Goal: Information Seeking & Learning: Find contact information

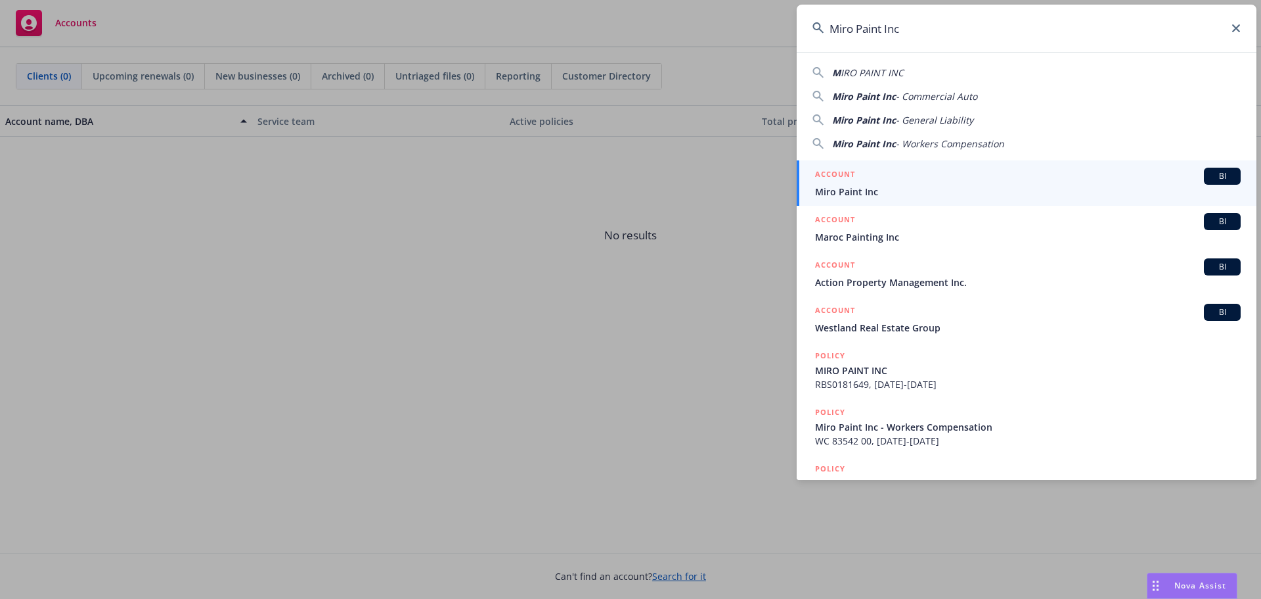
type input "Miro Paint Inc"
click at [888, 178] on div "ACCOUNT BI" at bounding box center [1028, 176] width 426 height 17
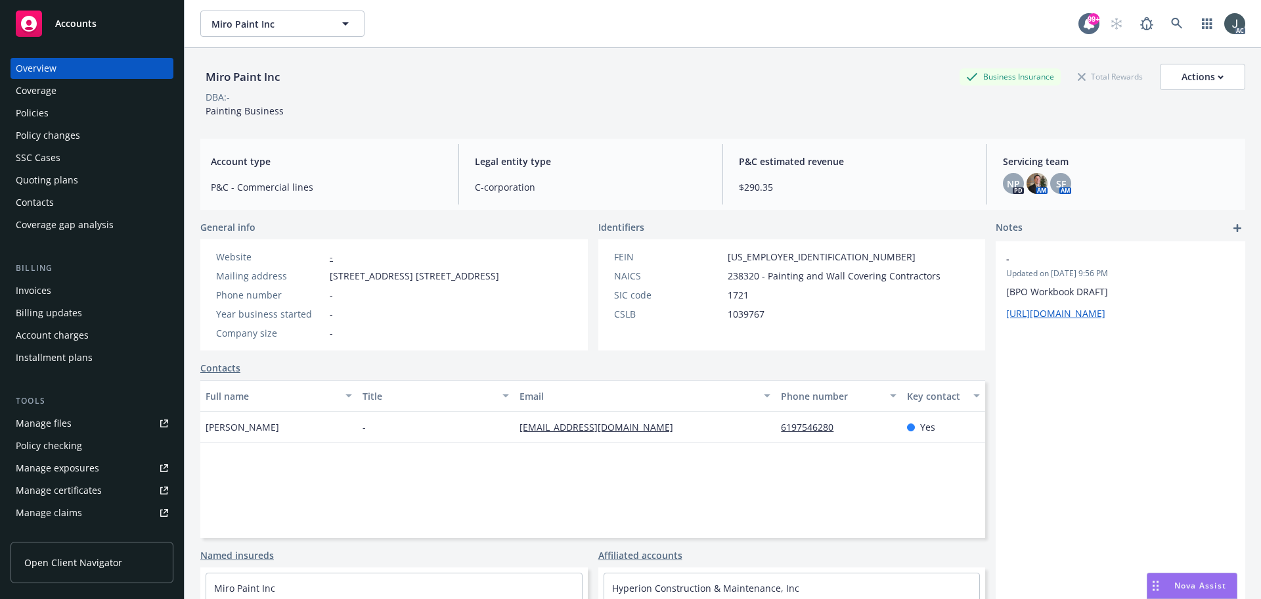
click at [37, 112] on div "Policies" at bounding box center [32, 112] width 33 height 21
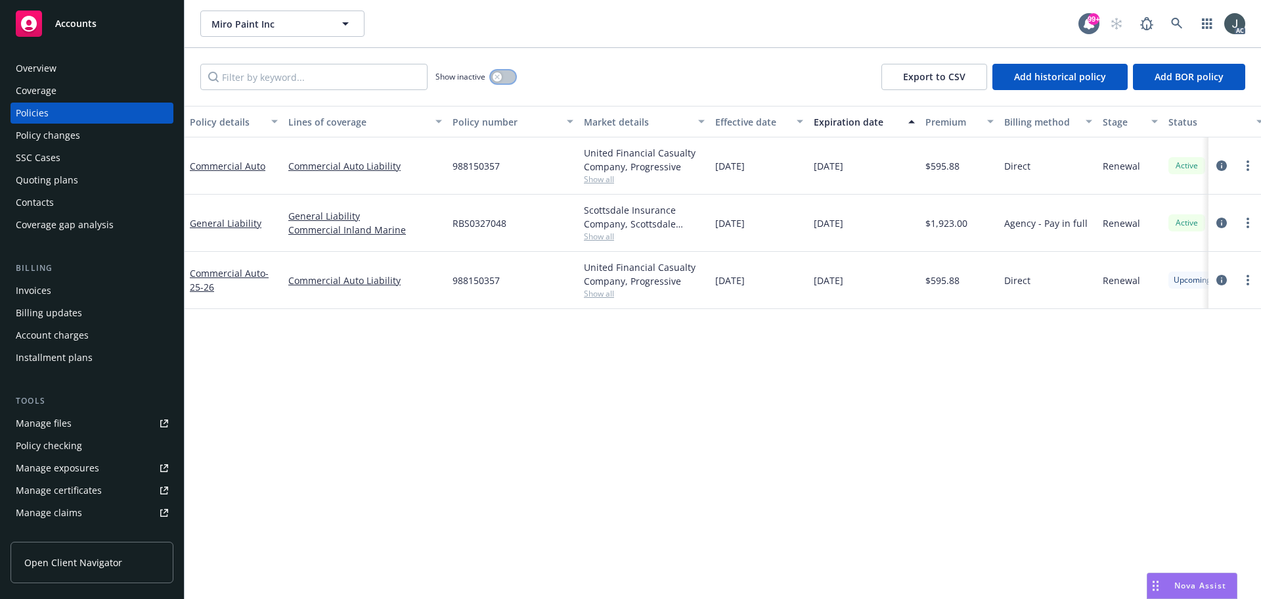
click at [503, 70] on button "button" at bounding box center [503, 76] width 25 height 13
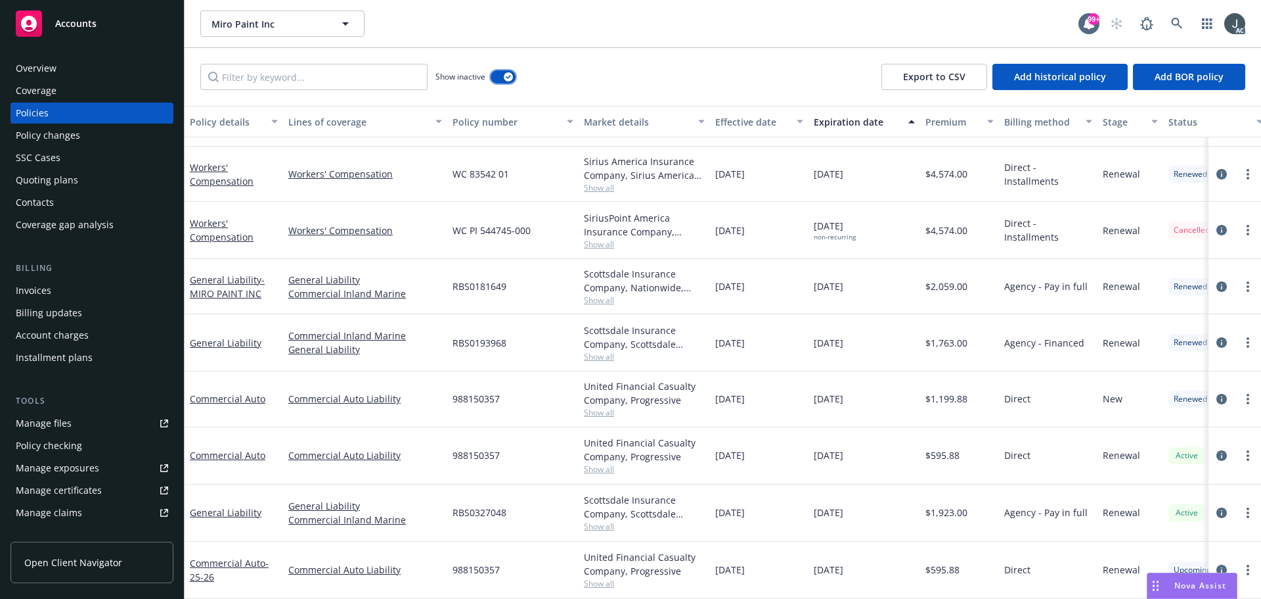
scroll to position [266, 0]
drag, startPoint x: 480, startPoint y: 206, endPoint x: 562, endPoint y: 206, distance: 81.5
click at [562, 206] on div "WC PI 544745-000" at bounding box center [512, 230] width 131 height 57
click at [45, 183] on div "Quoting plans" at bounding box center [47, 180] width 62 height 21
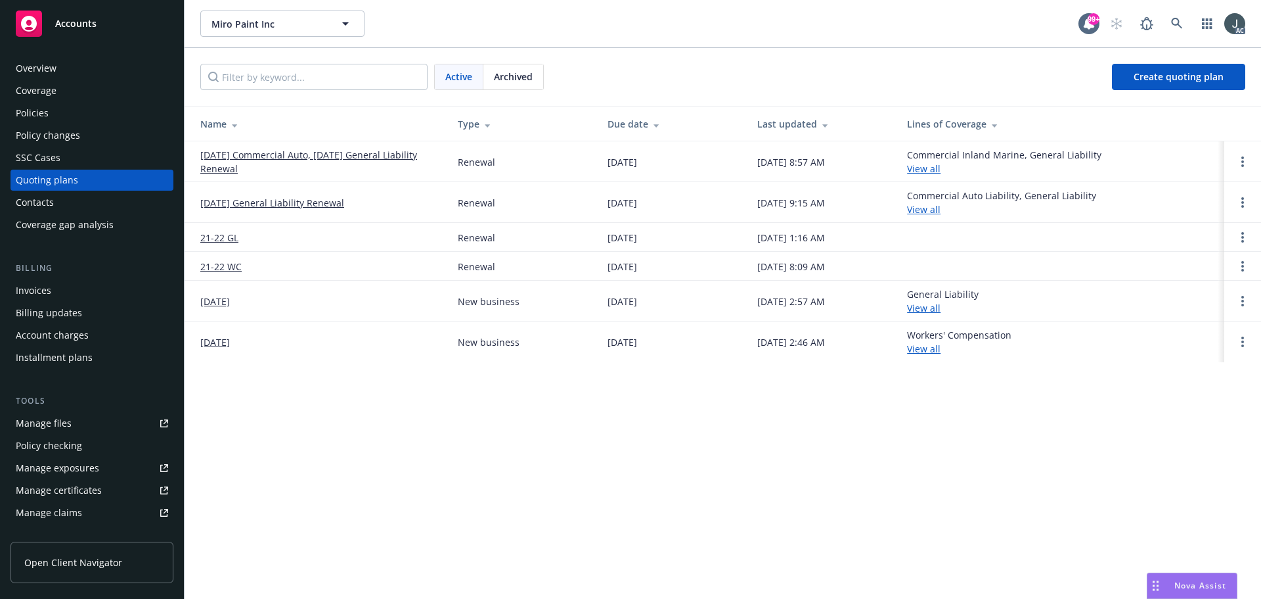
click at [523, 78] on span "Archived" at bounding box center [513, 77] width 39 height 14
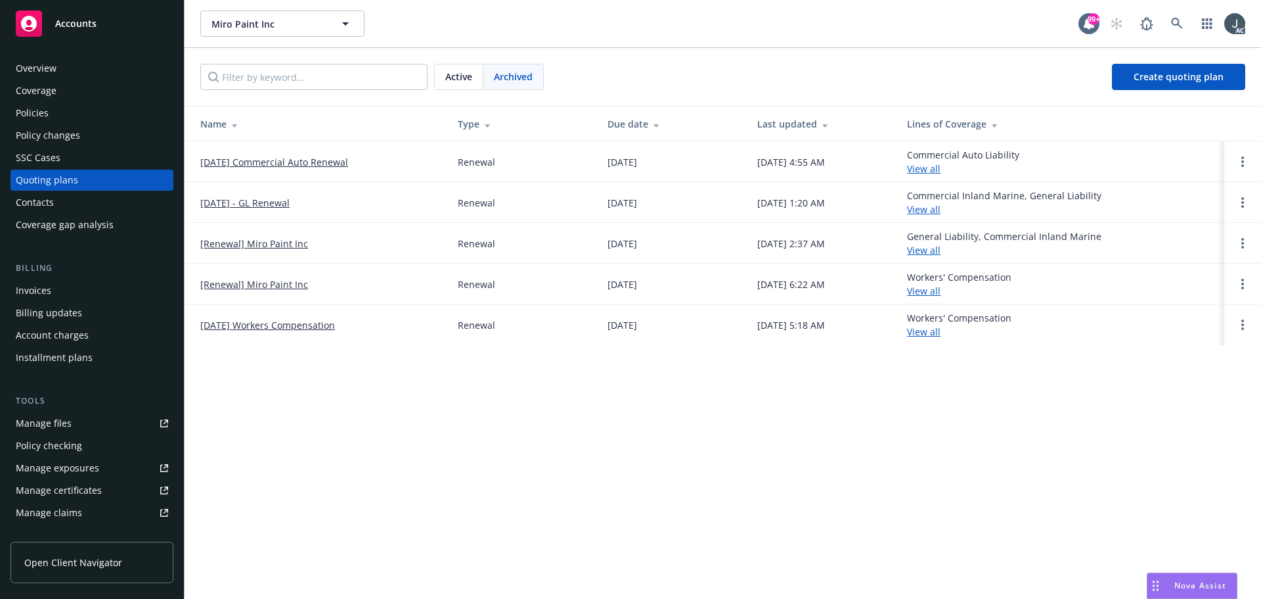
click at [462, 70] on span "Active" at bounding box center [458, 77] width 27 height 14
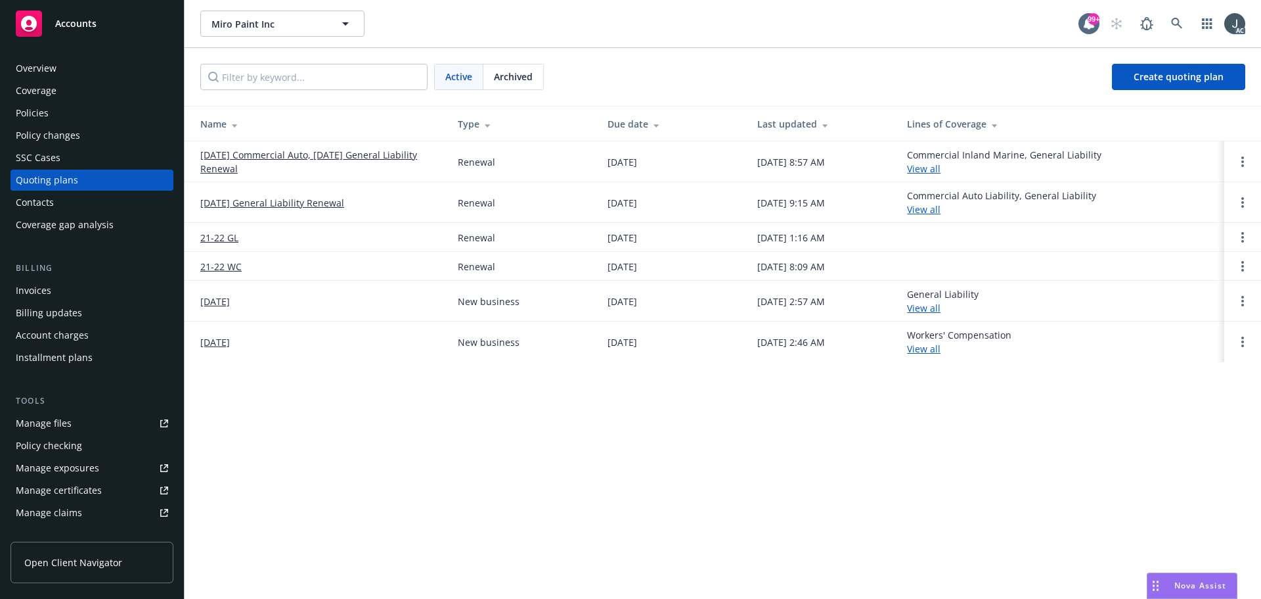
click at [304, 152] on link "10/15/25 Commercial Auto, 10/29/25 General Liability Renewal" at bounding box center [318, 162] width 237 height 28
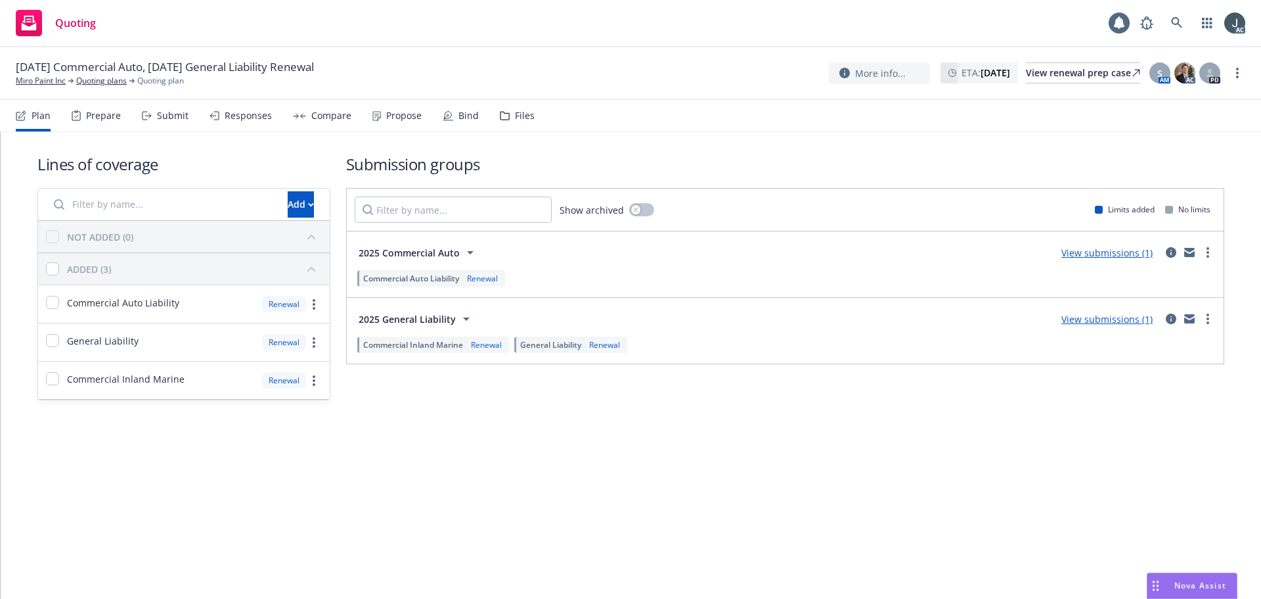
click at [105, 112] on div "Prepare" at bounding box center [103, 115] width 35 height 11
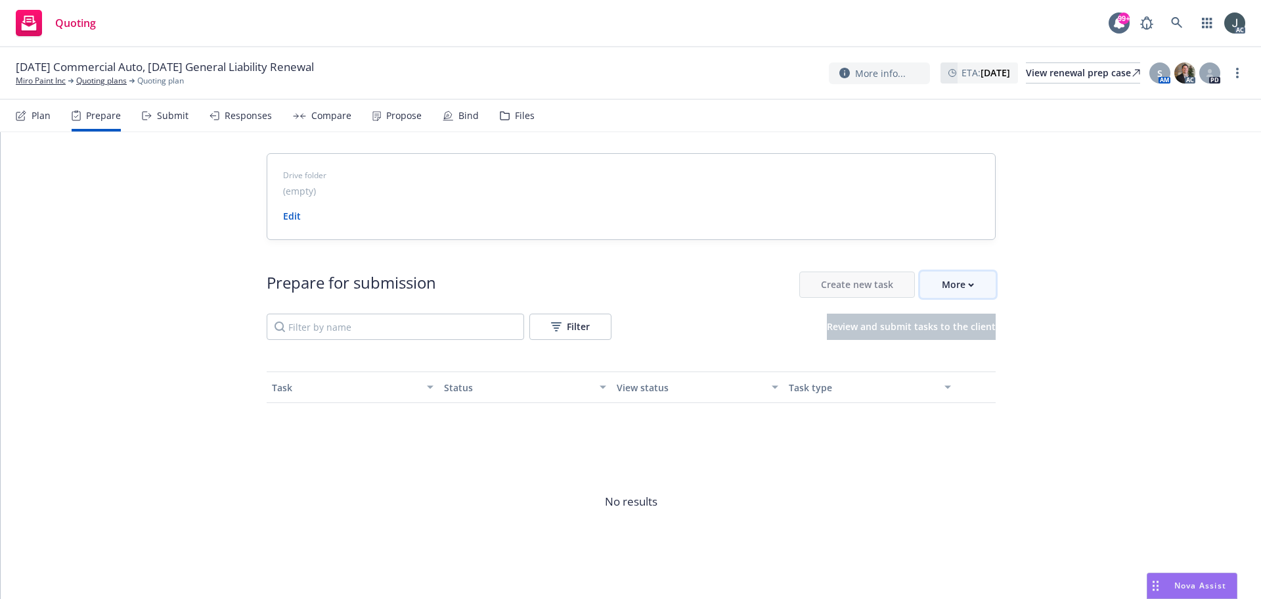
click at [933, 286] on button "More" at bounding box center [958, 284] width 76 height 26
click at [954, 336] on link "Go to Indio account" at bounding box center [1009, 345] width 187 height 26
drag, startPoint x: 58, startPoint y: 79, endPoint x: 92, endPoint y: 79, distance: 33.5
click at [58, 79] on link "Miro Paint Inc" at bounding box center [41, 81] width 50 height 12
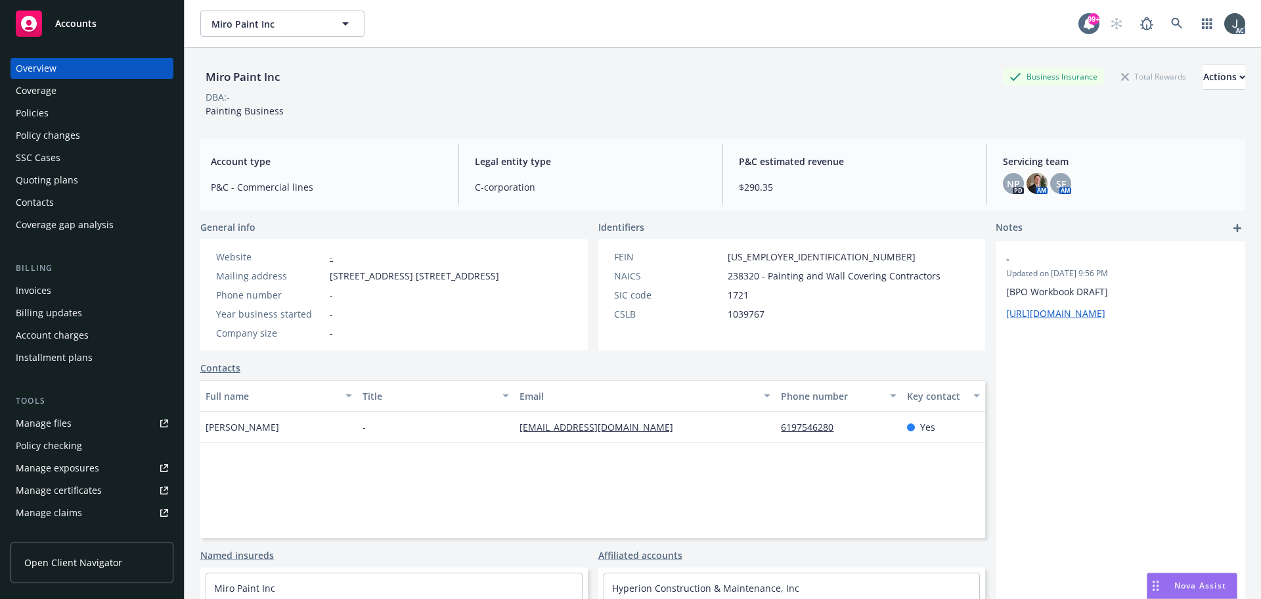
scroll to position [258, 0]
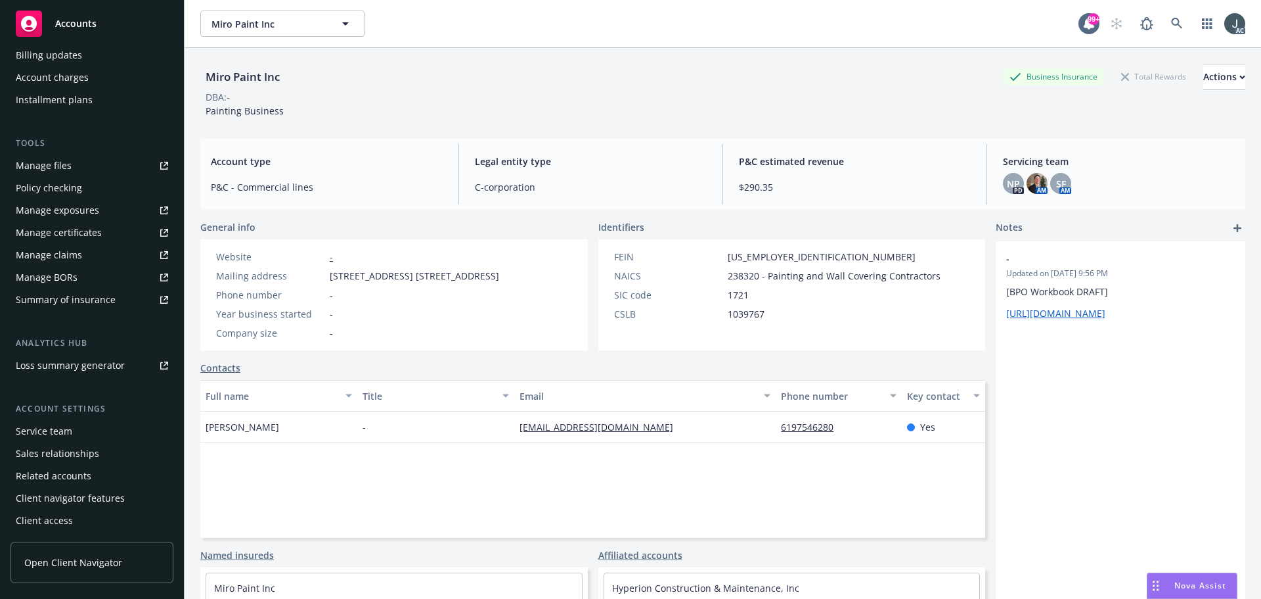
click at [43, 428] on div "Service team" at bounding box center [44, 430] width 57 height 21
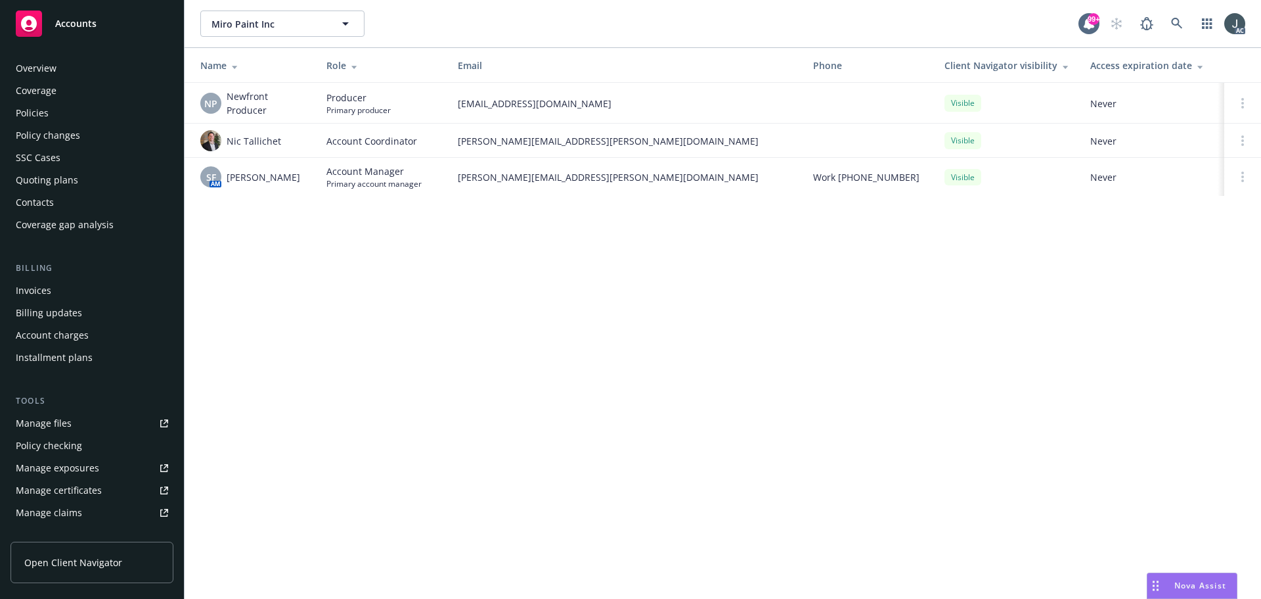
click at [55, 111] on div "Policies" at bounding box center [92, 112] width 152 height 21
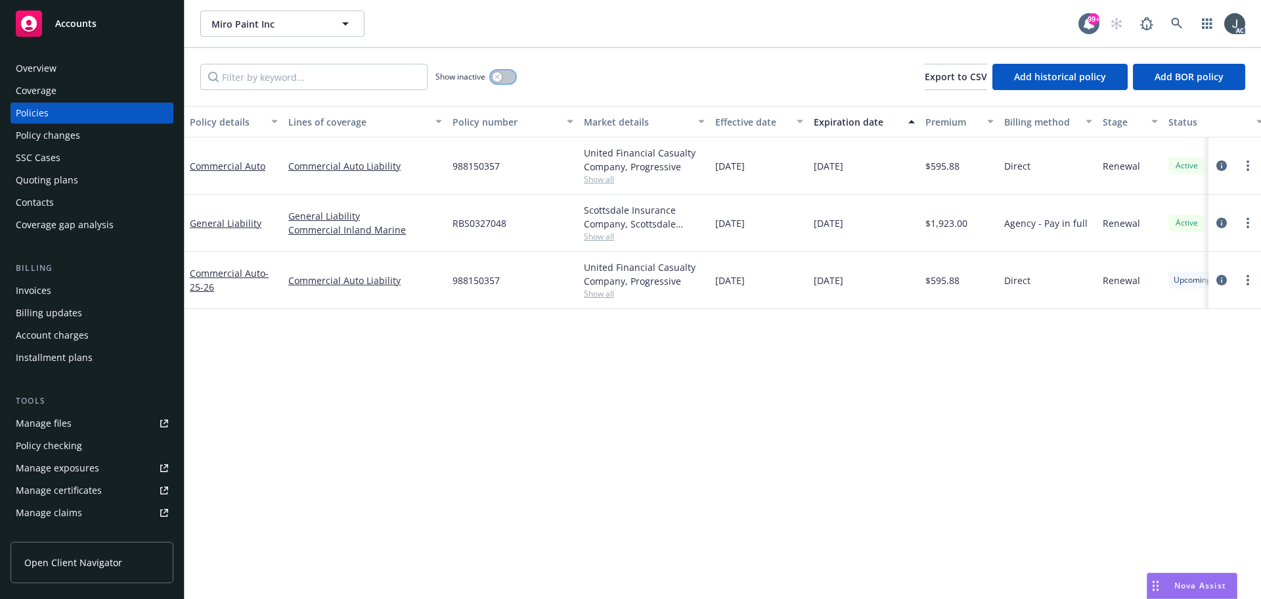
click at [505, 76] on button "button" at bounding box center [503, 76] width 25 height 13
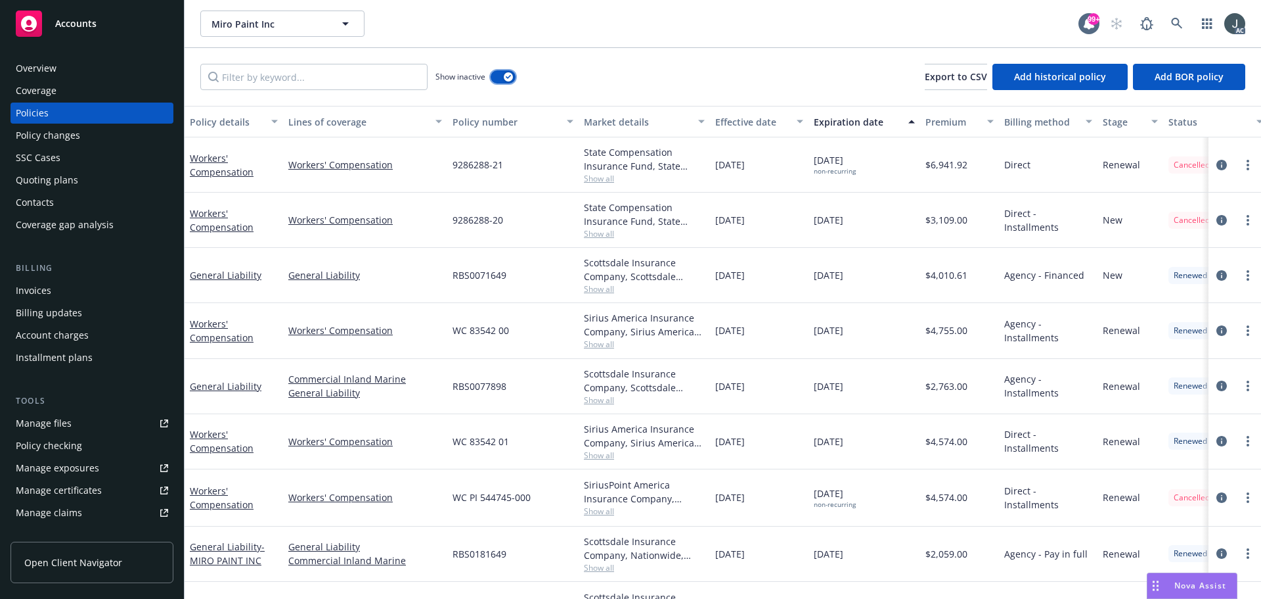
scroll to position [232, 0]
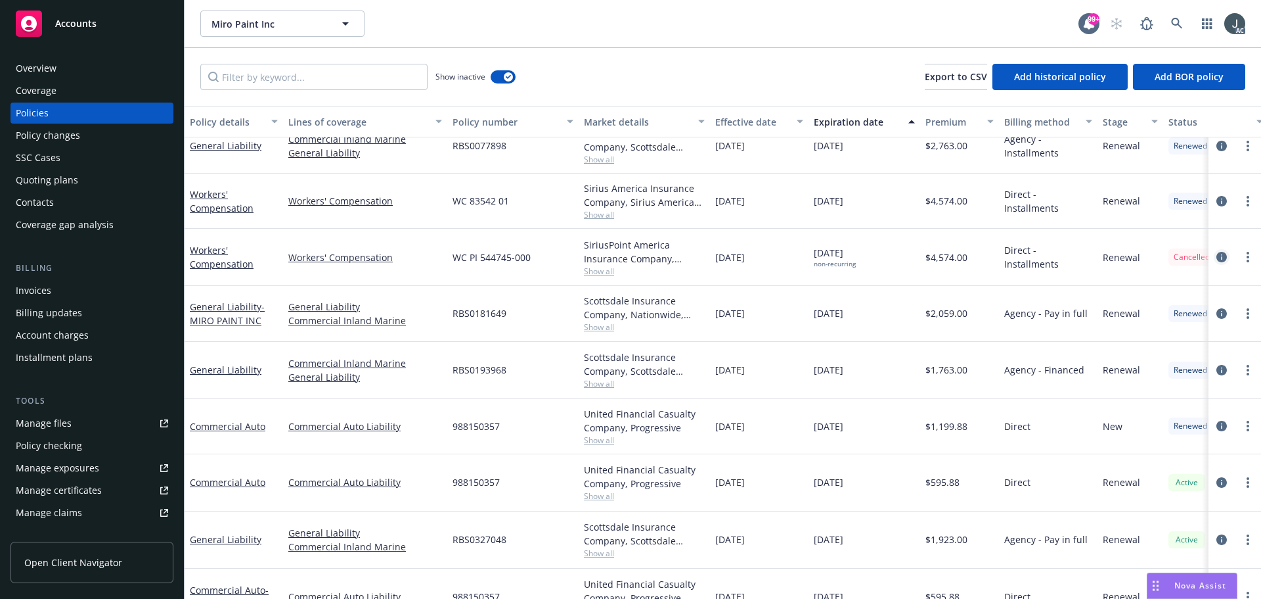
click at [1217, 256] on icon "circleInformation" at bounding box center [1222, 257] width 11 height 11
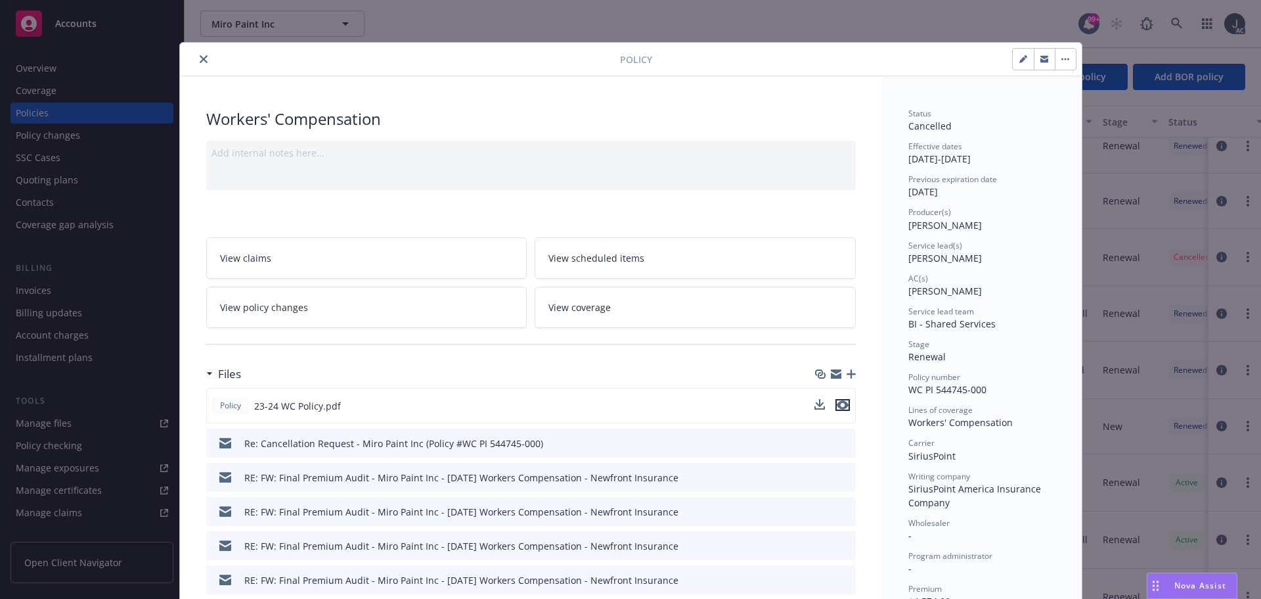
click at [837, 405] on icon "preview file" at bounding box center [843, 404] width 12 height 9
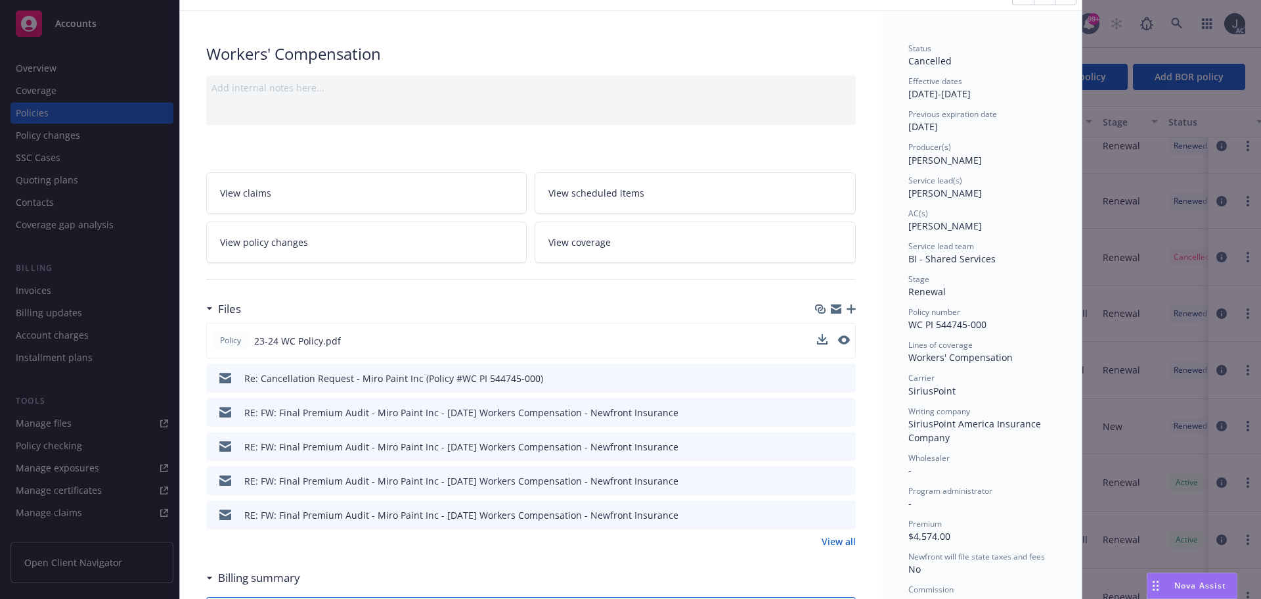
scroll to position [66, 0]
click at [846, 534] on link "View all" at bounding box center [839, 540] width 34 height 14
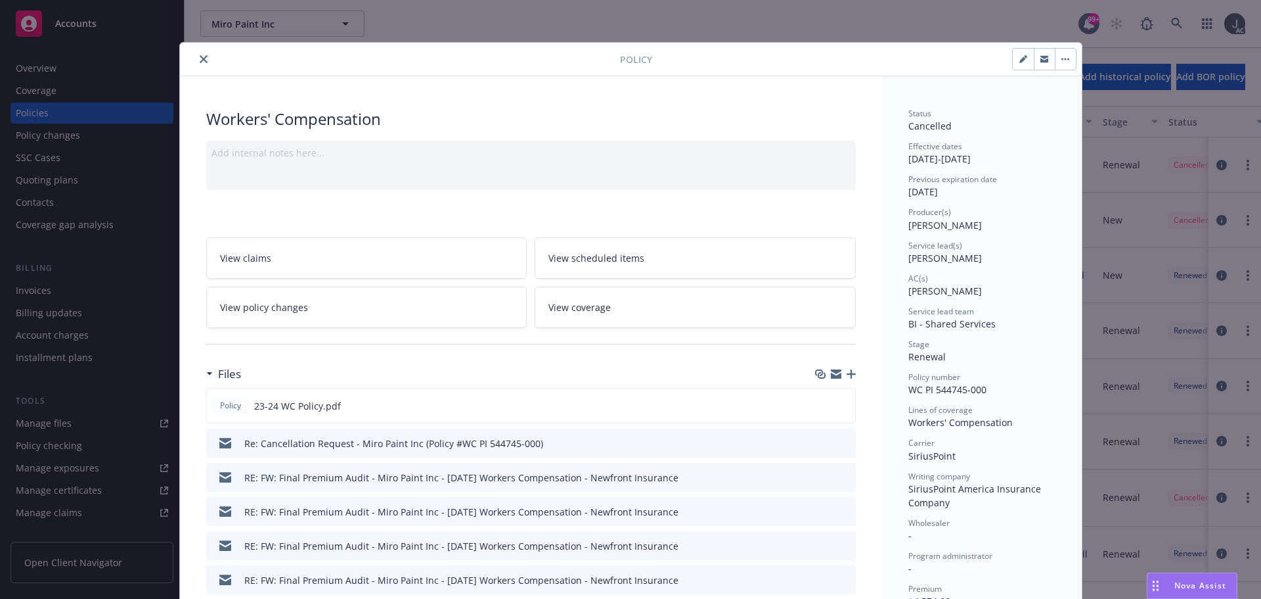
click at [200, 56] on icon "close" at bounding box center [204, 59] width 8 height 8
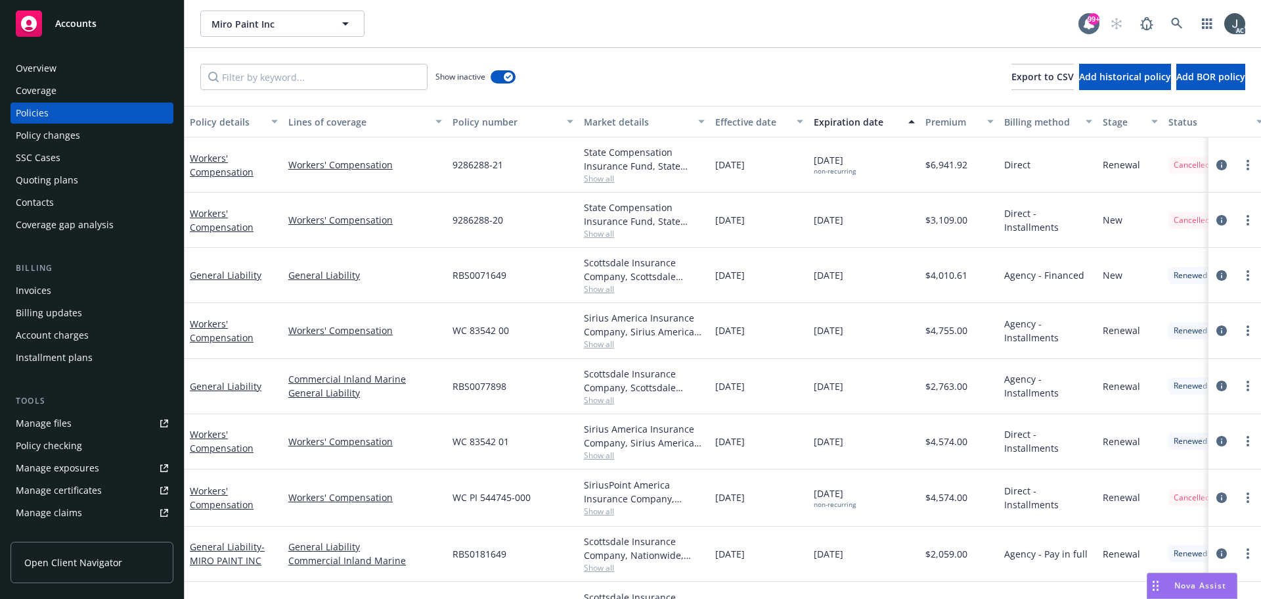
drag, startPoint x: 869, startPoint y: 442, endPoint x: 812, endPoint y: 440, distance: 57.2
click at [812, 440] on div "10/17/2023" at bounding box center [865, 441] width 112 height 55
copy span "10/17/2023"
drag, startPoint x: 867, startPoint y: 493, endPoint x: 815, endPoint y: 493, distance: 52.6
click at [815, 493] on div "10/21/2023 non-recurring" at bounding box center [865, 497] width 112 height 57
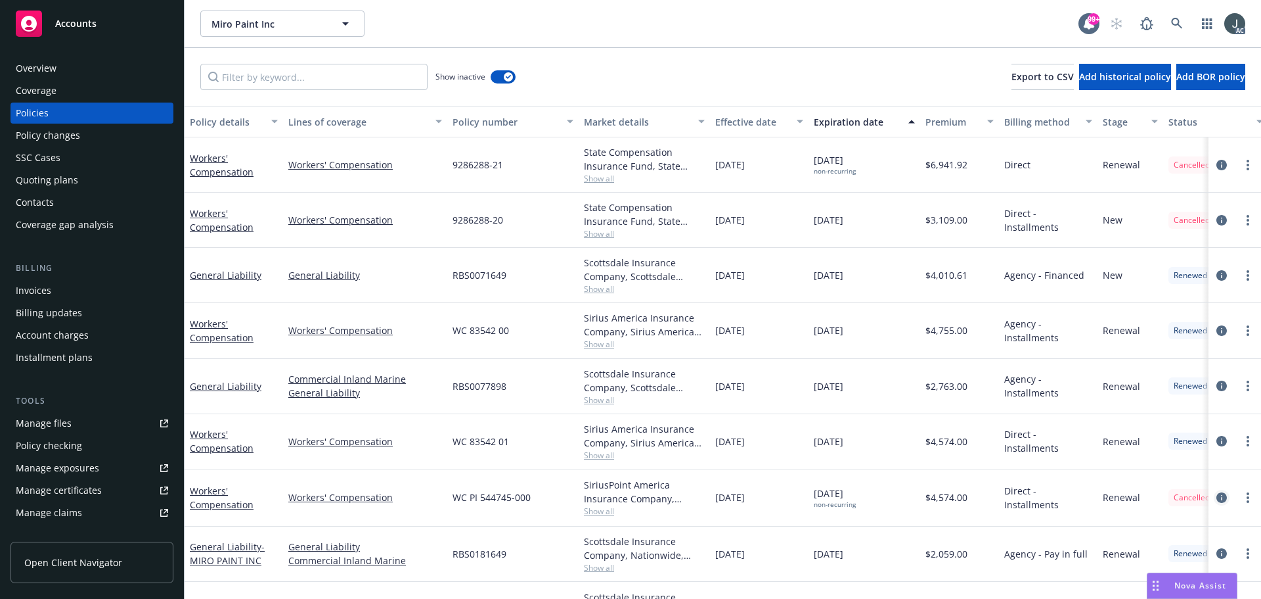
click at [1217, 499] on icon "circleInformation" at bounding box center [1222, 497] width 11 height 11
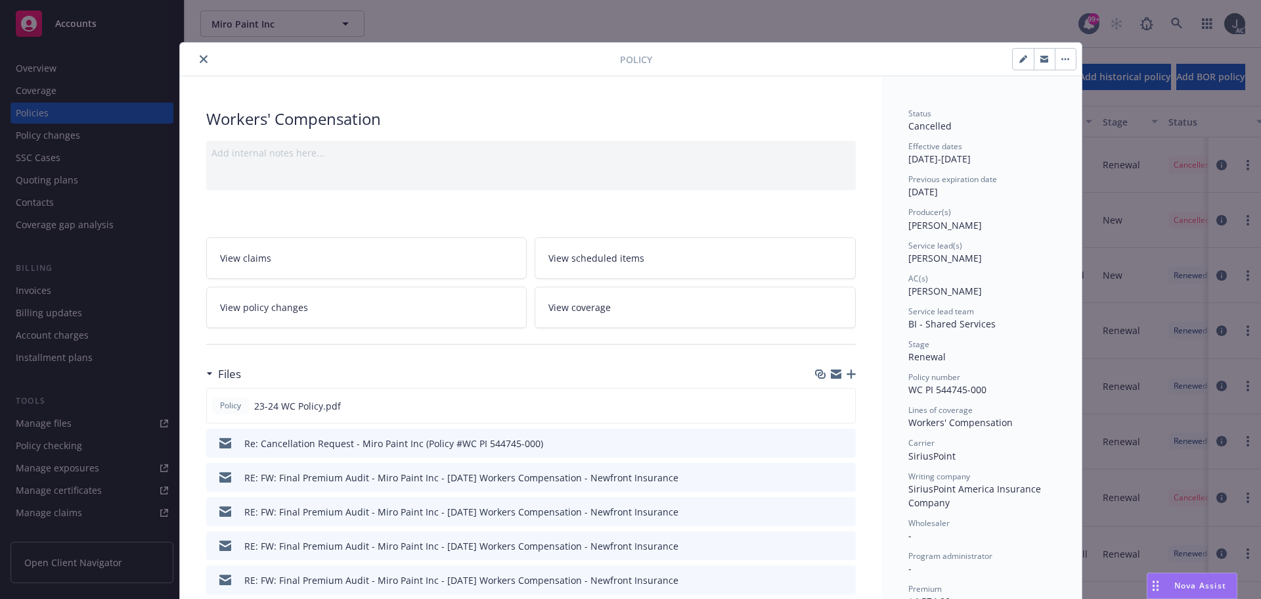
scroll to position [39, 0]
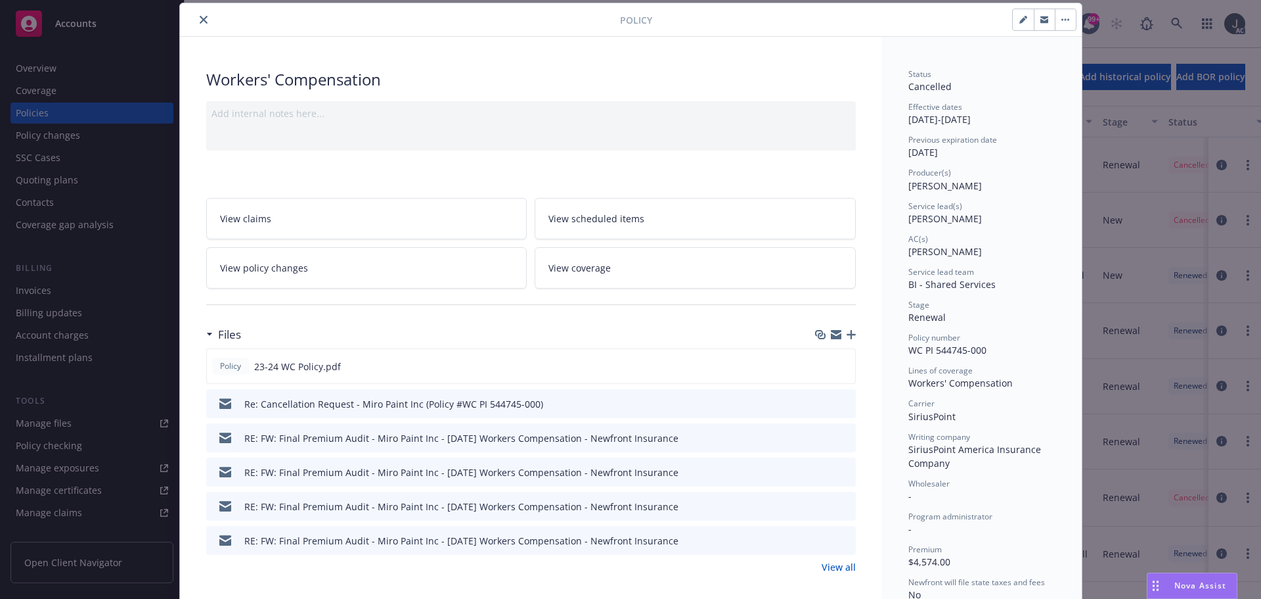
click at [200, 18] on icon "close" at bounding box center [204, 20] width 8 height 8
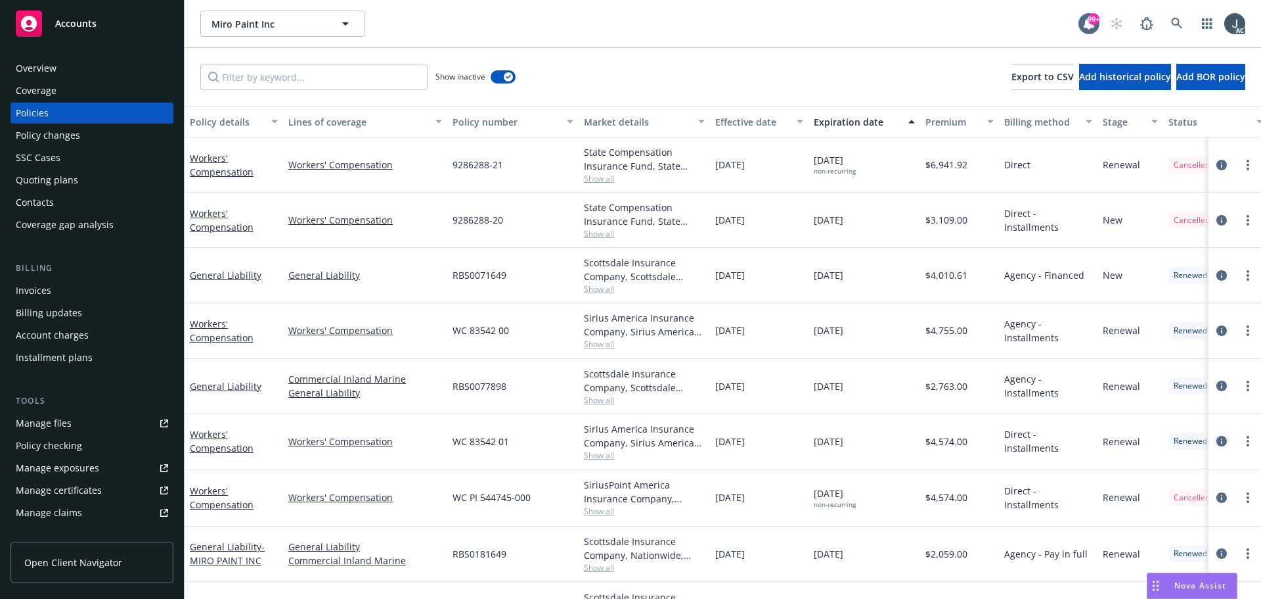
click at [1217, 440] on icon "circleInformation" at bounding box center [1222, 441] width 11 height 11
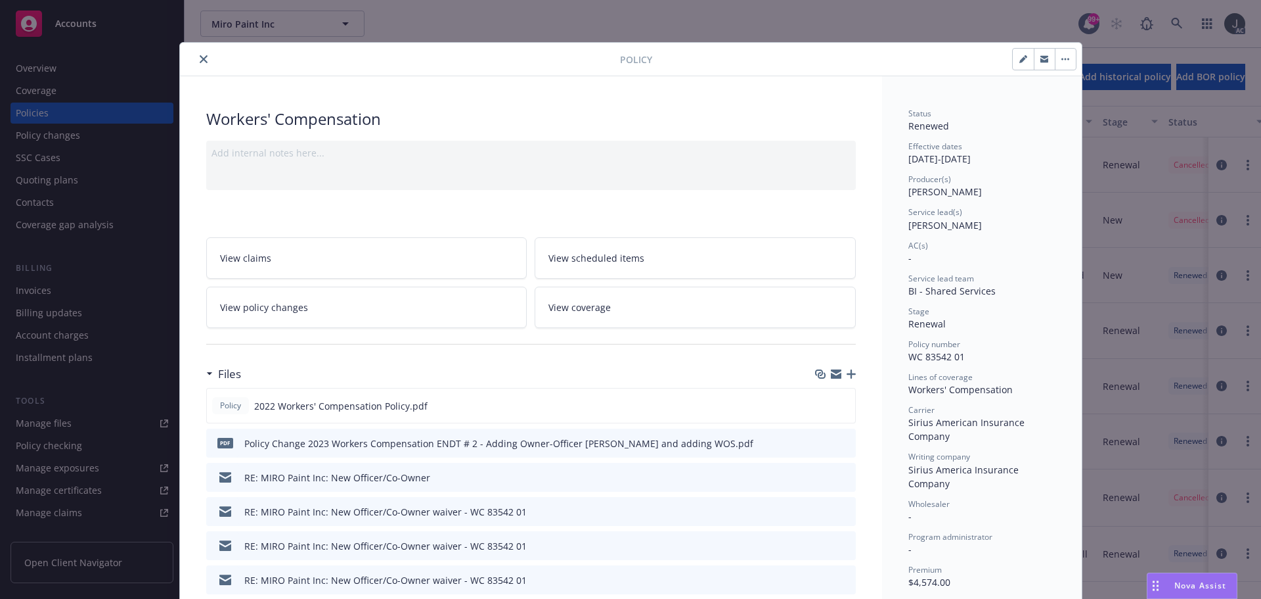
click at [200, 58] on icon "close" at bounding box center [204, 59] width 8 height 8
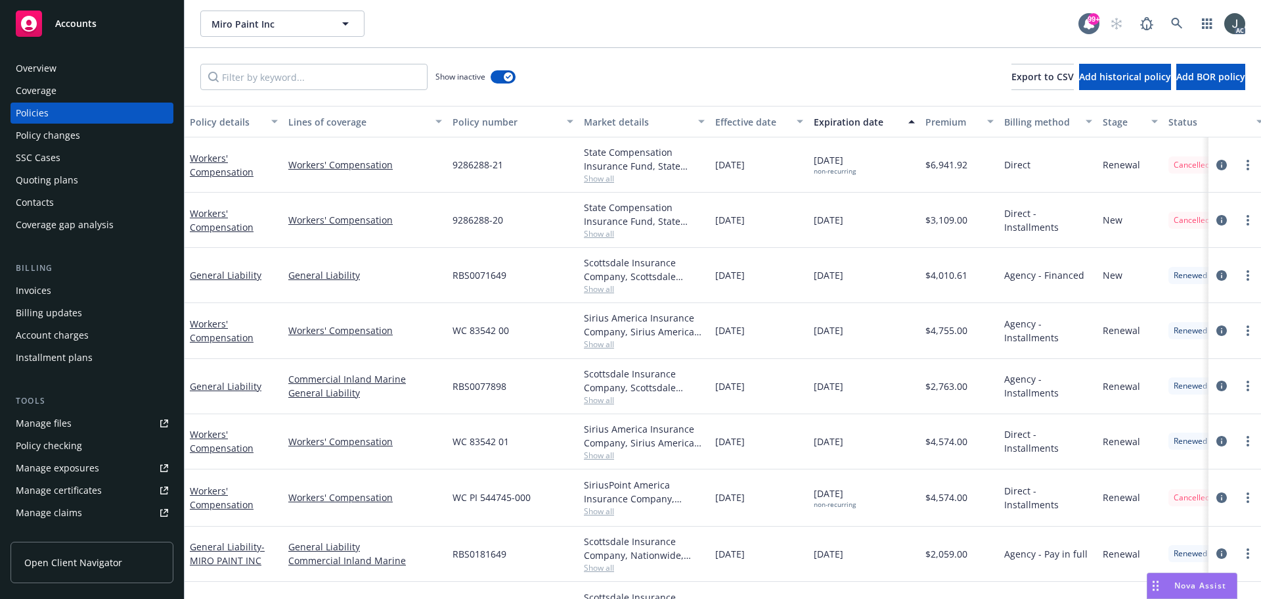
drag, startPoint x: 813, startPoint y: 493, endPoint x: 863, endPoint y: 493, distance: 50.6
click at [863, 493] on div "10/21/2023 non-recurring" at bounding box center [865, 497] width 112 height 57
copy span "10/21/2023"
click at [867, 476] on div "10/21/2023 non-recurring" at bounding box center [865, 497] width 112 height 57
drag, startPoint x: 865, startPoint y: 492, endPoint x: 809, endPoint y: 489, distance: 55.9
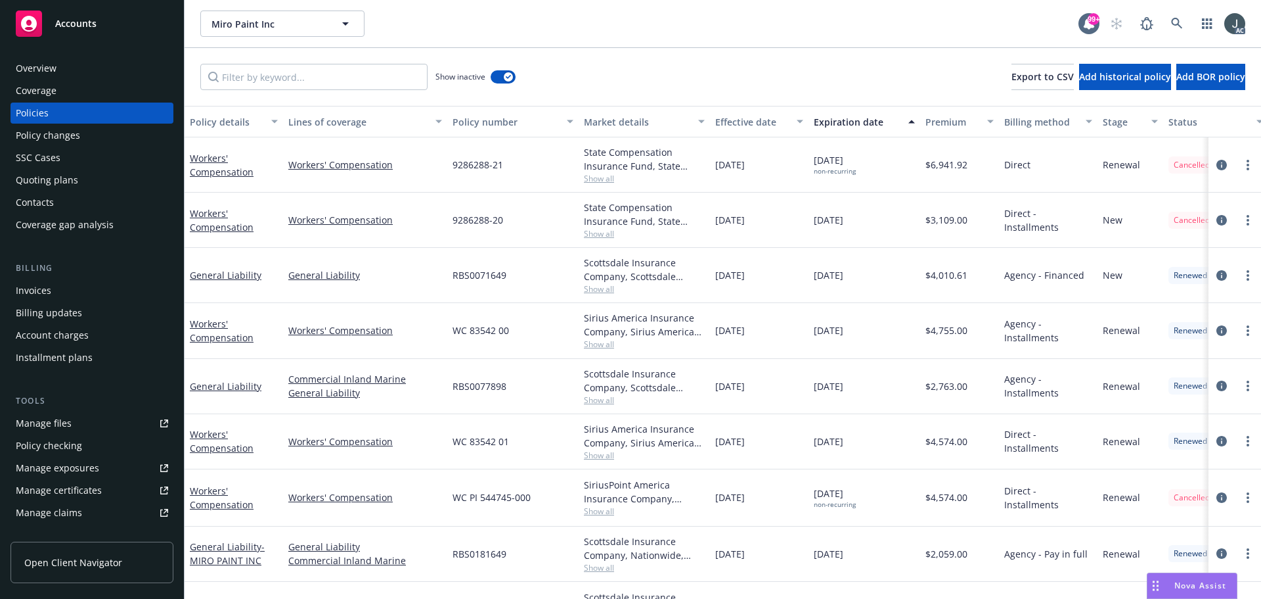
click at [809, 489] on div "10/21/2023 non-recurring" at bounding box center [865, 497] width 112 height 57
copy span "10/21/2023"
drag, startPoint x: 396, startPoint y: 504, endPoint x: 495, endPoint y: 513, distance: 100.3
click at [495, 513] on div "Workers' Compensation Workers' Compensation WC PI 544745-000 SiriusPoint Americ…" at bounding box center [819, 497] width 1268 height 57
click at [380, 512] on div "Workers' Compensation" at bounding box center [365, 497] width 164 height 57
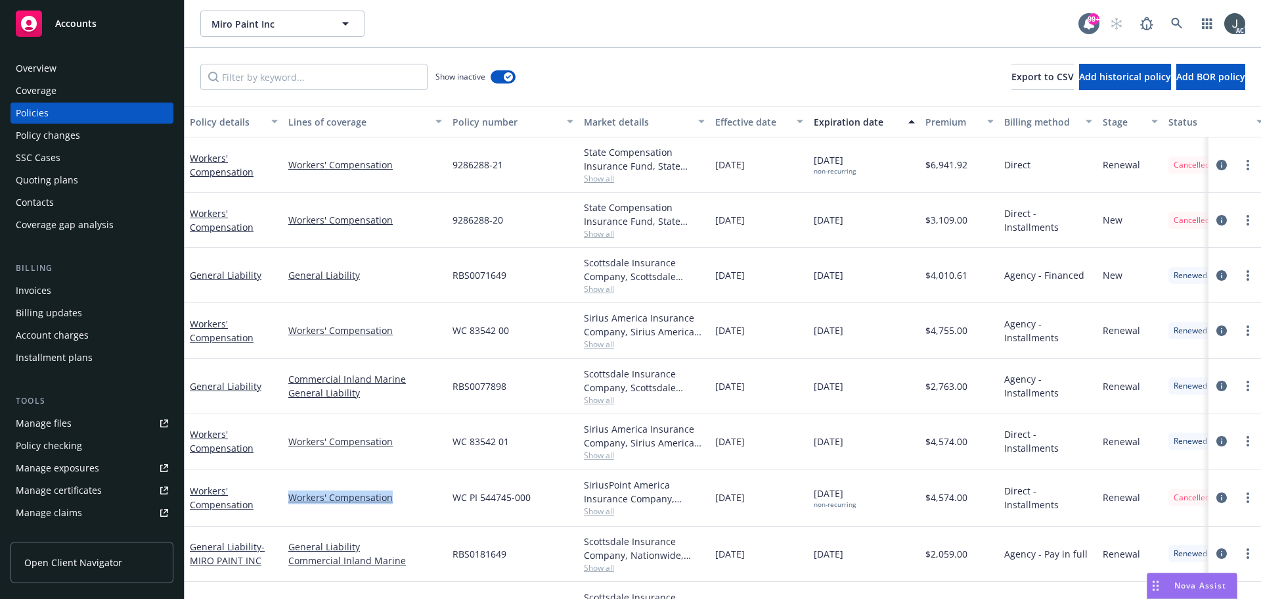
drag, startPoint x: 409, startPoint y: 507, endPoint x: 288, endPoint y: 505, distance: 120.9
click at [288, 505] on div "Workers' Compensation" at bounding box center [365, 497] width 164 height 57
copy link "Workers' Compensation"
click at [55, 416] on div "Manage files" at bounding box center [44, 423] width 56 height 21
click at [47, 64] on div "Overview" at bounding box center [36, 68] width 41 height 21
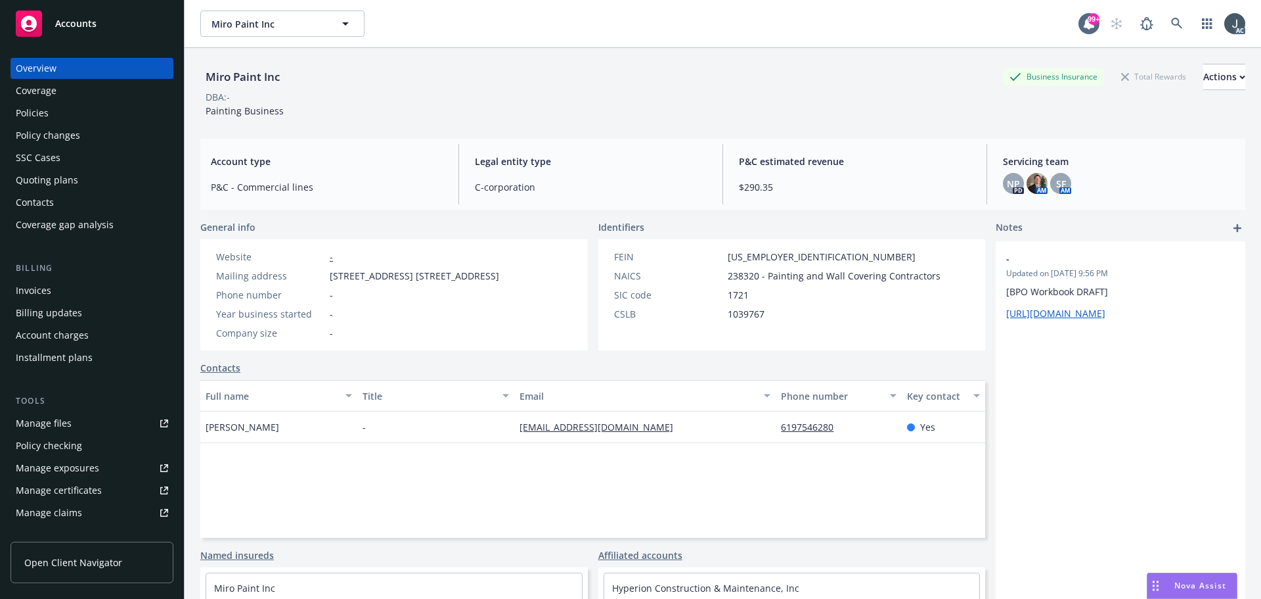
click at [438, 465] on div "Full name Title Email Phone number Key contact Rosie Sandez - info@miropaint.co…" at bounding box center [592, 459] width 785 height 158
drag, startPoint x: 632, startPoint y: 430, endPoint x: 512, endPoint y: 428, distance: 120.3
click at [514, 428] on div "info@miropaint.com" at bounding box center [644, 427] width 261 height 32
copy link "info@miropaint.com"
click at [744, 275] on span "238320 - Painting and Wall Covering Contractors" at bounding box center [834, 276] width 213 height 14
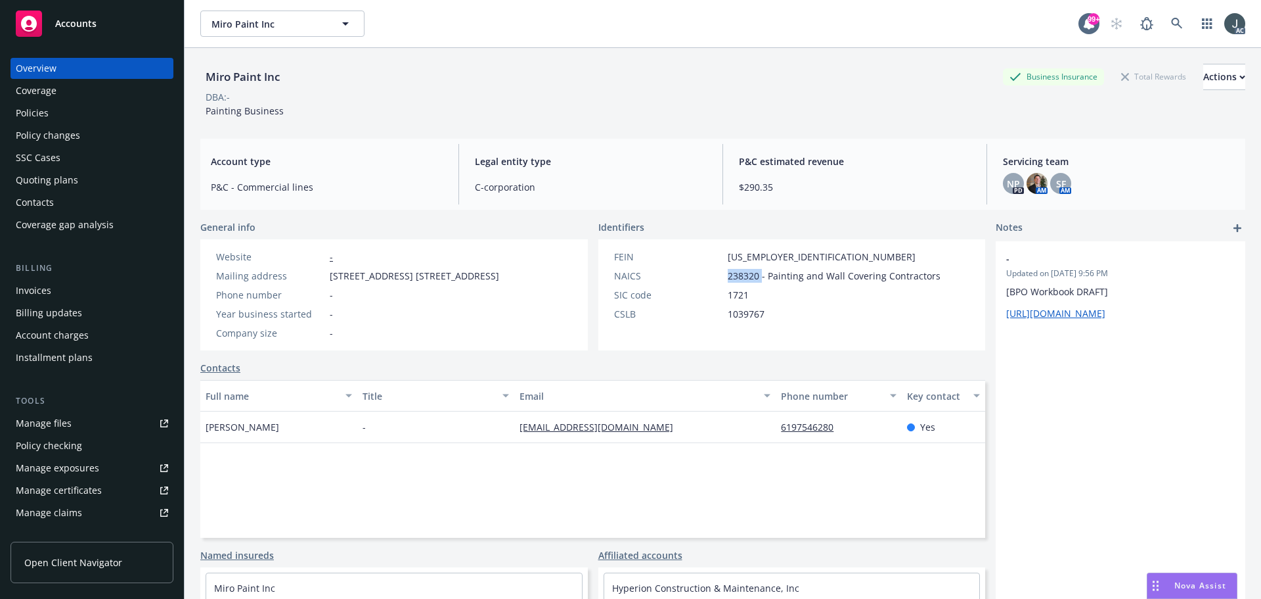
click at [744, 275] on span "238320 - Painting and Wall Covering Contractors" at bounding box center [834, 276] width 213 height 14
copy span "238320"
drag, startPoint x: 277, startPoint y: 423, endPoint x: 206, endPoint y: 426, distance: 71.0
click at [205, 426] on div "Rosie Sandez" at bounding box center [278, 427] width 157 height 32
copy span "Rosie Sandez"
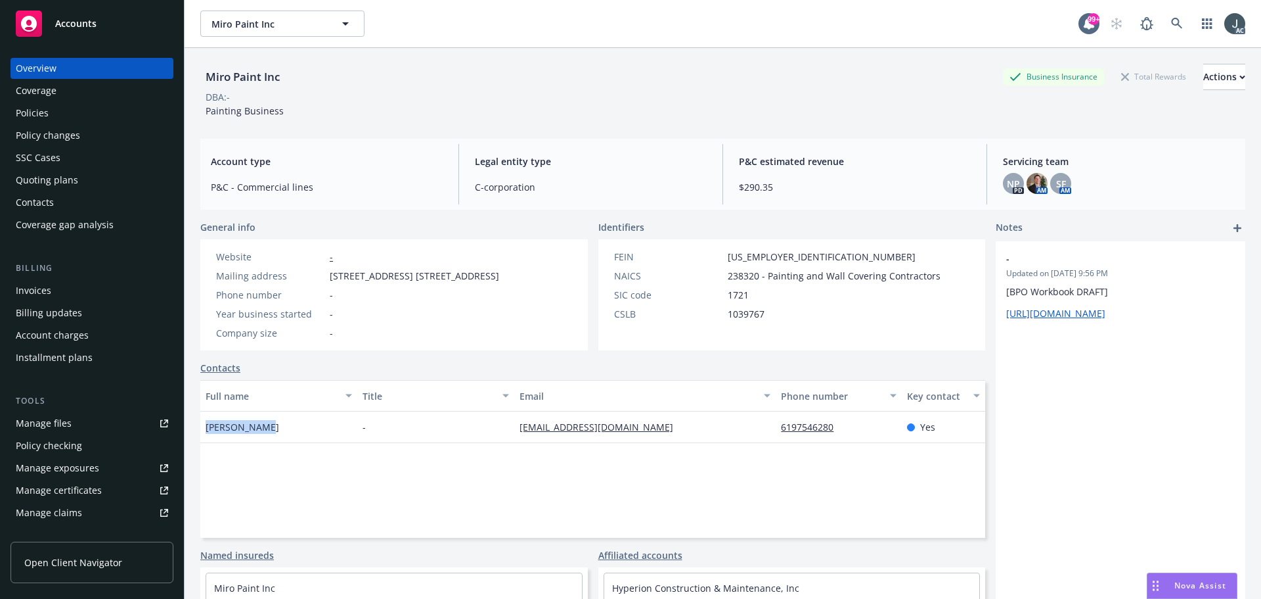
drag, startPoint x: 1101, startPoint y: 484, endPoint x: 1246, endPoint y: 488, distance: 144.6
click at [1101, 484] on div "- Updated on 09/27/2022, 9:56 PM [BPO Workbook DRAFT] https://docs.google.com/s…" at bounding box center [1121, 464] width 250 height 446
drag, startPoint x: 649, startPoint y: 430, endPoint x: 514, endPoint y: 426, distance: 134.7
click at [514, 426] on div "info@miropaint.com" at bounding box center [644, 427] width 261 height 32
copy link "info@miropaint.com"
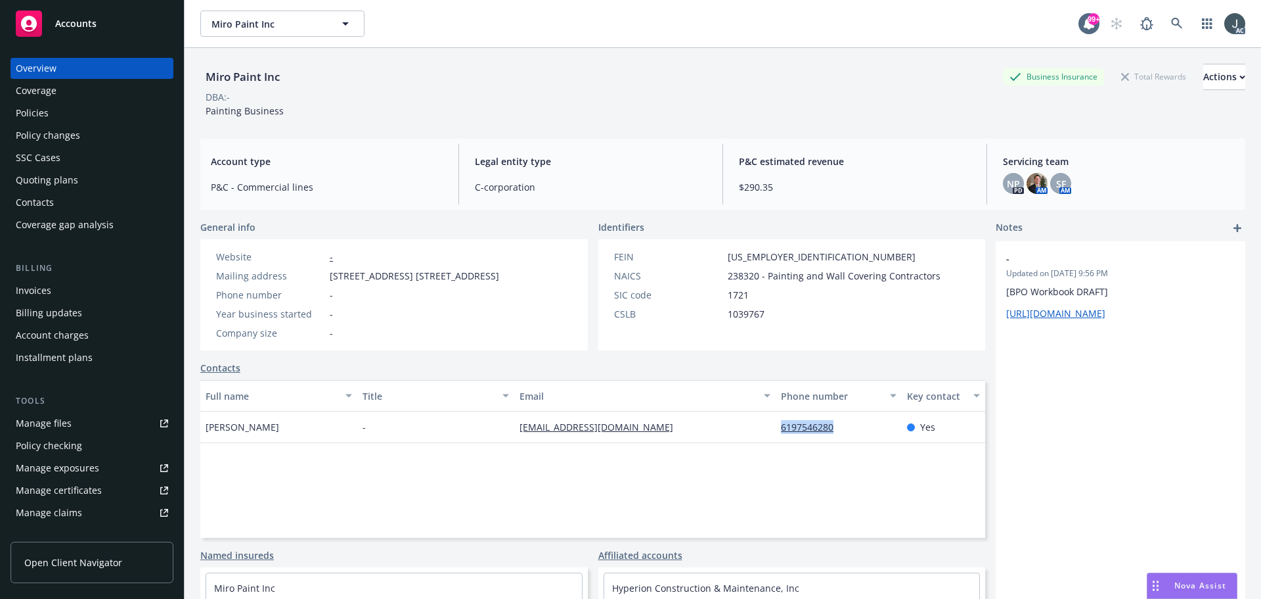
drag, startPoint x: 844, startPoint y: 434, endPoint x: 774, endPoint y: 434, distance: 69.6
click at [776, 434] on div "6197546280" at bounding box center [838, 427] width 125 height 32
copy link "6197546280"
click at [62, 112] on div "Policies" at bounding box center [92, 112] width 152 height 21
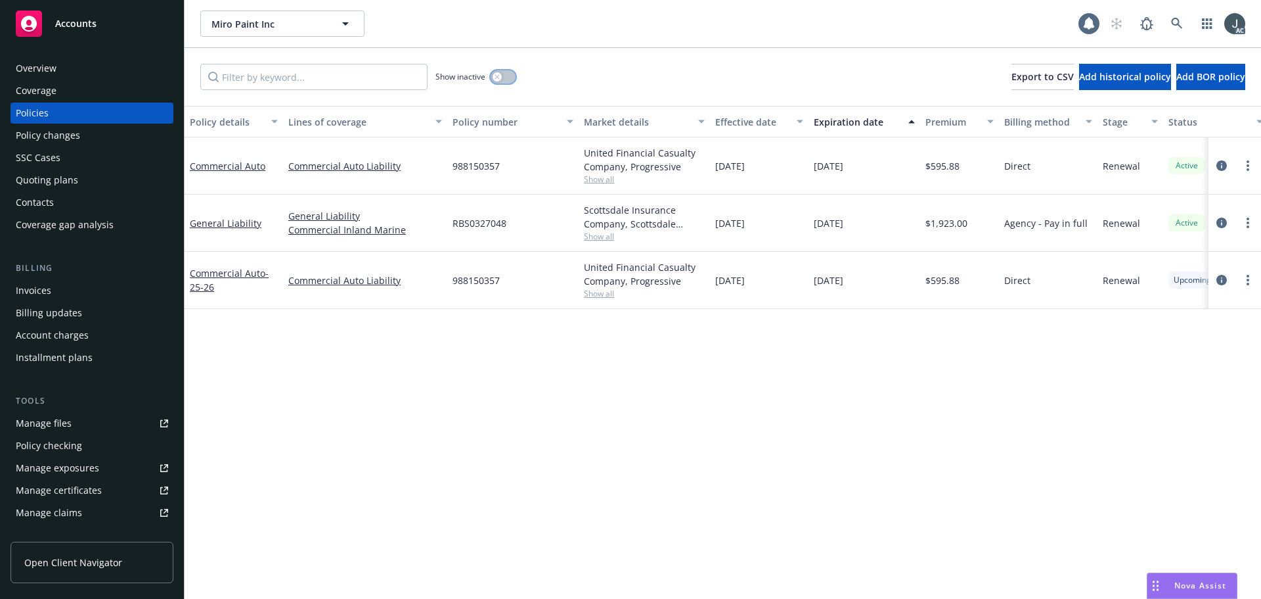
click at [495, 76] on icon "button" at bounding box center [497, 76] width 5 height 5
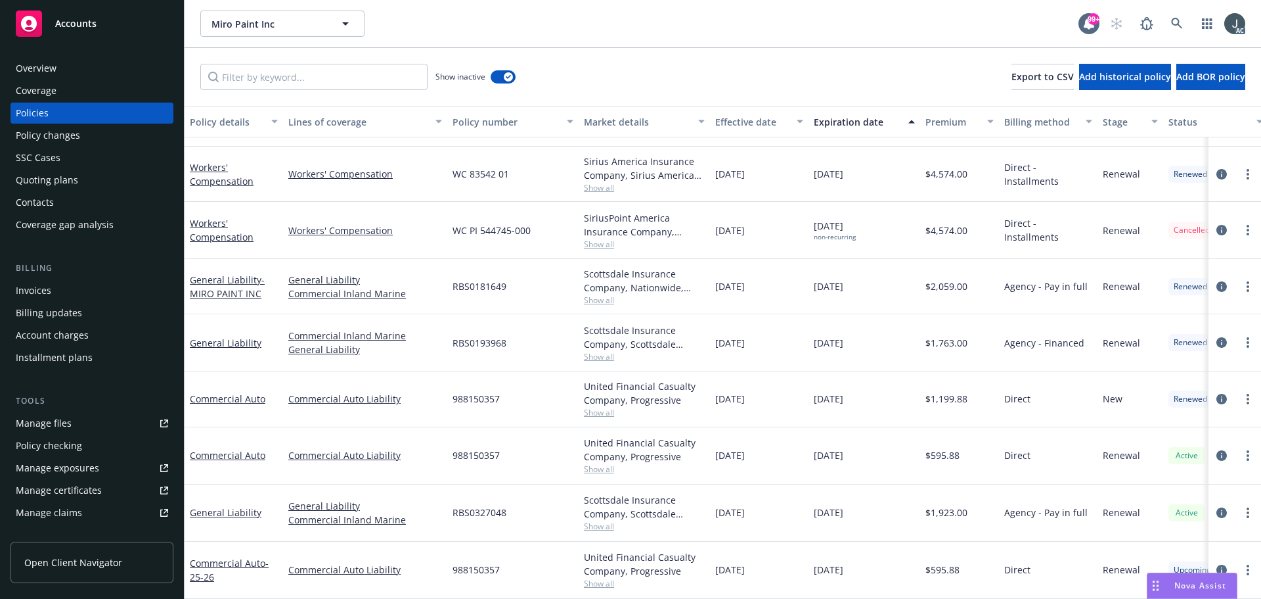
scroll to position [266, 0]
drag, startPoint x: 455, startPoint y: 220, endPoint x: 538, endPoint y: 220, distance: 82.8
click at [538, 220] on div "WC PI 544745-000" at bounding box center [512, 230] width 131 height 57
copy span "WC PI 544745-000"
click at [599, 238] on span "Show all" at bounding box center [644, 243] width 121 height 11
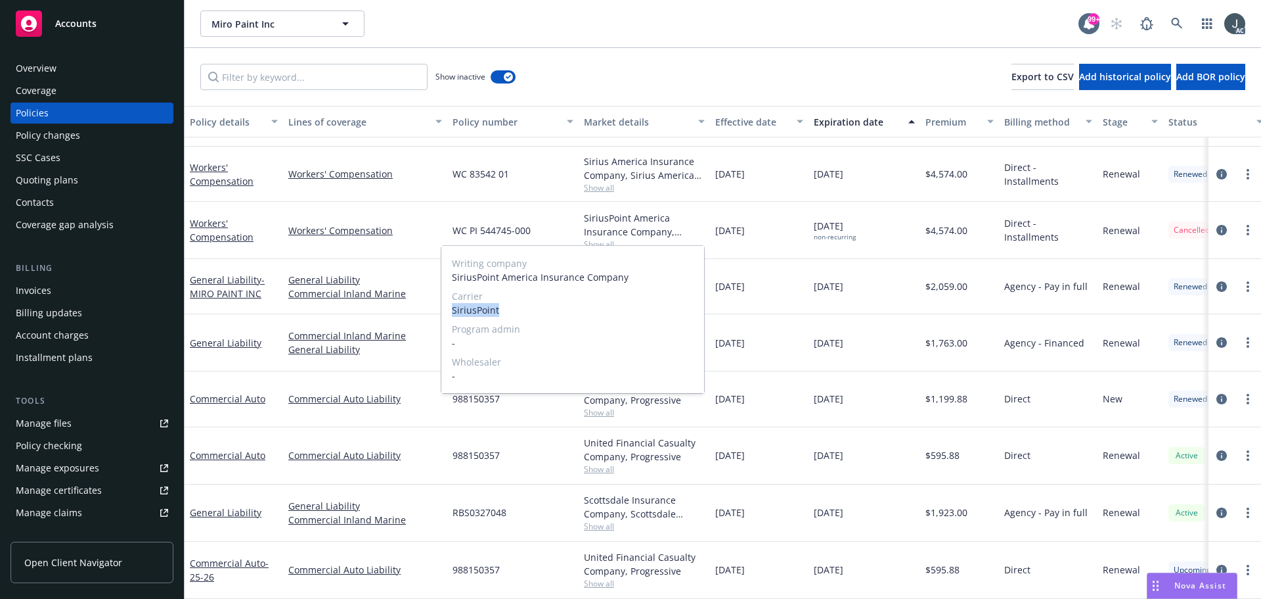
drag, startPoint x: 452, startPoint y: 309, endPoint x: 506, endPoint y: 309, distance: 53.9
click at [506, 309] on span "SiriusPoint" at bounding box center [573, 310] width 242 height 14
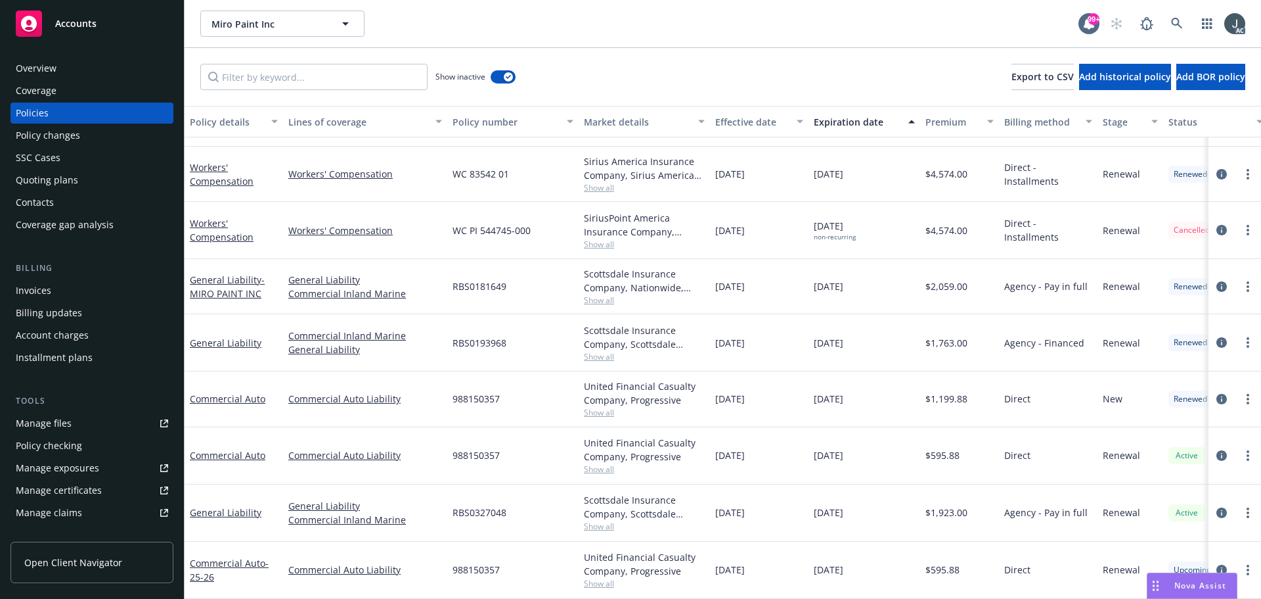
click at [734, 279] on span "10/29/2022" at bounding box center [730, 286] width 30 height 14
click at [953, 223] on span "$4,574.00" at bounding box center [947, 230] width 42 height 14
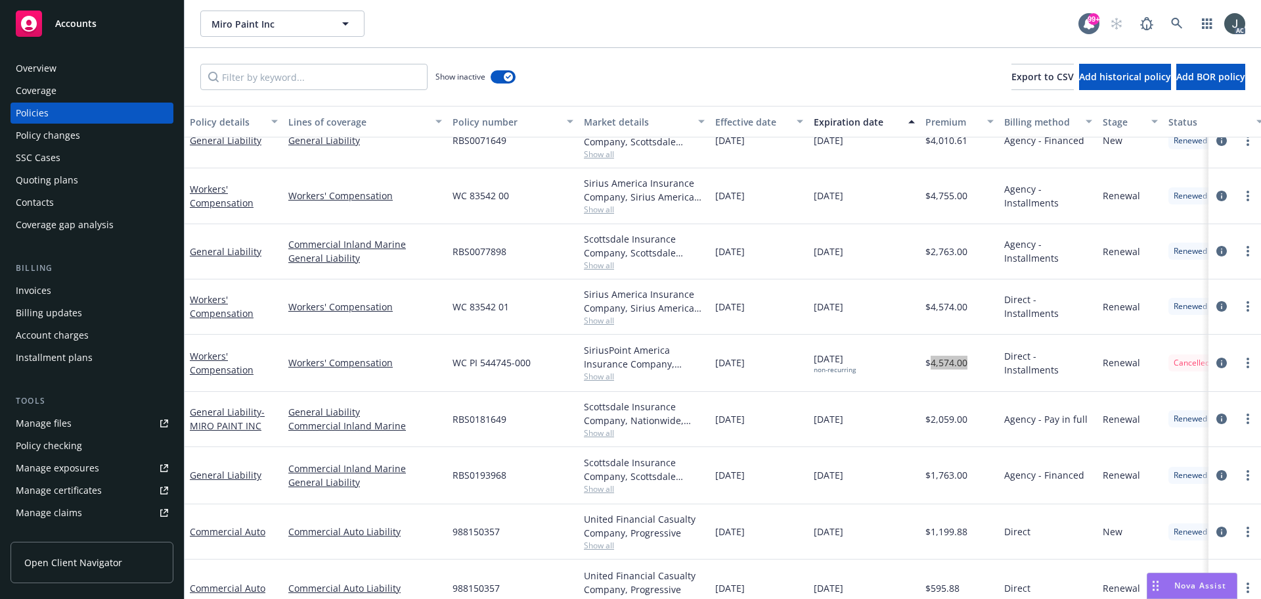
scroll to position [3, 0]
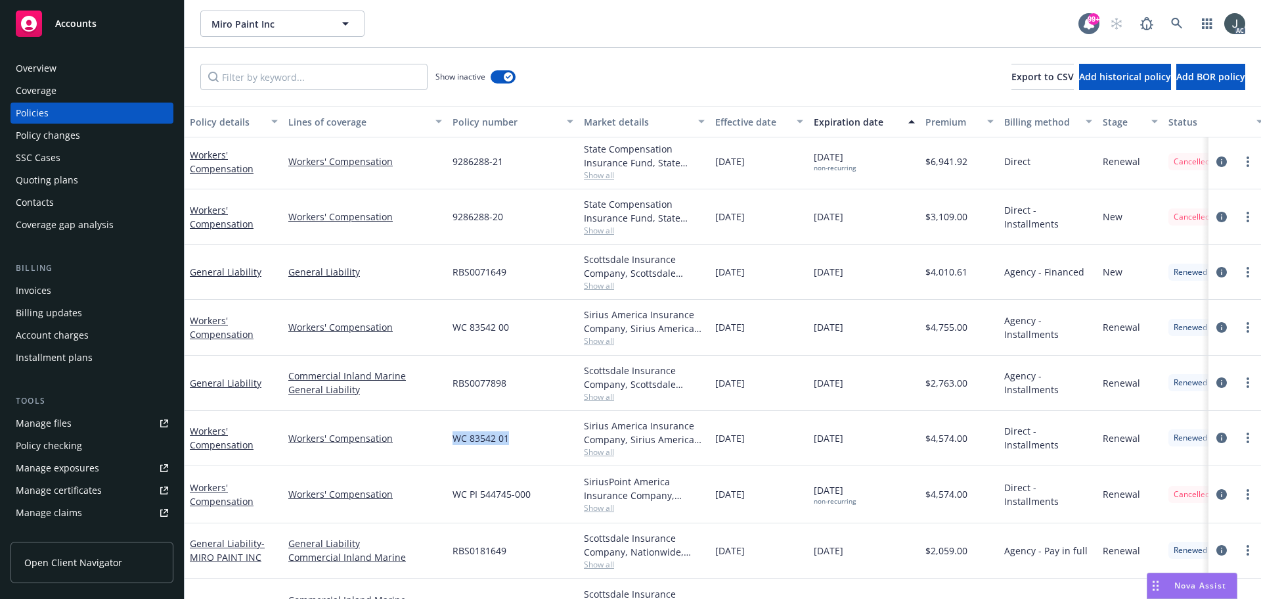
drag, startPoint x: 454, startPoint y: 438, endPoint x: 512, endPoint y: 441, distance: 57.9
click at [512, 441] on div "WC 83542 01" at bounding box center [512, 438] width 131 height 55
click at [605, 448] on span "Show all" at bounding box center [644, 451] width 121 height 11
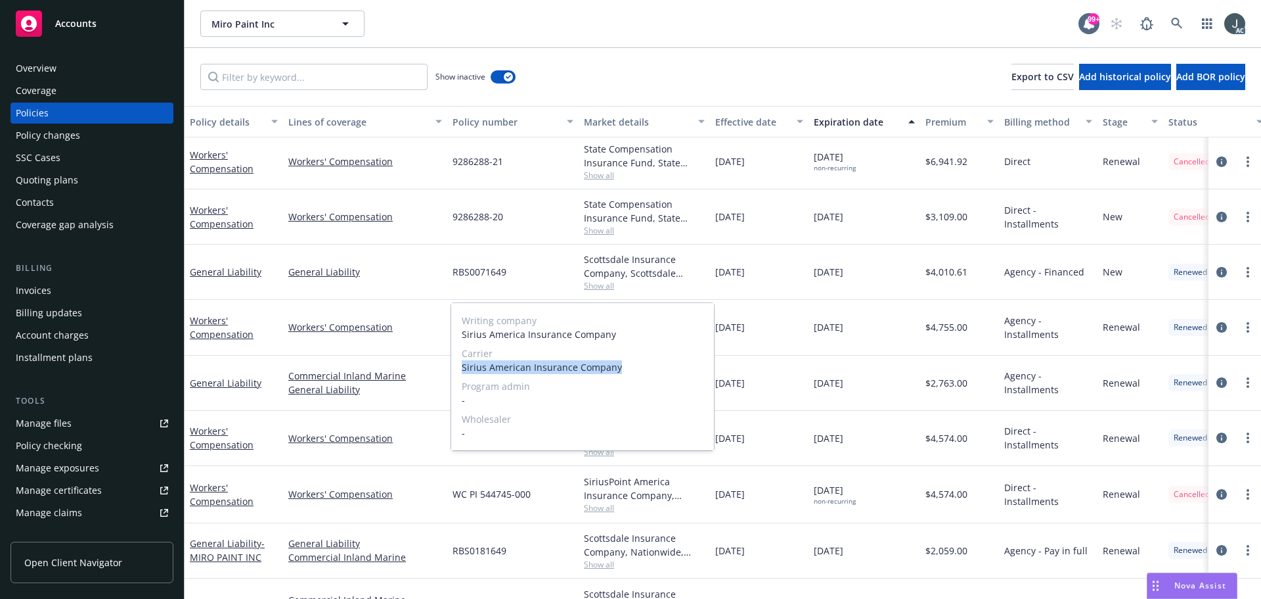
drag, startPoint x: 461, startPoint y: 367, endPoint x: 617, endPoint y: 369, distance: 155.7
click at [617, 369] on div "Writing company Sirius America Insurance Company Carrier Sirius American Insura…" at bounding box center [582, 376] width 263 height 147
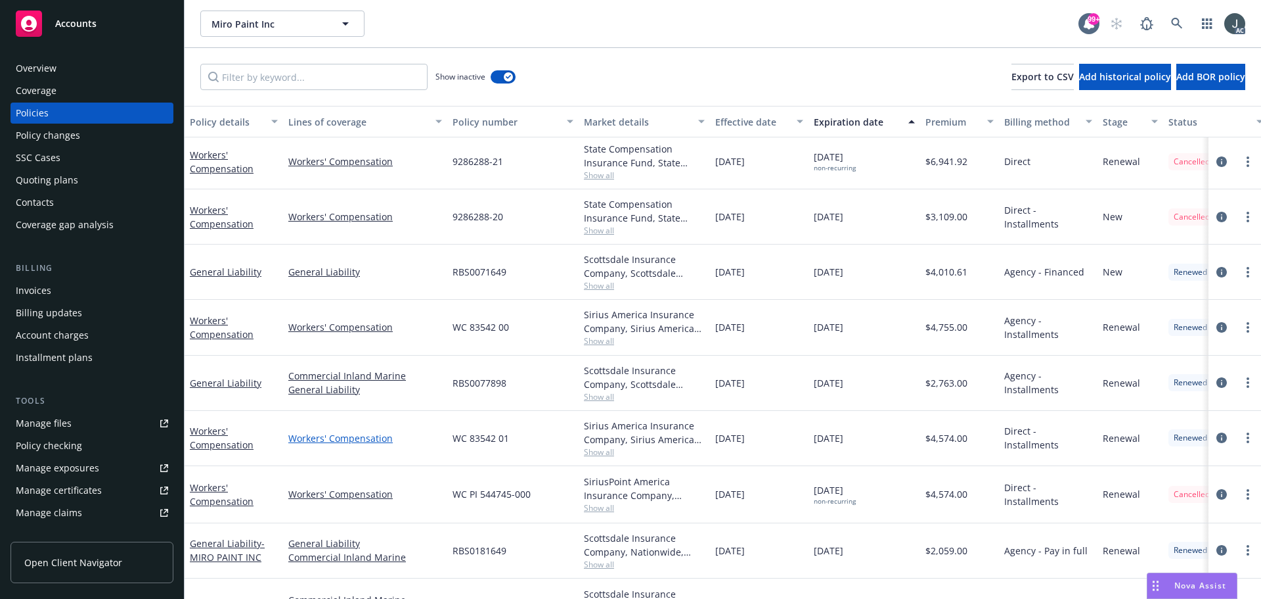
click at [435, 443] on link "Workers' Compensation" at bounding box center [365, 438] width 154 height 14
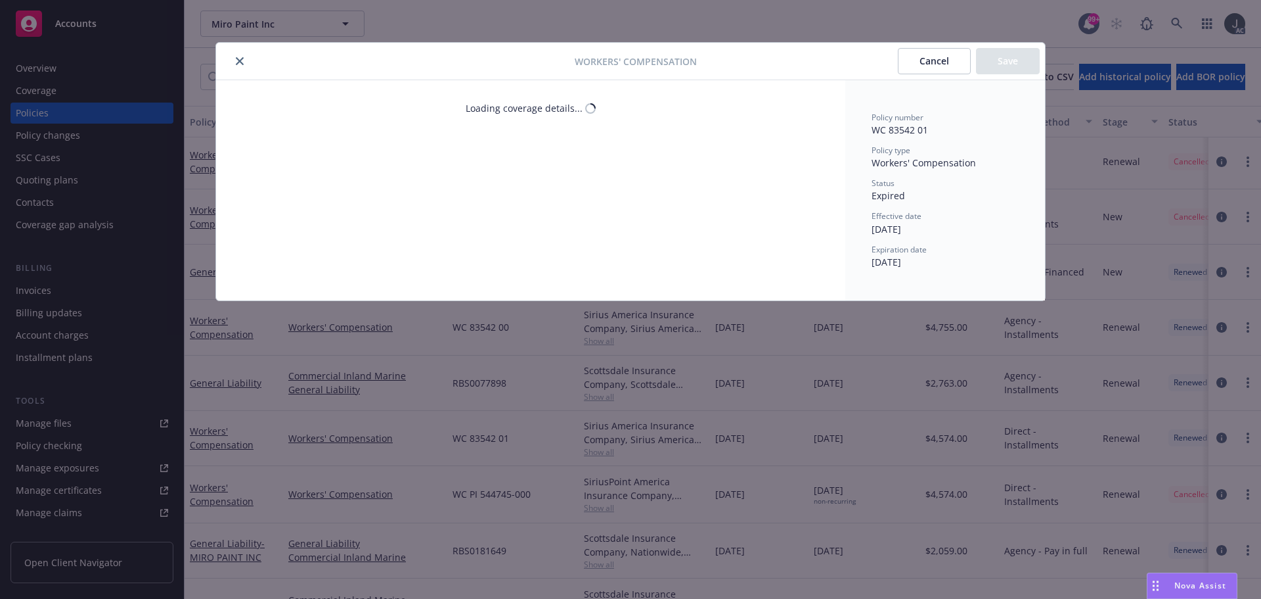
click at [943, 446] on div "Workers' Compensation Cancel Save Loading coverage details... Policy number WC …" at bounding box center [630, 299] width 1261 height 599
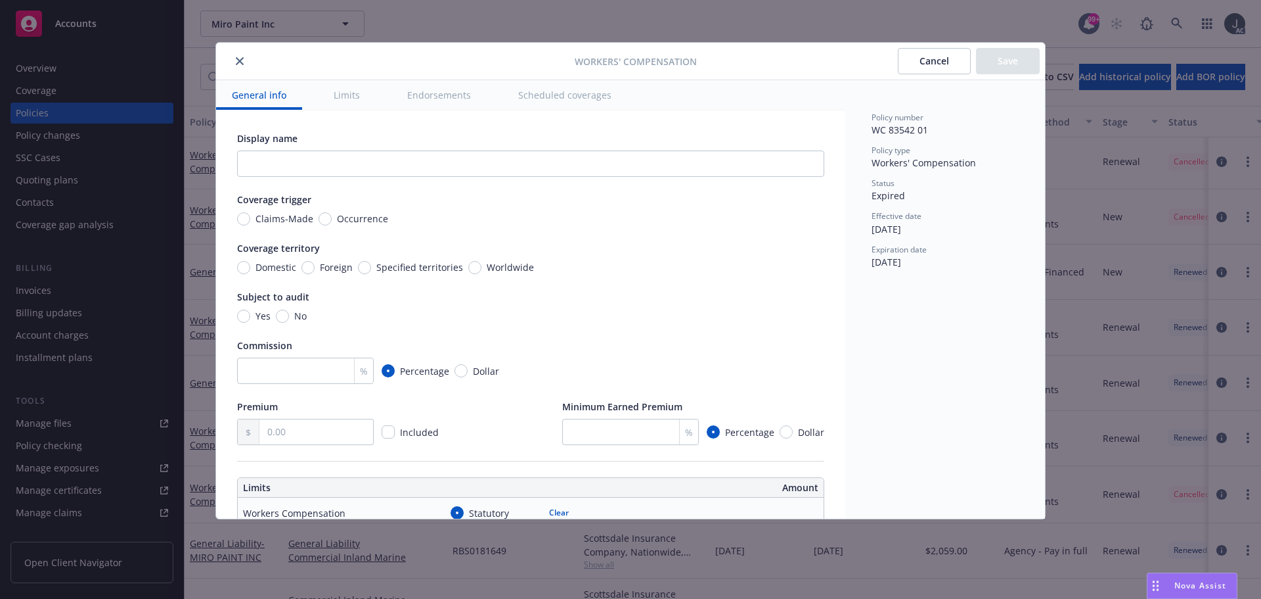
click at [244, 57] on button "close" at bounding box center [240, 61] width 16 height 16
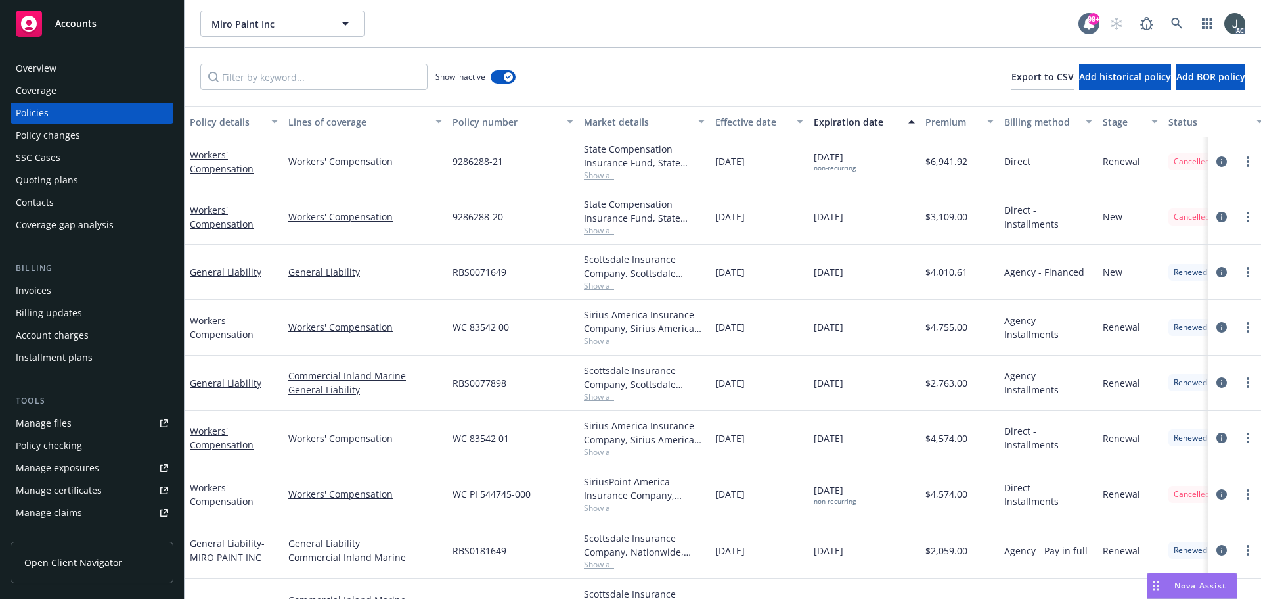
click at [957, 432] on span "$4,574.00" at bounding box center [947, 438] width 42 height 14
drag, startPoint x: 454, startPoint y: 325, endPoint x: 520, endPoint y: 332, distance: 66.7
click at [517, 331] on div "WC 83542 00" at bounding box center [512, 327] width 131 height 55
click at [608, 342] on span "Show all" at bounding box center [644, 340] width 121 height 11
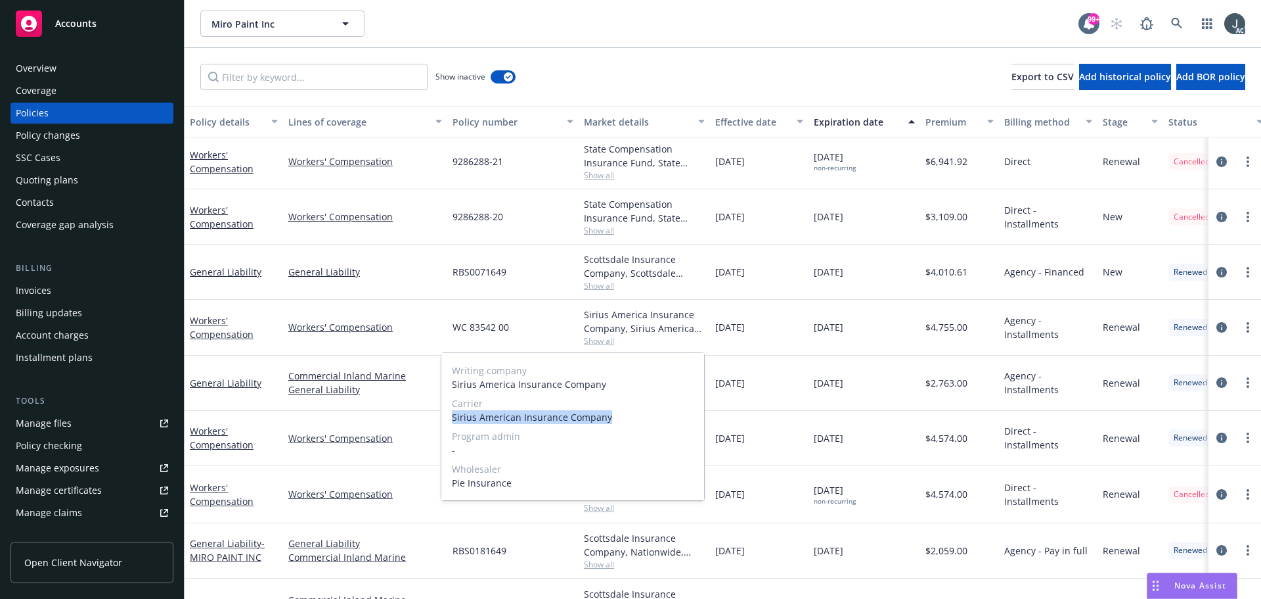
drag, startPoint x: 453, startPoint y: 416, endPoint x: 606, endPoint y: 415, distance: 153.1
click at [606, 415] on span "Sirius American Insurance Company" at bounding box center [573, 417] width 242 height 14
drag, startPoint x: 653, startPoint y: 325, endPoint x: 679, endPoint y: 329, distance: 26.6
click at [679, 329] on div "Sirius America Insurance Company, Sirius American Insurance Company, Pie Insura…" at bounding box center [644, 321] width 121 height 28
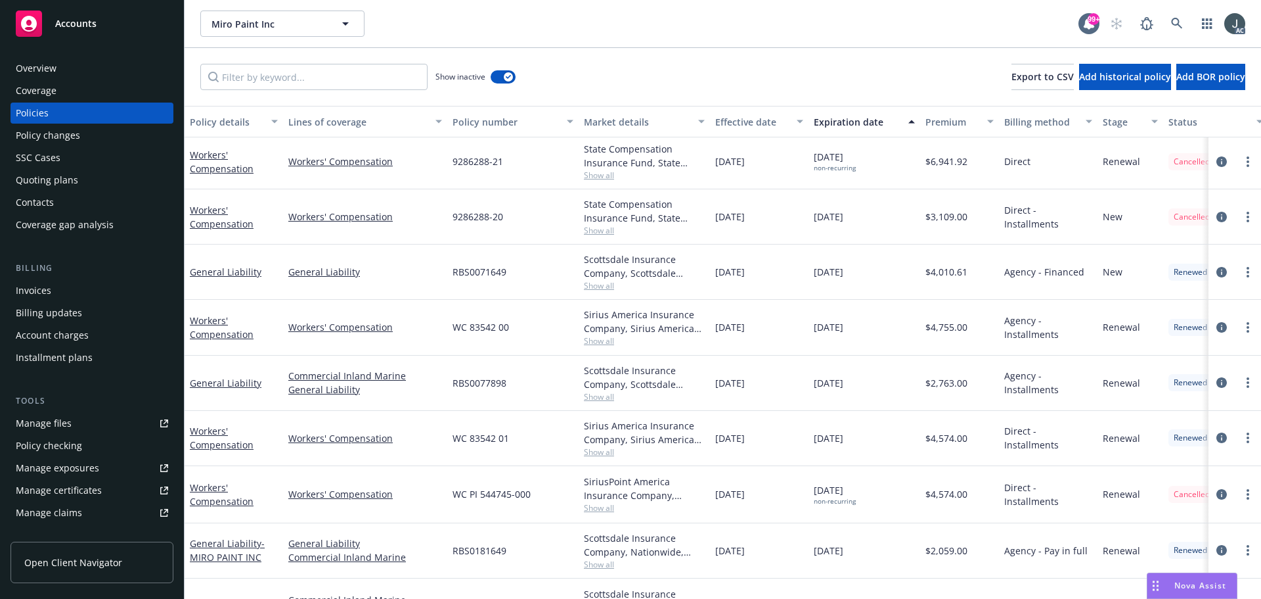
click at [957, 327] on span "$4,755.00" at bounding box center [947, 327] width 42 height 14
drag, startPoint x: 453, startPoint y: 214, endPoint x: 523, endPoint y: 225, distance: 70.4
click at [523, 225] on div "9286288-20" at bounding box center [512, 216] width 131 height 55
click at [592, 233] on span "Show all" at bounding box center [644, 230] width 121 height 11
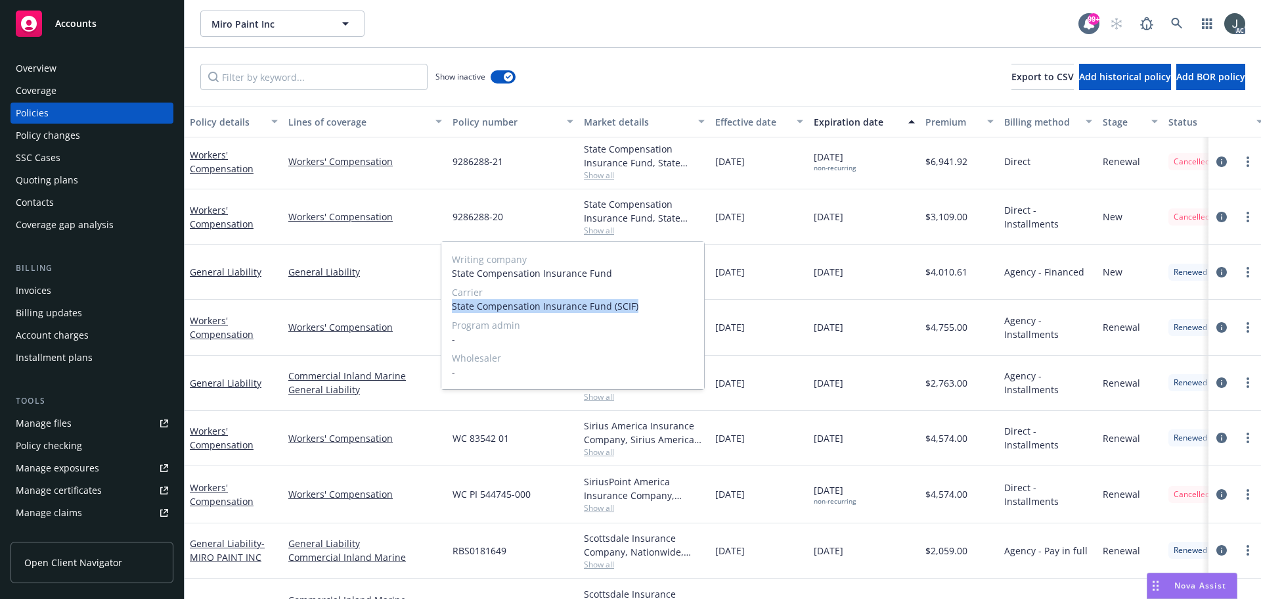
drag, startPoint x: 509, startPoint y: 304, endPoint x: 635, endPoint y: 304, distance: 126.8
click at [635, 304] on span "State Compensation Insurance Fund (SCIF)" at bounding box center [573, 306] width 242 height 14
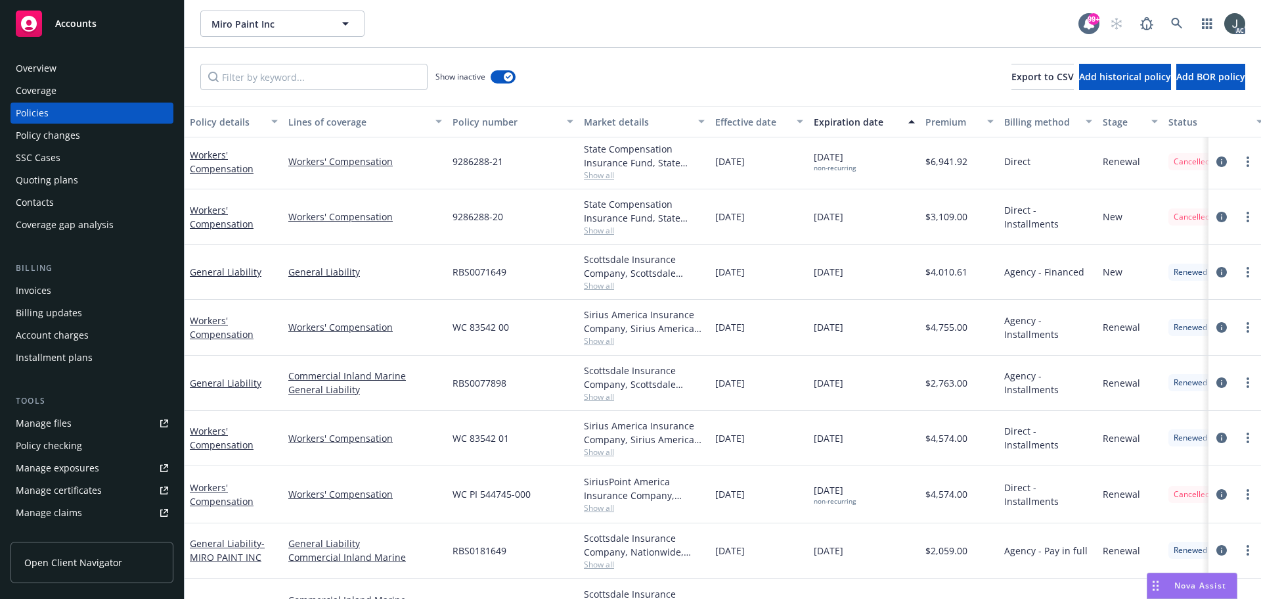
drag, startPoint x: 688, startPoint y: 217, endPoint x: 719, endPoint y: 217, distance: 30.9
click at [696, 217] on div "State Compensation Insurance Fund, State Compensation Insurance Fund (SCIF)" at bounding box center [644, 211] width 121 height 28
click at [936, 217] on span "$3,109.00" at bounding box center [947, 217] width 42 height 14
drag, startPoint x: 451, startPoint y: 162, endPoint x: 513, endPoint y: 165, distance: 61.8
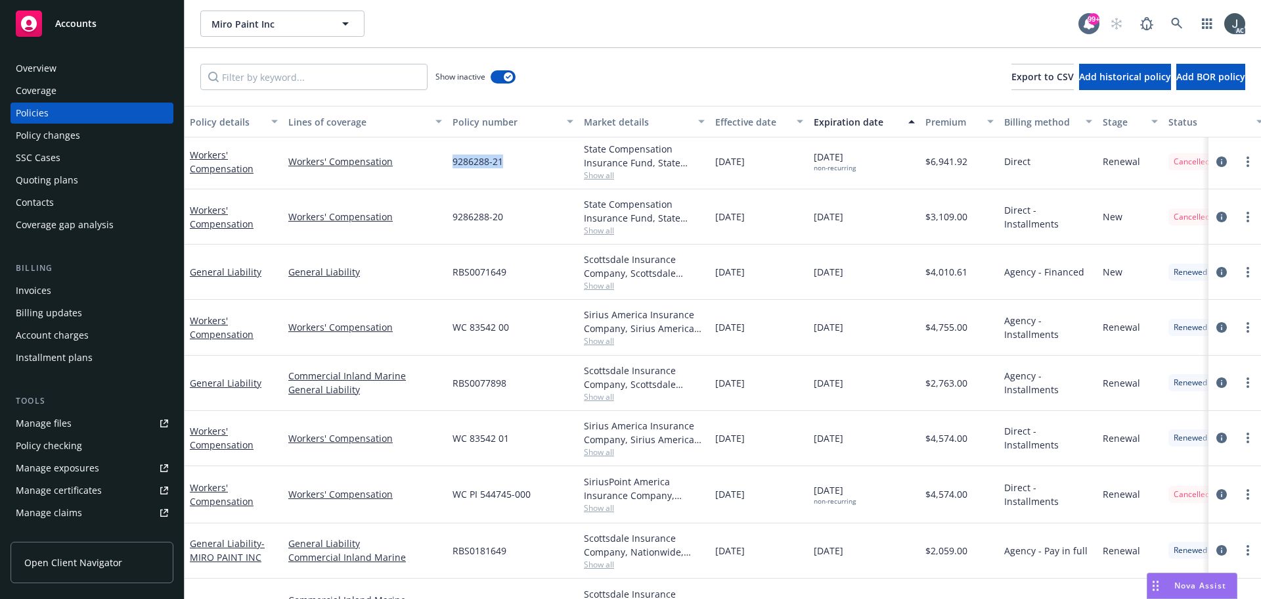
click at [513, 165] on div "9286288-21" at bounding box center [512, 161] width 131 height 55
click at [501, 74] on button "button" at bounding box center [503, 76] width 25 height 13
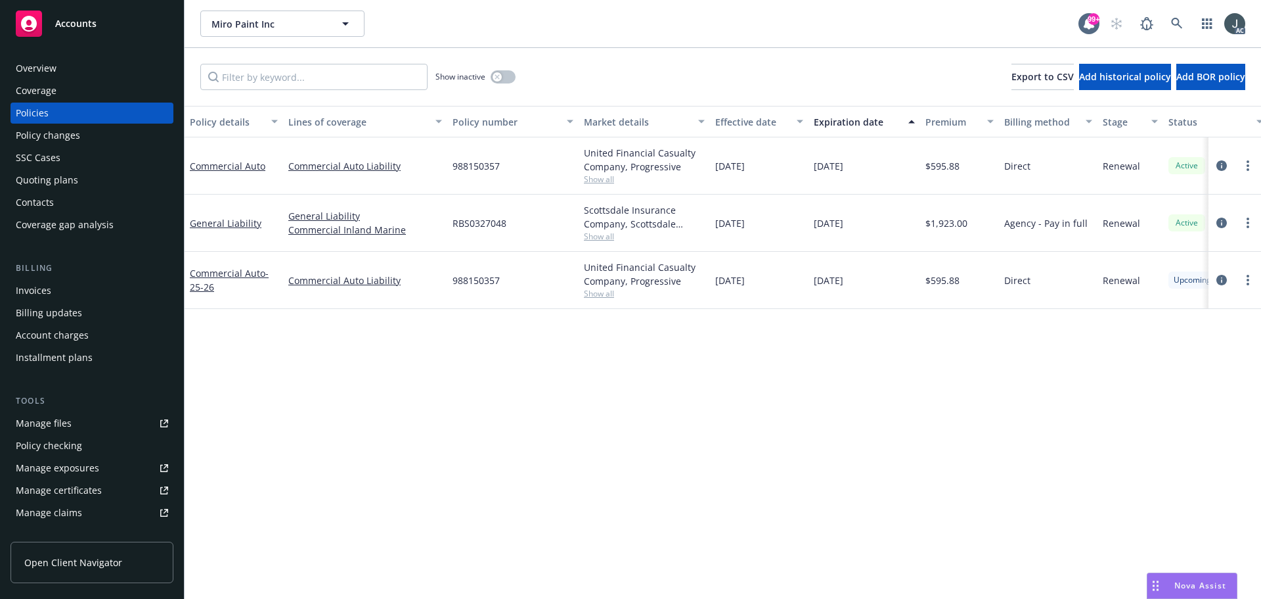
click at [452, 358] on div "Policy details Lines of coverage Policy number Market details Effective date Ex…" at bounding box center [723, 352] width 1077 height 493
click at [495, 78] on icon "button" at bounding box center [497, 76] width 5 height 5
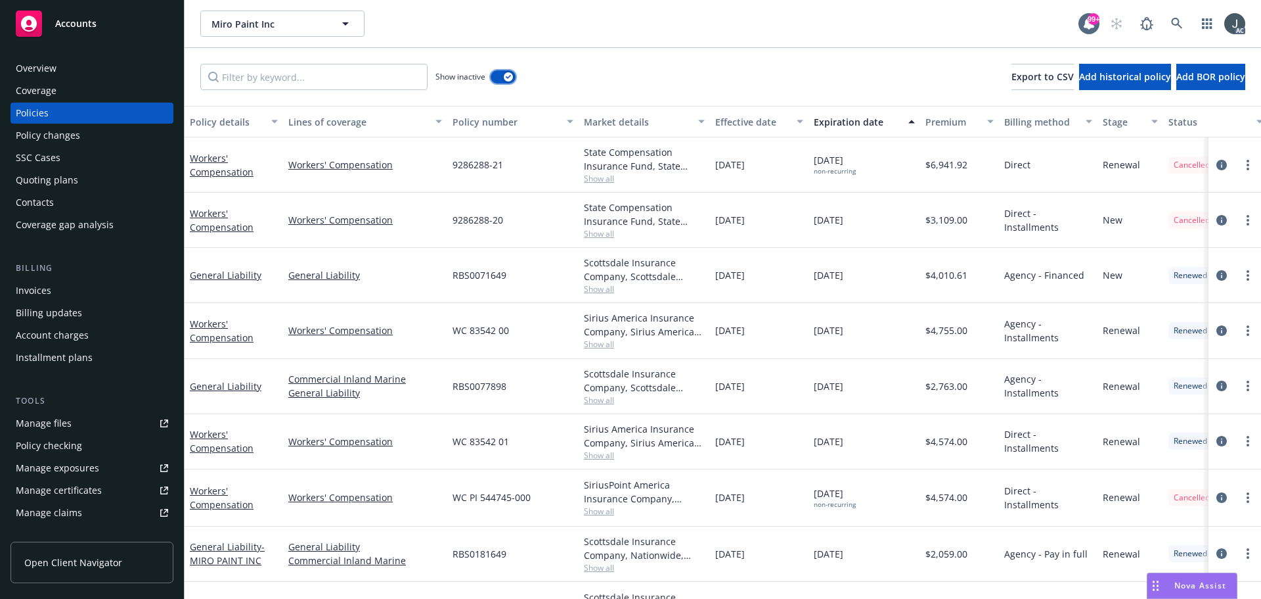
scroll to position [66, 0]
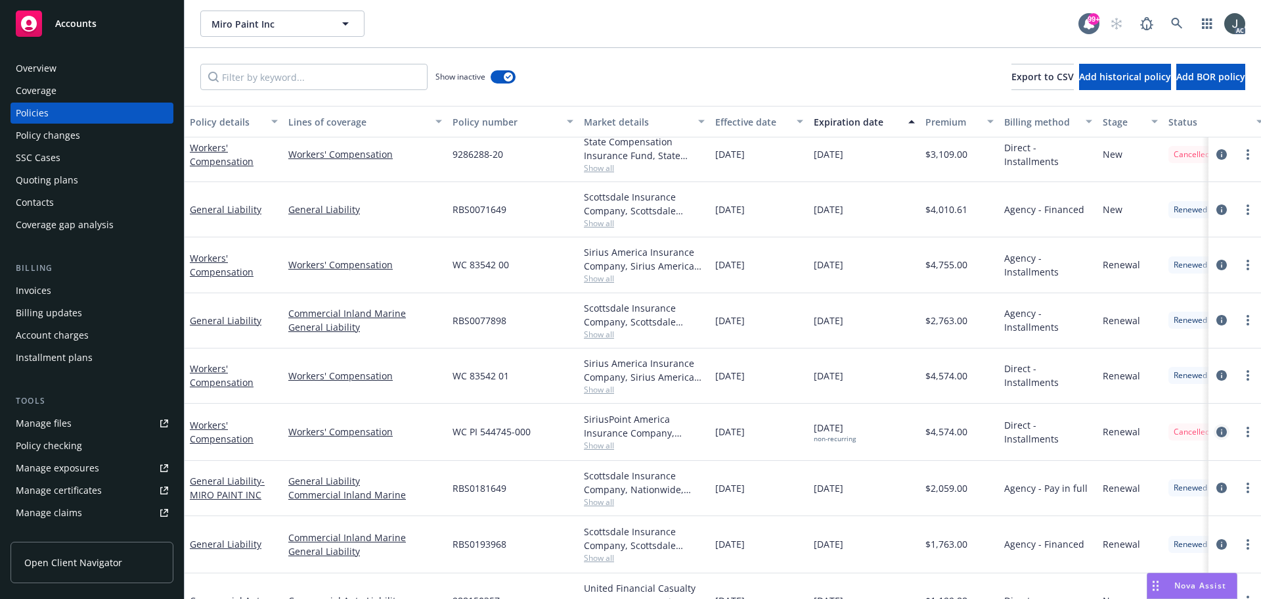
click at [1217, 428] on icon "circleInformation" at bounding box center [1222, 431] width 11 height 11
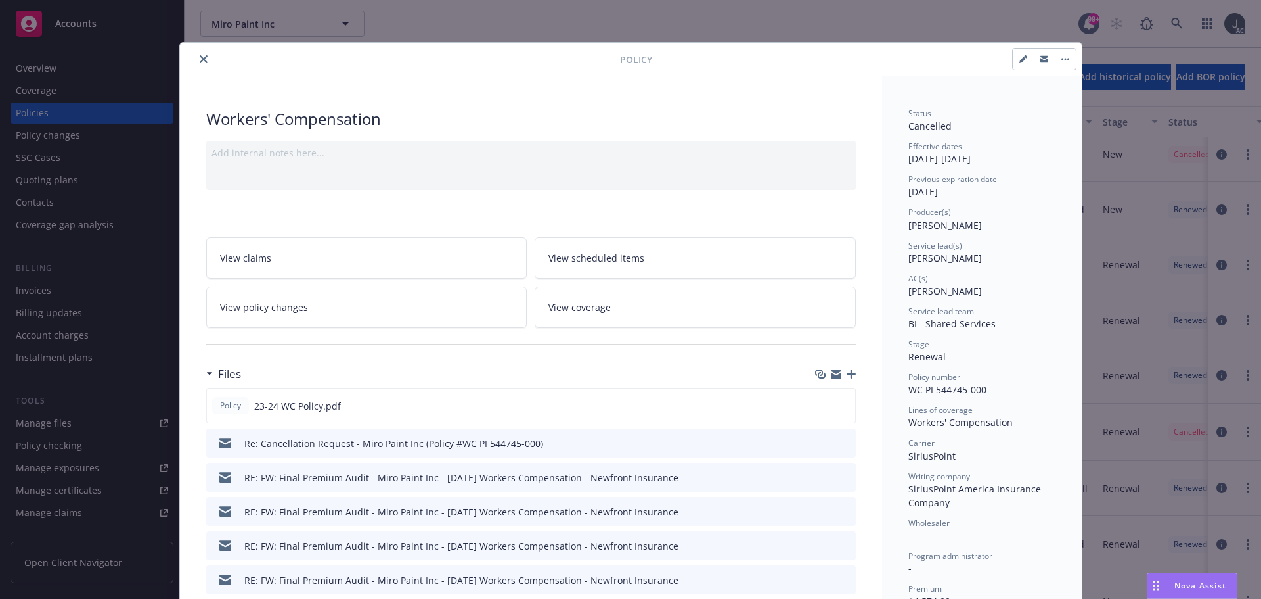
drag, startPoint x: 199, startPoint y: 58, endPoint x: 156, endPoint y: 110, distance: 68.1
click at [200, 58] on icon "close" at bounding box center [204, 59] width 8 height 8
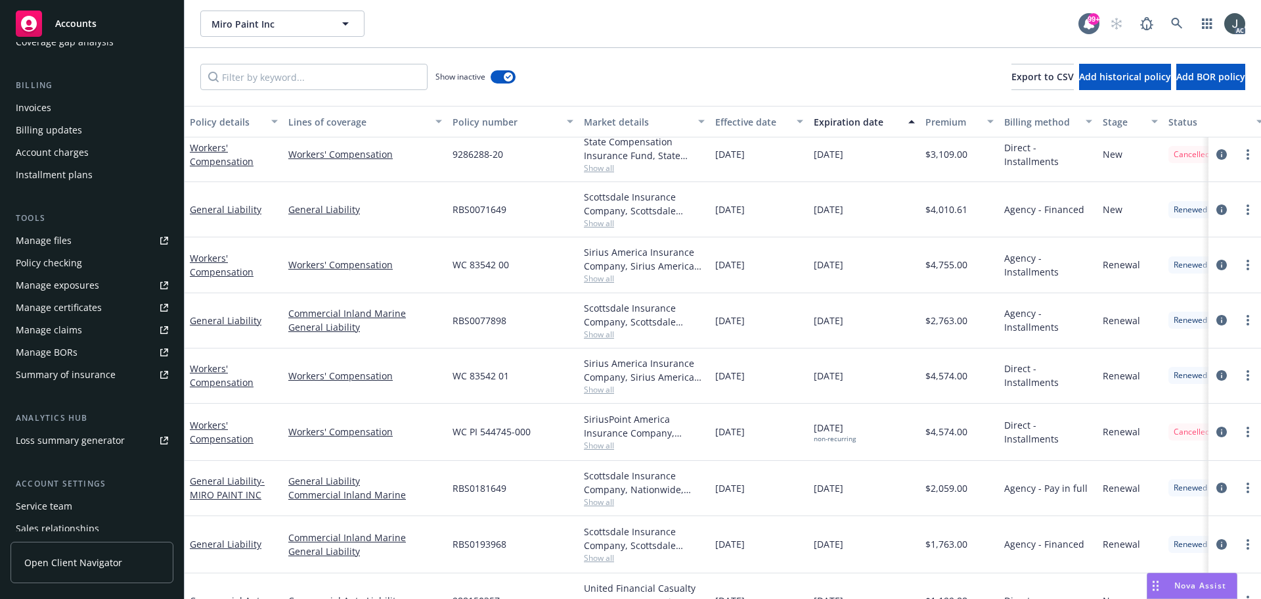
scroll to position [258, 0]
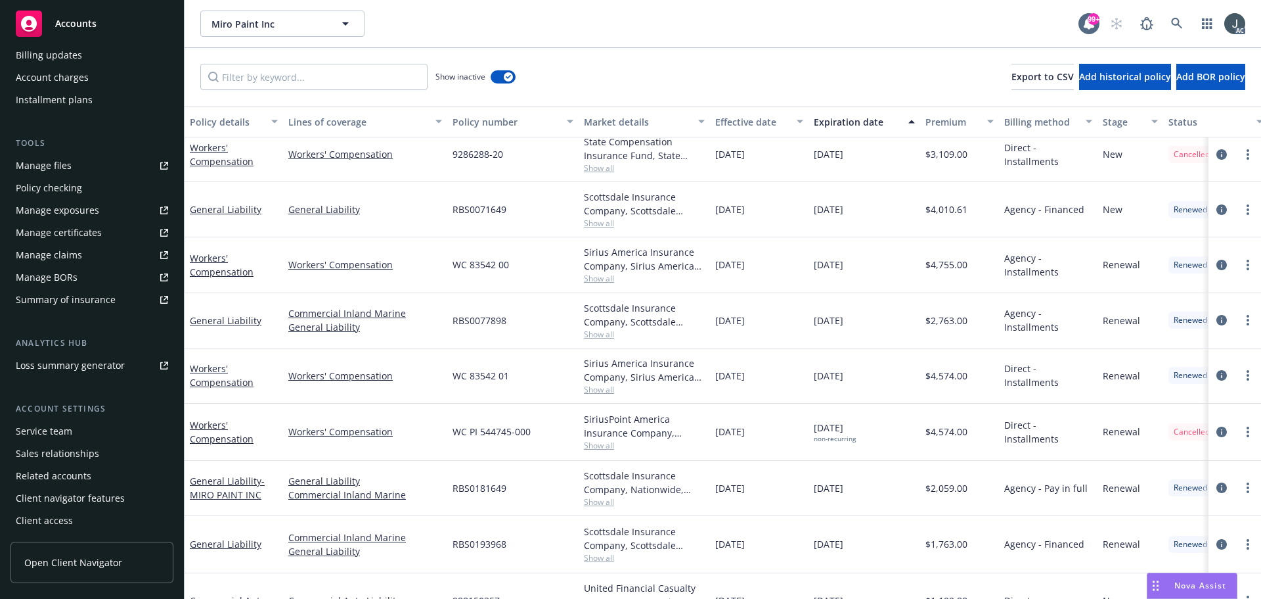
click at [53, 430] on div "Service team" at bounding box center [44, 430] width 57 height 21
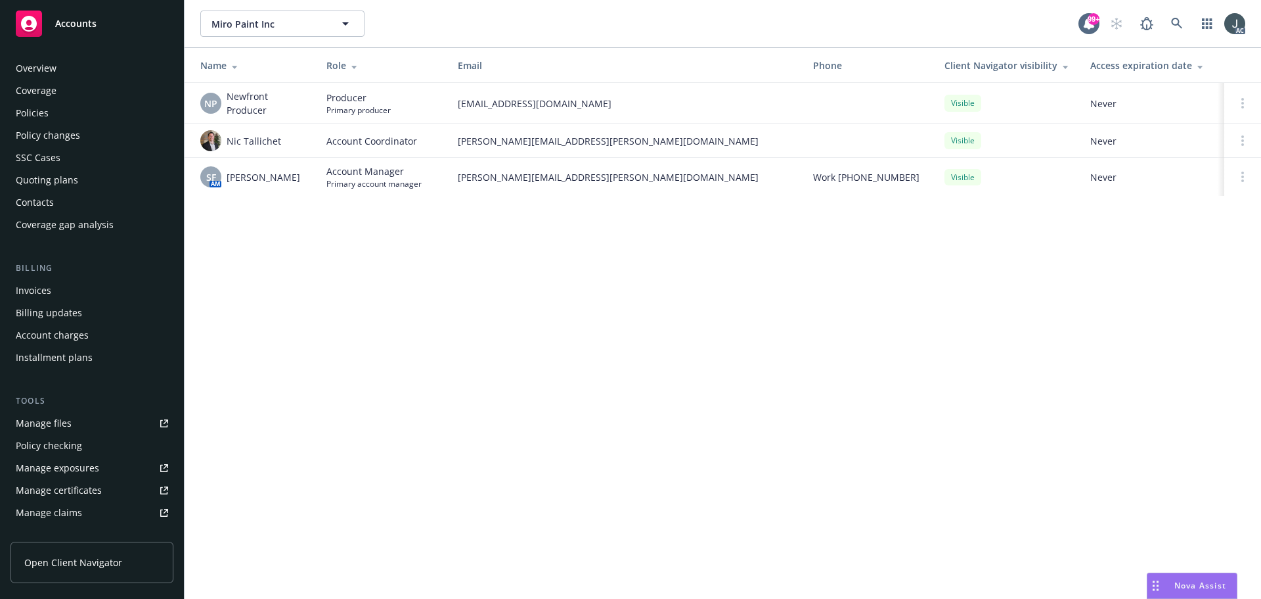
click at [37, 109] on div "Policies" at bounding box center [32, 112] width 33 height 21
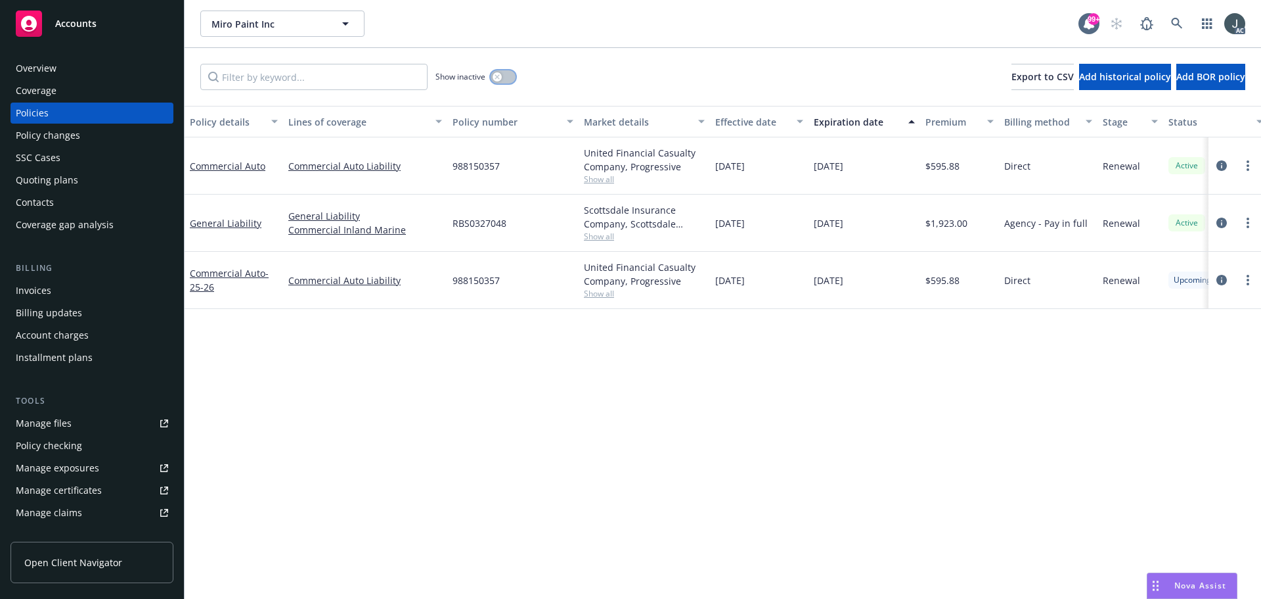
click at [503, 78] on button "button" at bounding box center [503, 76] width 25 height 13
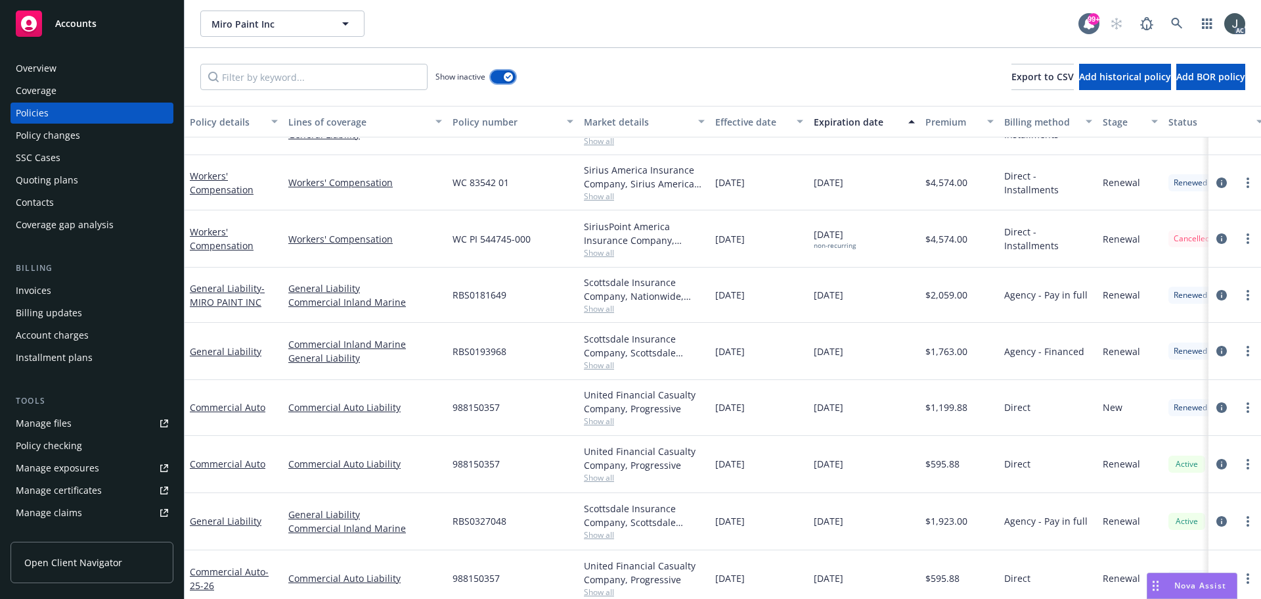
scroll to position [263, 0]
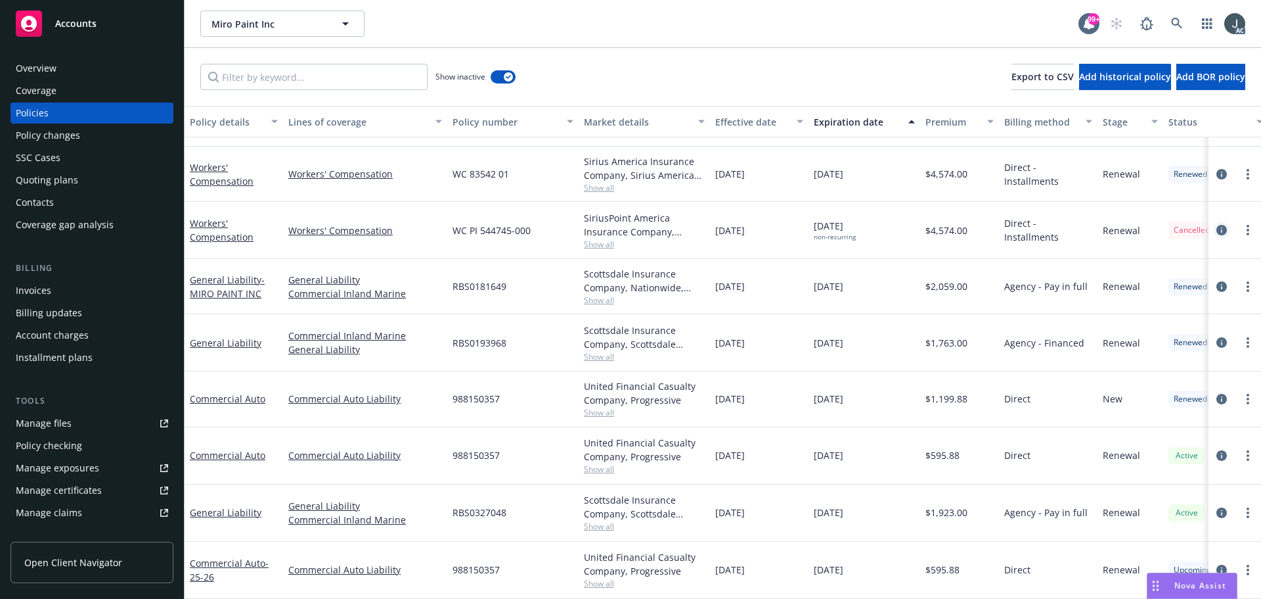
click at [1214, 222] on link "circleInformation" at bounding box center [1222, 230] width 16 height 16
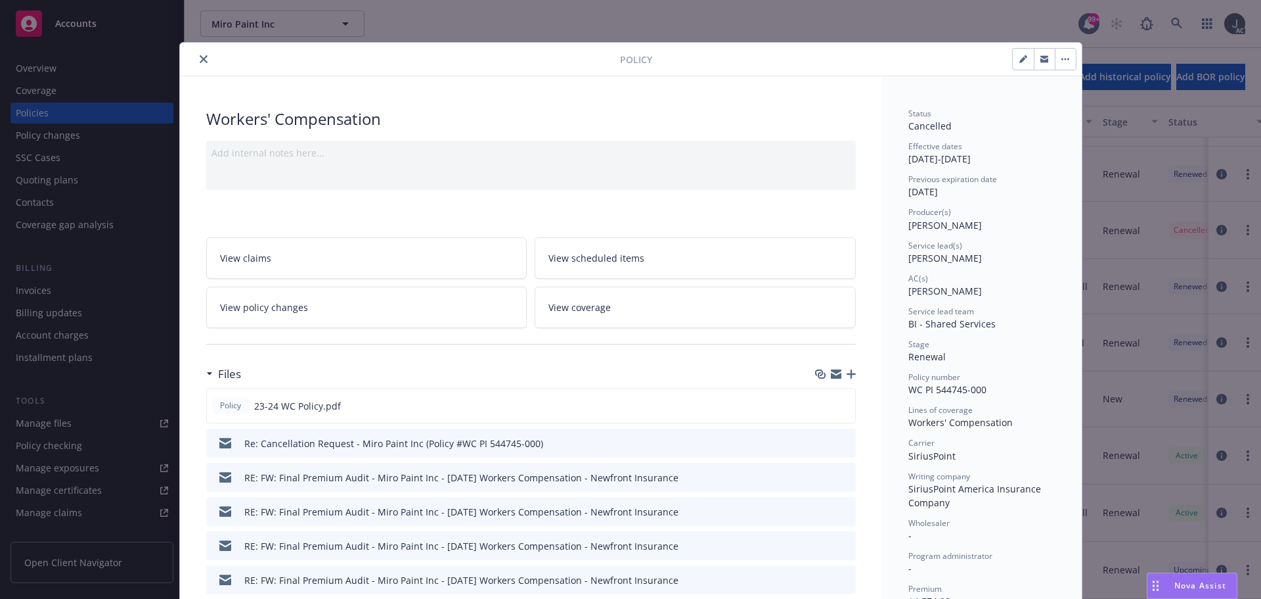
scroll to position [39, 0]
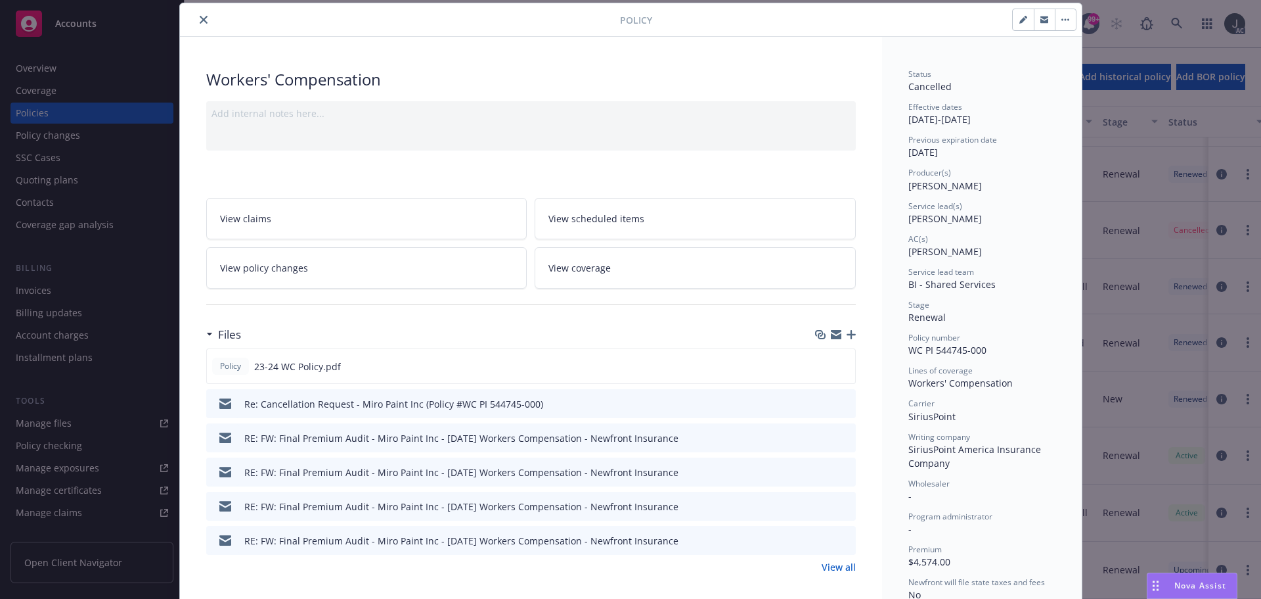
drag, startPoint x: 908, startPoint y: 185, endPoint x: 972, endPoint y: 182, distance: 63.8
click at [972, 182] on div "Producer(s) Shantelle Cabir" at bounding box center [982, 179] width 147 height 25
click at [200, 20] on icon "close" at bounding box center [204, 20] width 8 height 8
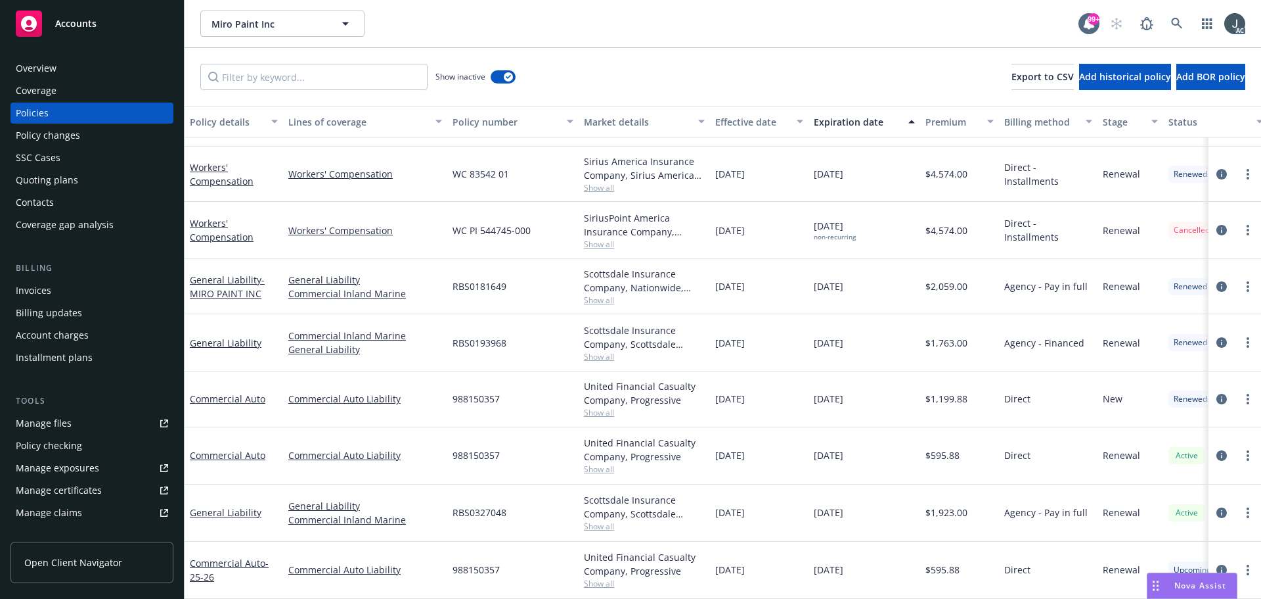
scroll to position [266, 0]
click at [44, 61] on div "Overview" at bounding box center [36, 68] width 41 height 21
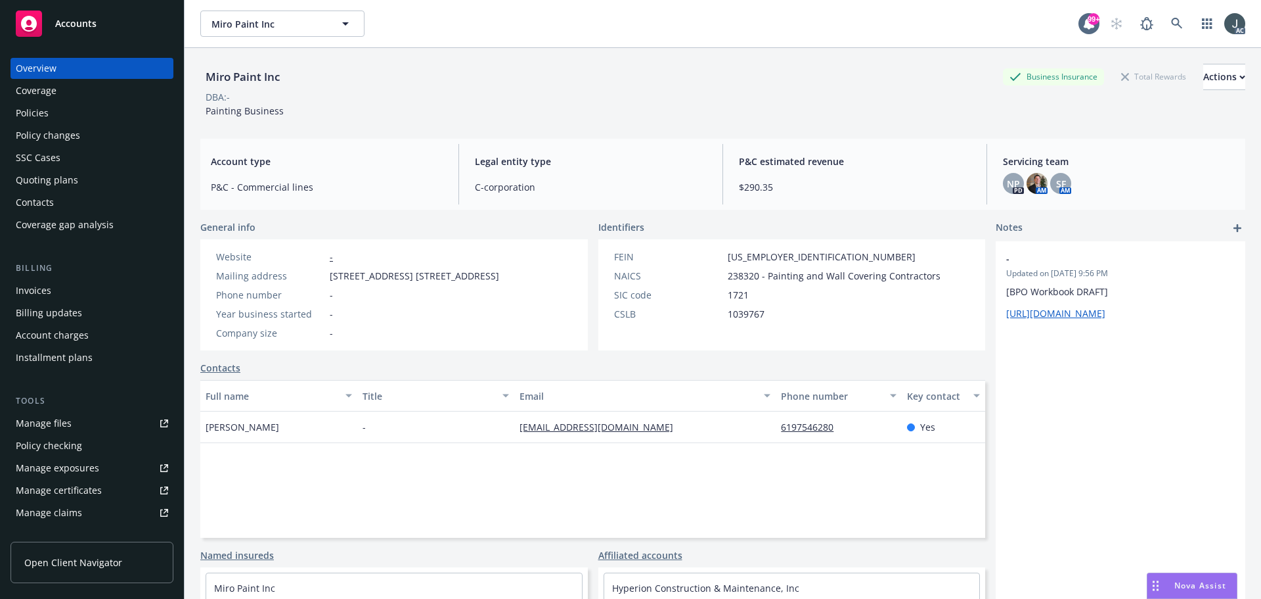
click at [738, 278] on span "238320 - Painting and Wall Covering Contractors" at bounding box center [834, 276] width 213 height 14
drag, startPoint x: 720, startPoint y: 254, endPoint x: 792, endPoint y: 251, distance: 72.3
click at [792, 251] on div "FEIN 81-4300243" at bounding box center [777, 257] width 337 height 14
drag, startPoint x: 204, startPoint y: 109, endPoint x: 309, endPoint y: 110, distance: 104.5
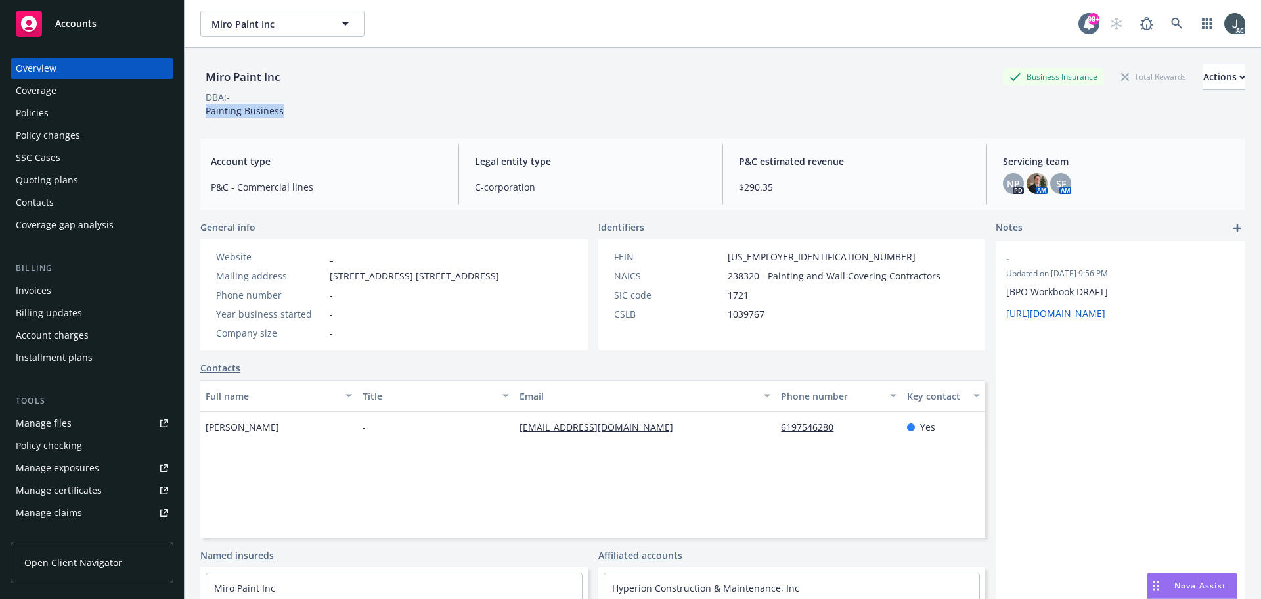
click at [309, 110] on div "Miro Paint Inc Business Insurance Total Rewards Actions DBA: - Painting Business" at bounding box center [722, 91] width 1045 height 54
click at [64, 451] on div "Policy checking" at bounding box center [49, 445] width 66 height 21
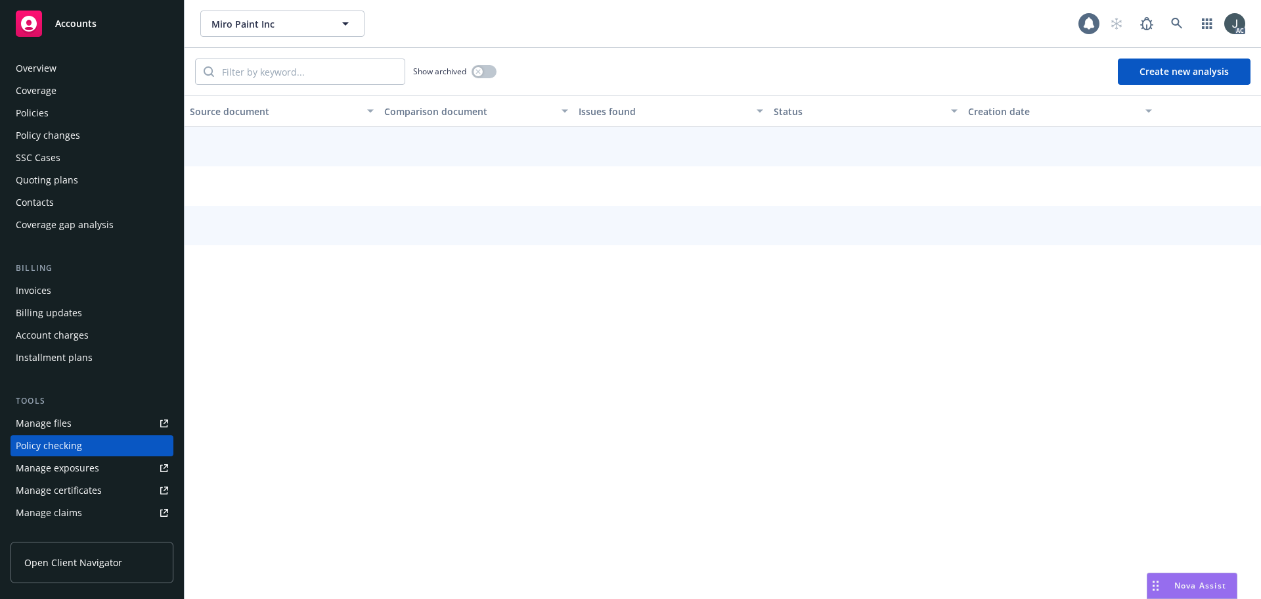
scroll to position [125, 0]
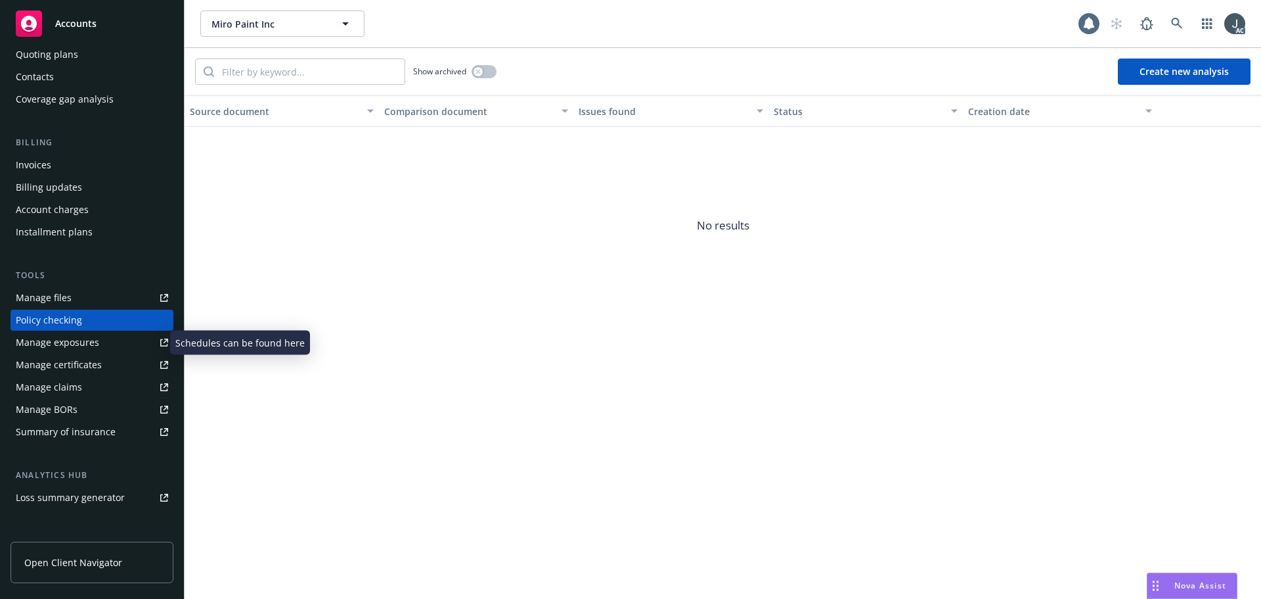
click at [86, 349] on div "Manage exposures" at bounding box center [57, 342] width 83 height 21
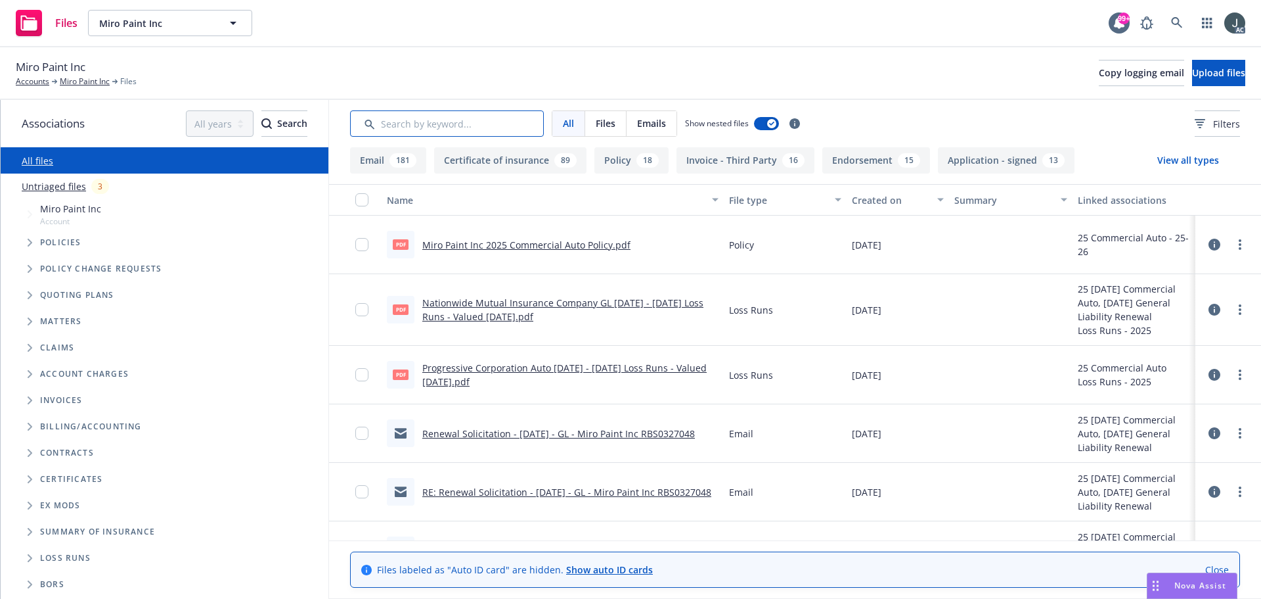
click at [437, 128] on input "Search by keyword..." at bounding box center [447, 123] width 194 height 26
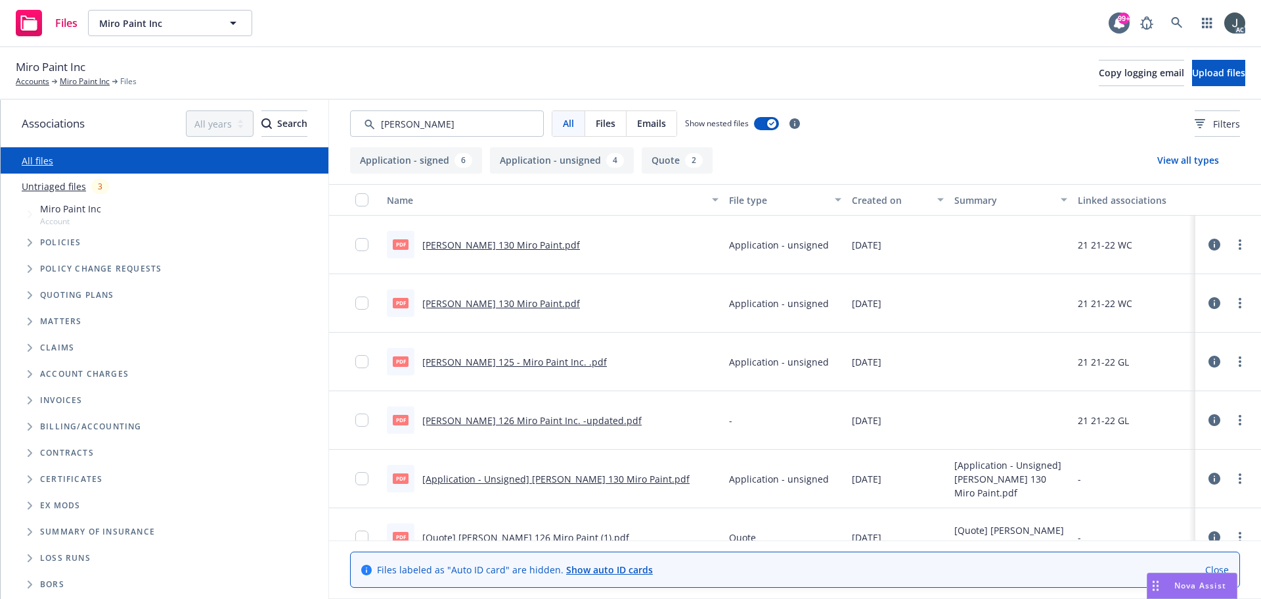
click at [858, 201] on div "Created on" at bounding box center [891, 200] width 78 height 14
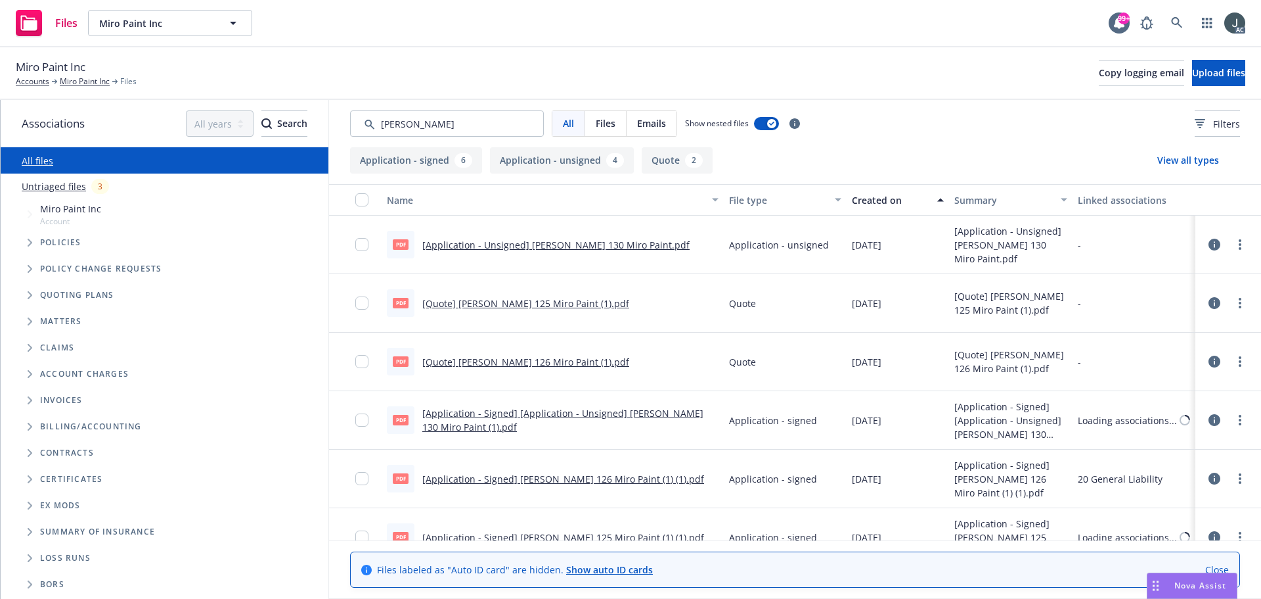
click at [858, 201] on div "Created on" at bounding box center [891, 200] width 78 height 14
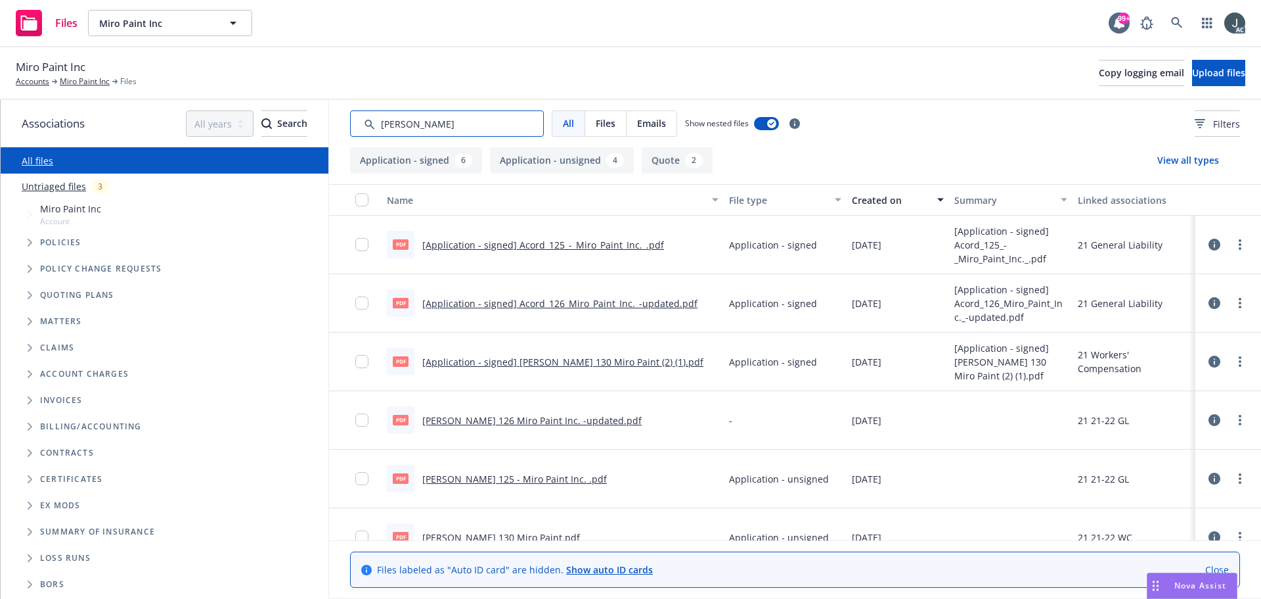
click at [430, 133] on input "Search by keyword..." at bounding box center [447, 123] width 194 height 26
type input "130"
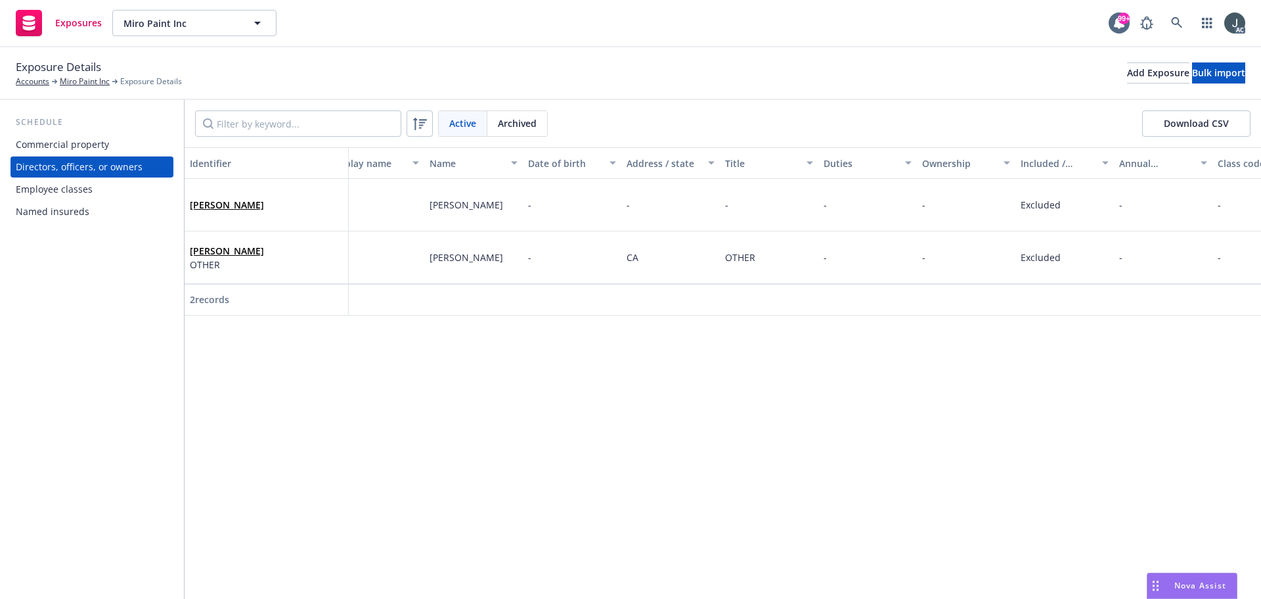
scroll to position [0, 73]
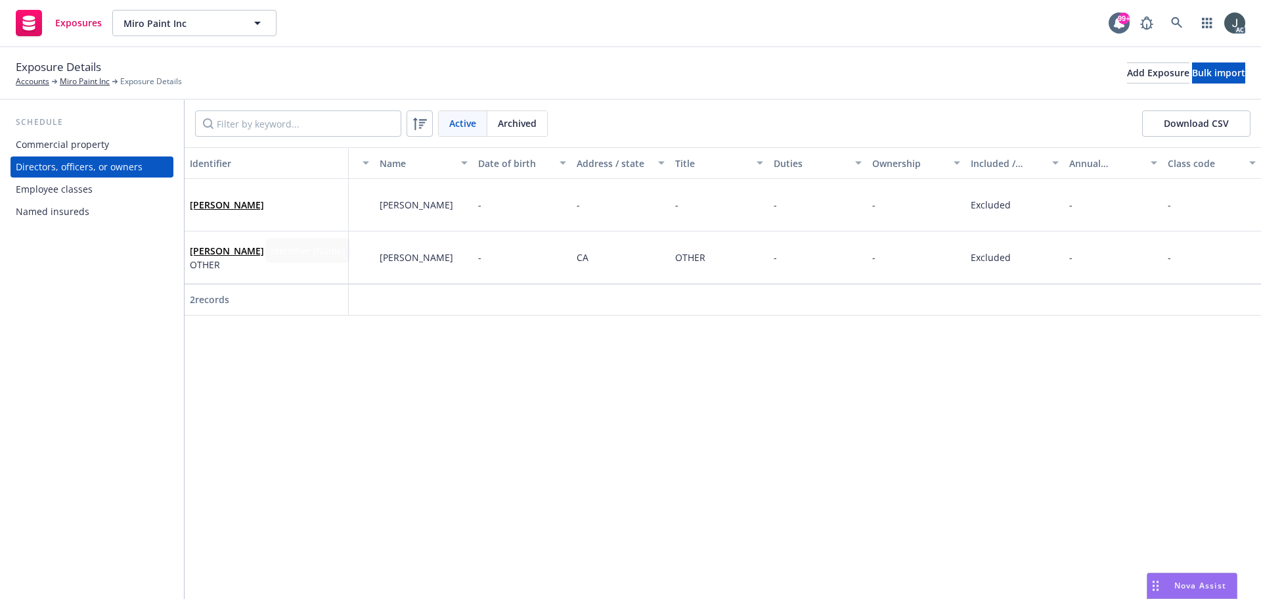
click at [105, 194] on div "Employee classes" at bounding box center [92, 189] width 152 height 21
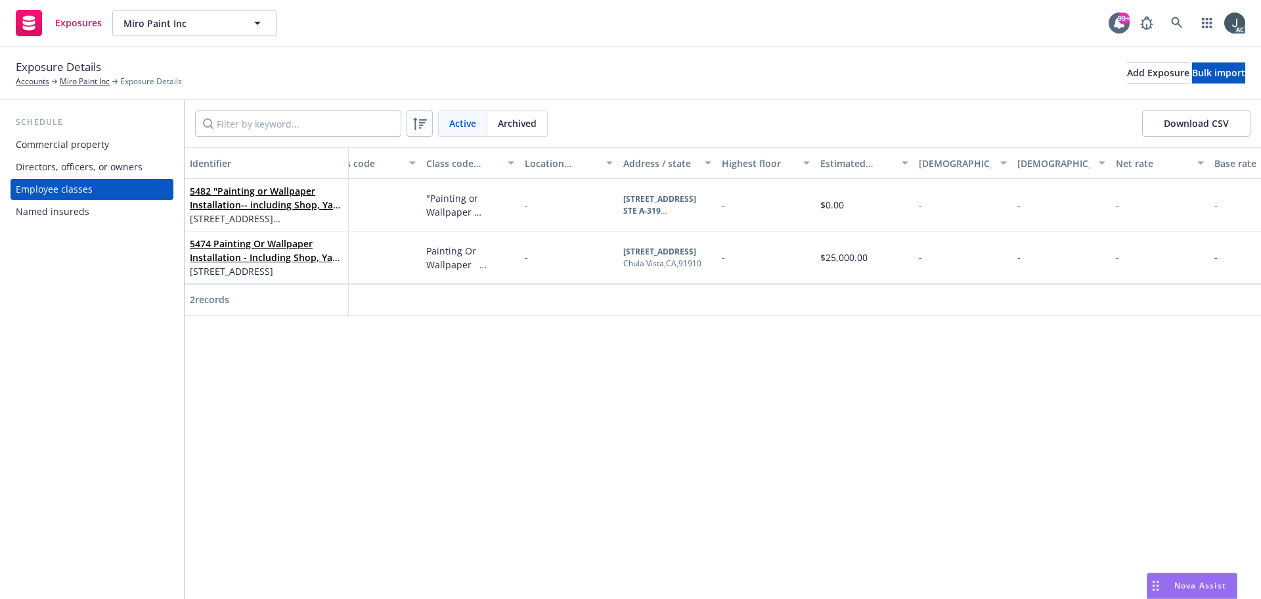
scroll to position [0, 171]
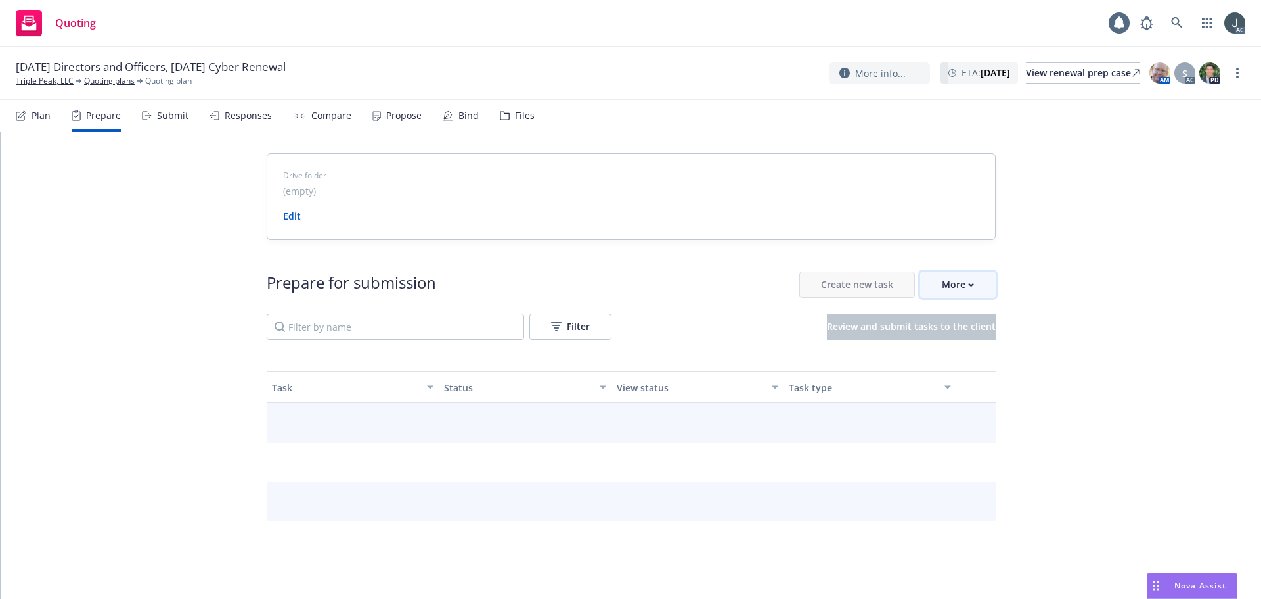
click at [934, 291] on button "More" at bounding box center [958, 284] width 76 height 26
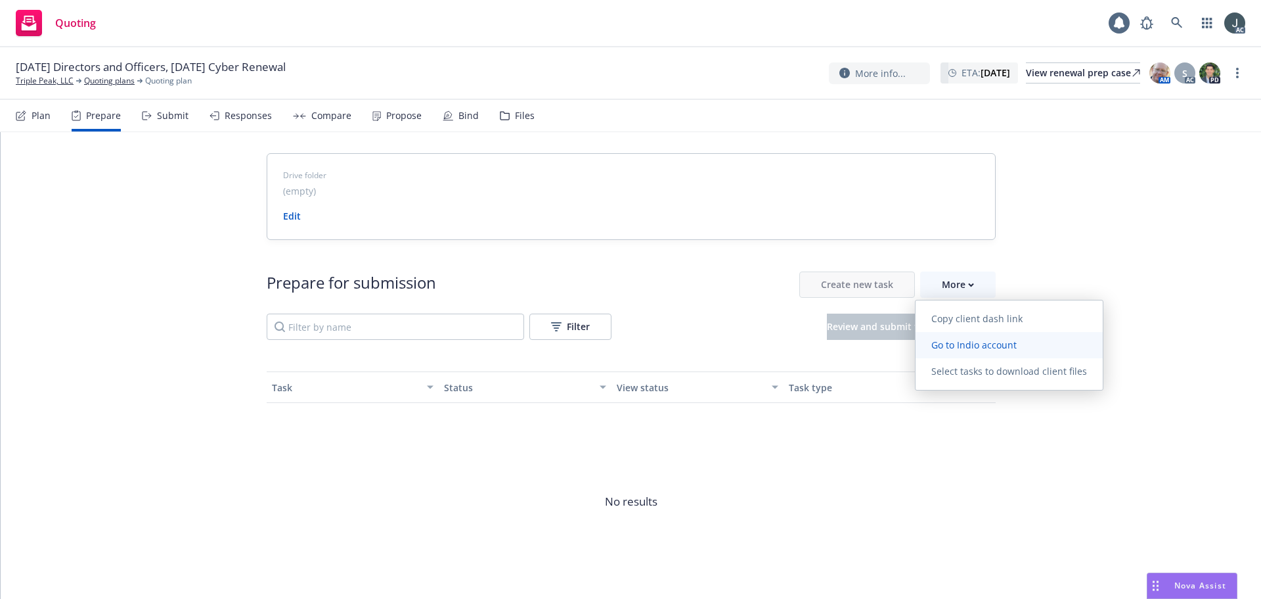
click at [947, 338] on span "Go to Indio account" at bounding box center [974, 344] width 117 height 12
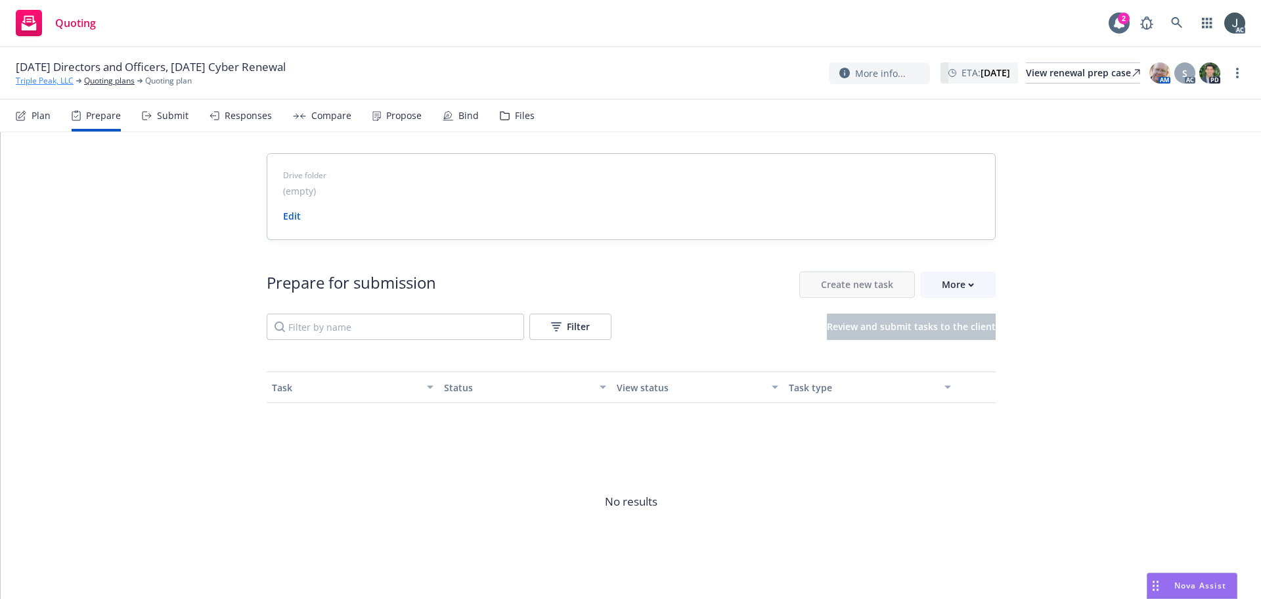
click at [48, 82] on link "Triple Peak, LLC" at bounding box center [45, 81] width 58 height 12
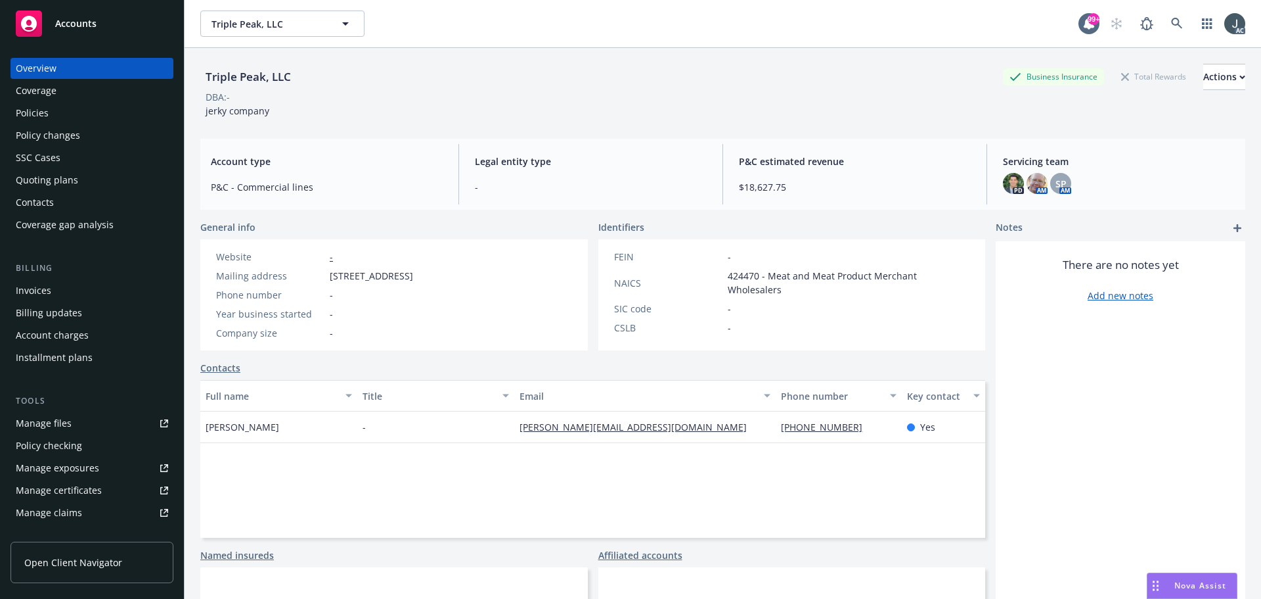
scroll to position [258, 0]
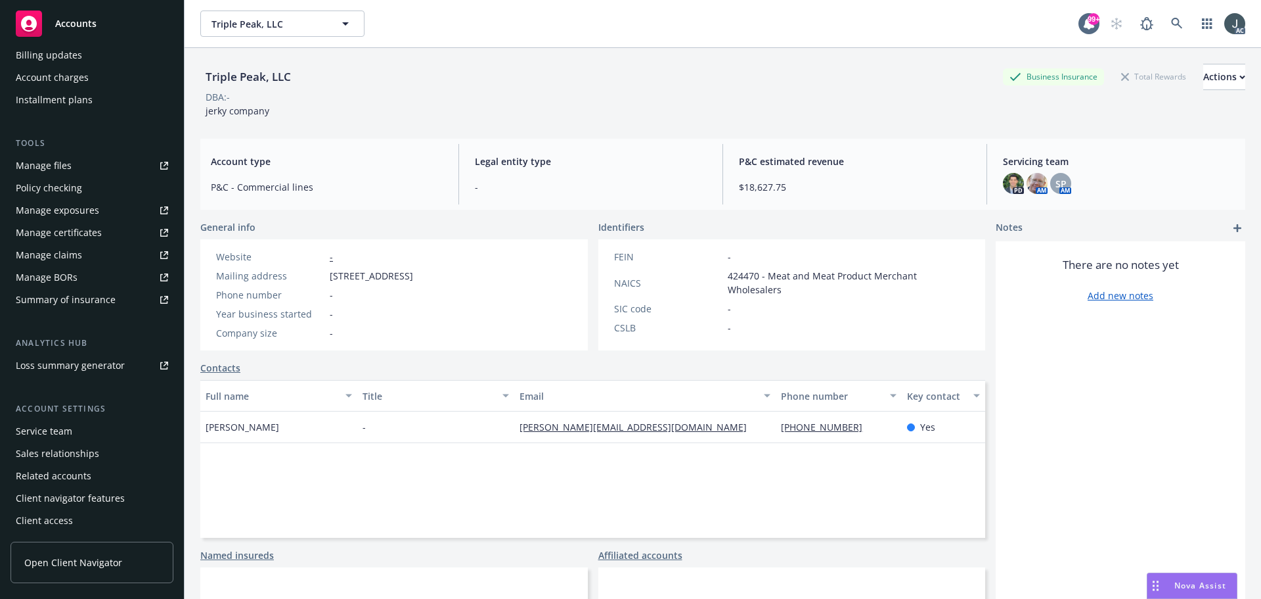
click at [43, 435] on div "Service team" at bounding box center [44, 430] width 57 height 21
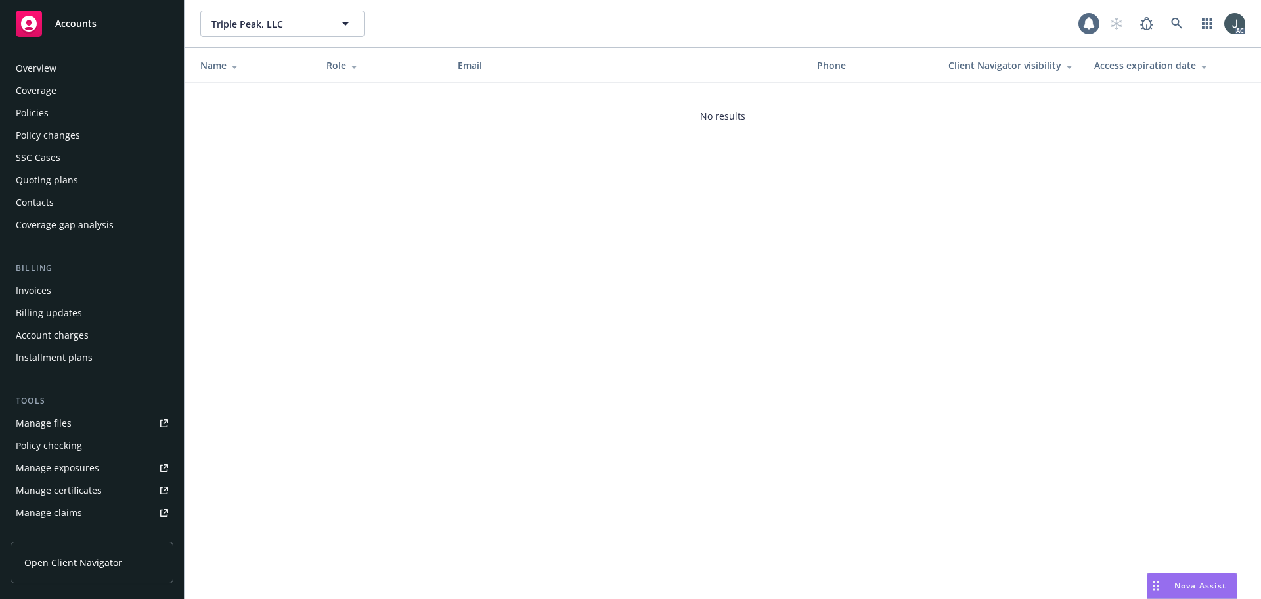
scroll to position [258, 0]
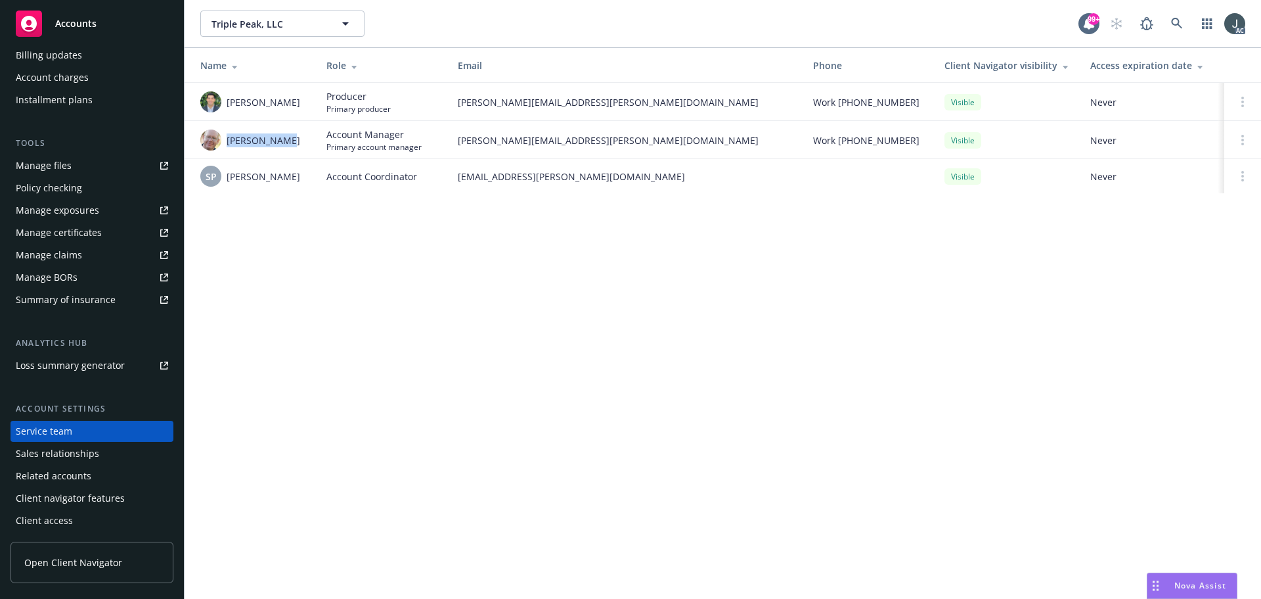
drag, startPoint x: 279, startPoint y: 141, endPoint x: 225, endPoint y: 141, distance: 54.5
click at [225, 141] on div "James Seagle" at bounding box center [252, 139] width 105 height 21
copy span "James Seagle"
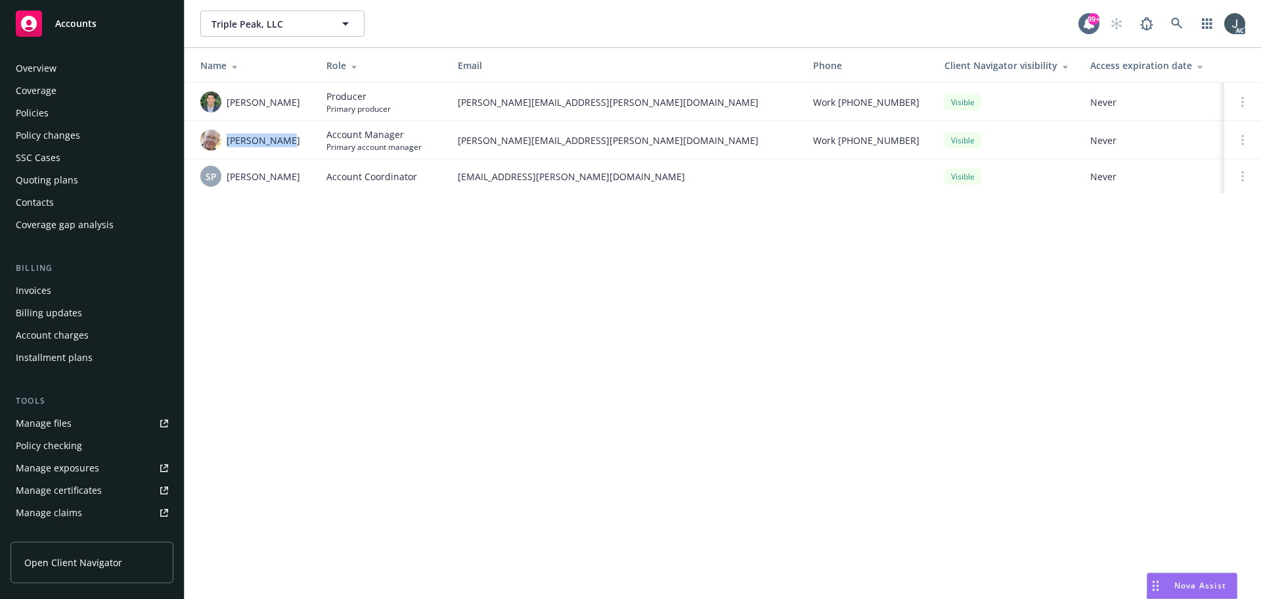
click at [64, 118] on div "Policies" at bounding box center [92, 112] width 152 height 21
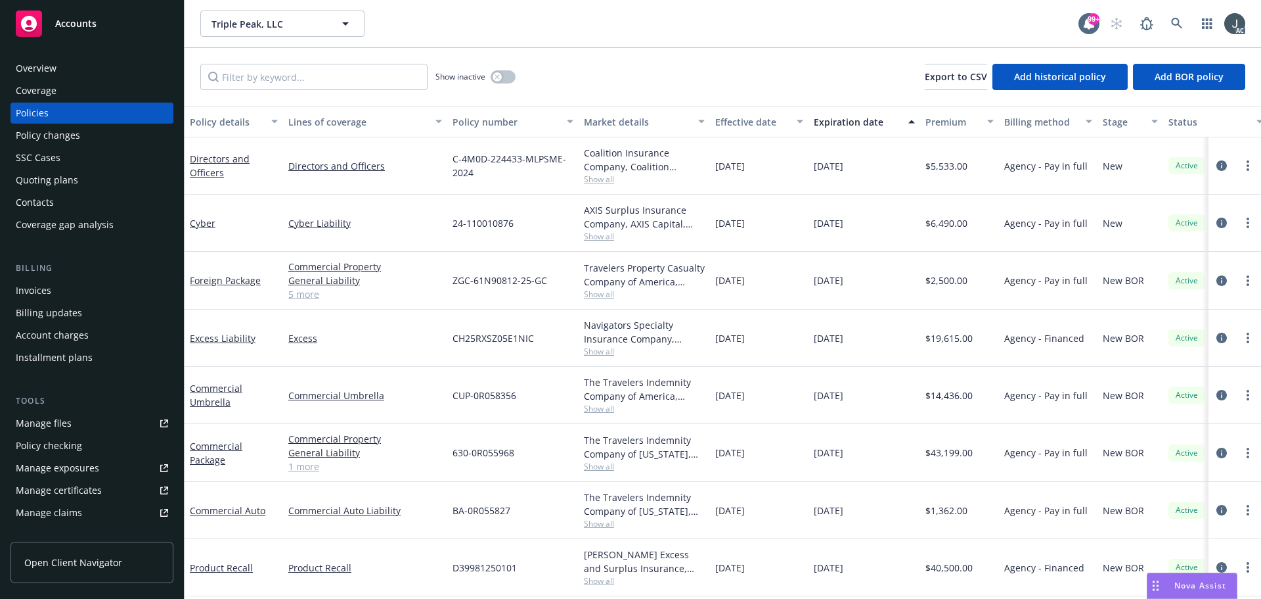
drag, startPoint x: 818, startPoint y: 167, endPoint x: 863, endPoint y: 167, distance: 44.7
click at [863, 167] on div "10/22/2025" at bounding box center [865, 165] width 112 height 57
copy span "10/22/2025"
drag, startPoint x: 231, startPoint y: 244, endPoint x: 191, endPoint y: 243, distance: 40.1
click at [191, 243] on div "Cyber" at bounding box center [234, 222] width 99 height 57
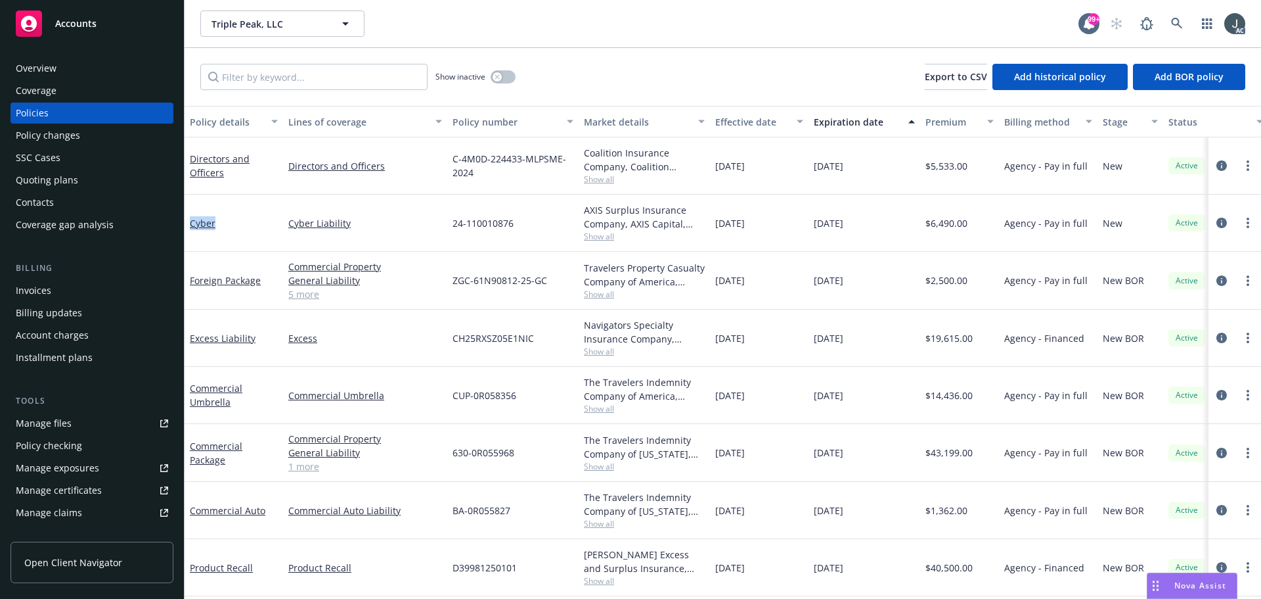
copy link "Cyber"
drag, startPoint x: 240, startPoint y: 186, endPoint x: 186, endPoint y: 162, distance: 59.4
click at [186, 162] on div "Directors and Officers" at bounding box center [234, 165] width 99 height 57
copy link "Directors and Officers"
click at [1217, 162] on icon "circleInformation" at bounding box center [1222, 165] width 11 height 11
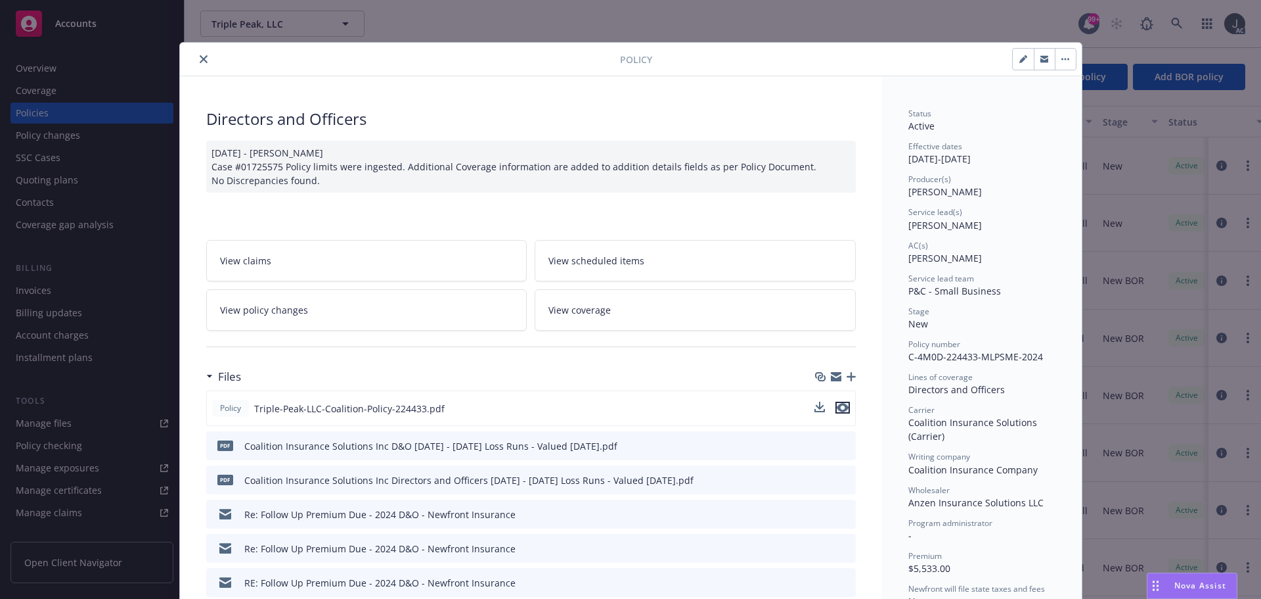
click at [844, 405] on button "preview file" at bounding box center [843, 407] width 14 height 12
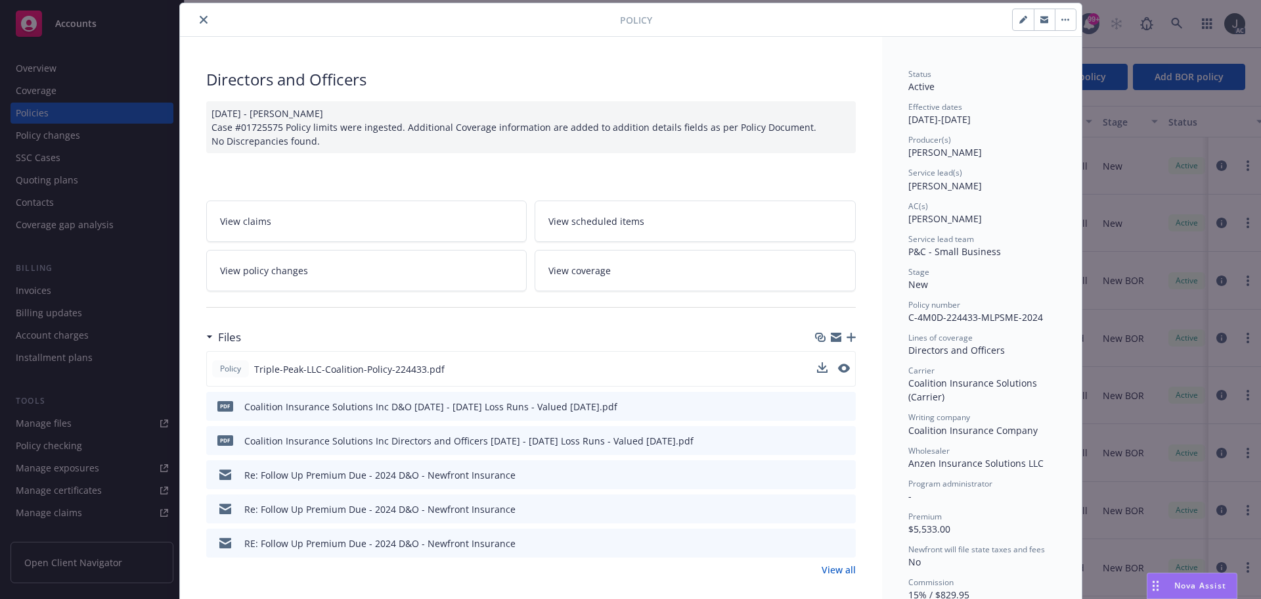
scroll to position [197, 0]
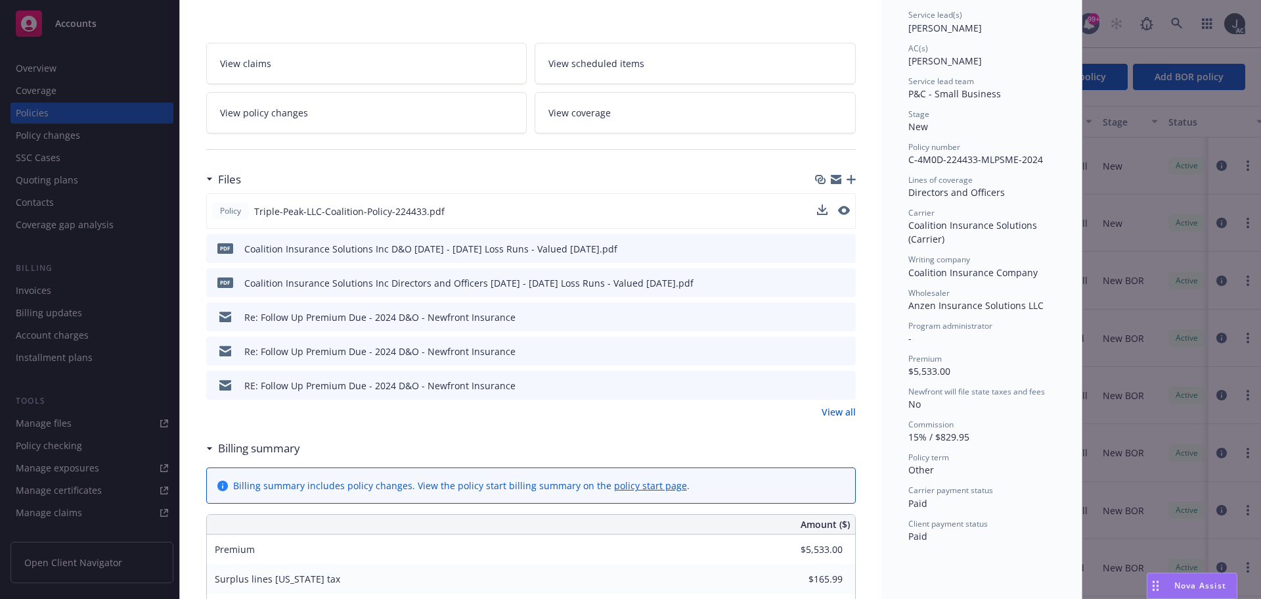
click at [825, 413] on link "View all" at bounding box center [839, 412] width 34 height 14
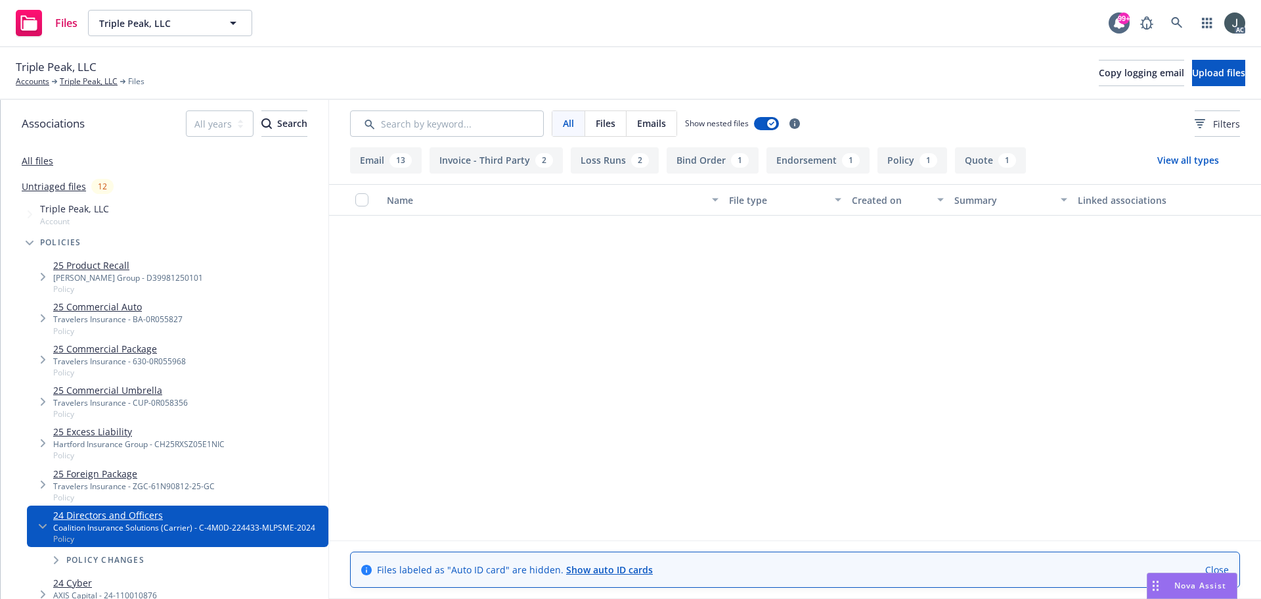
scroll to position [657, 0]
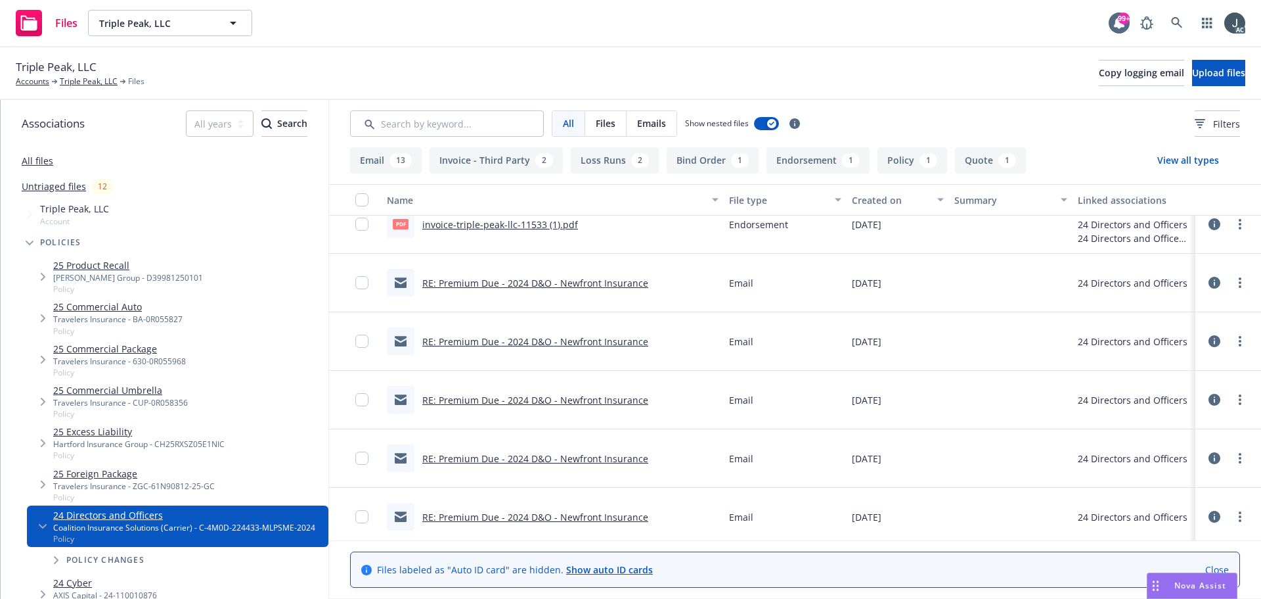
click at [537, 223] on link "invoice-triple-peak-llc-11533 (1).pdf" at bounding box center [500, 224] width 156 height 12
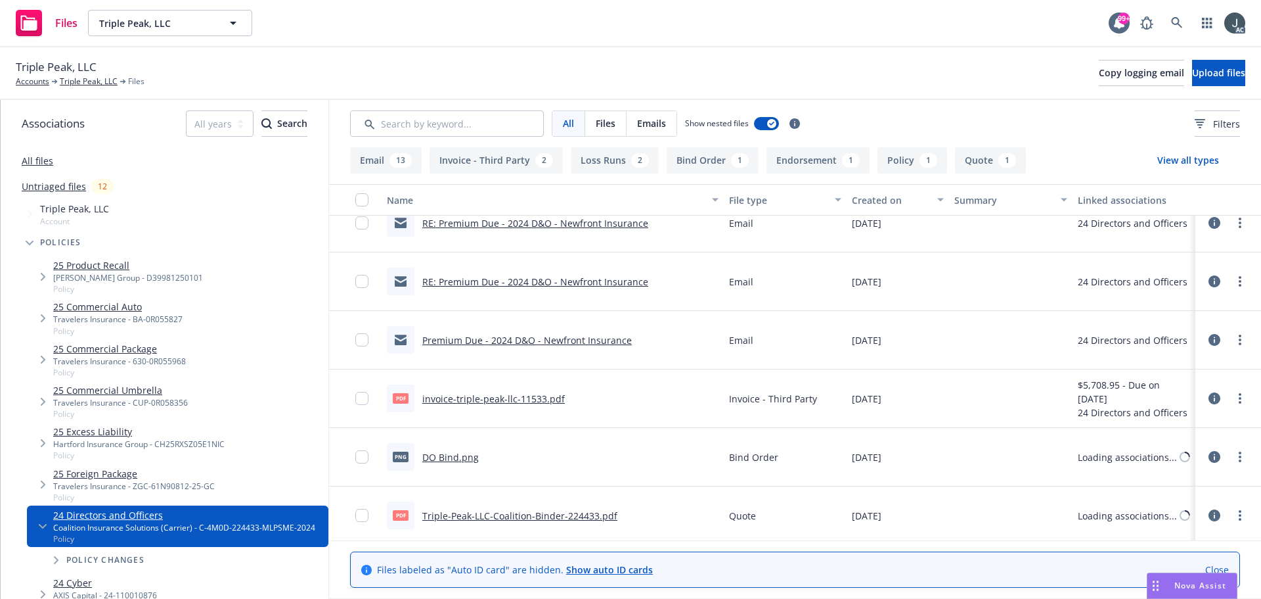
scroll to position [894, 0]
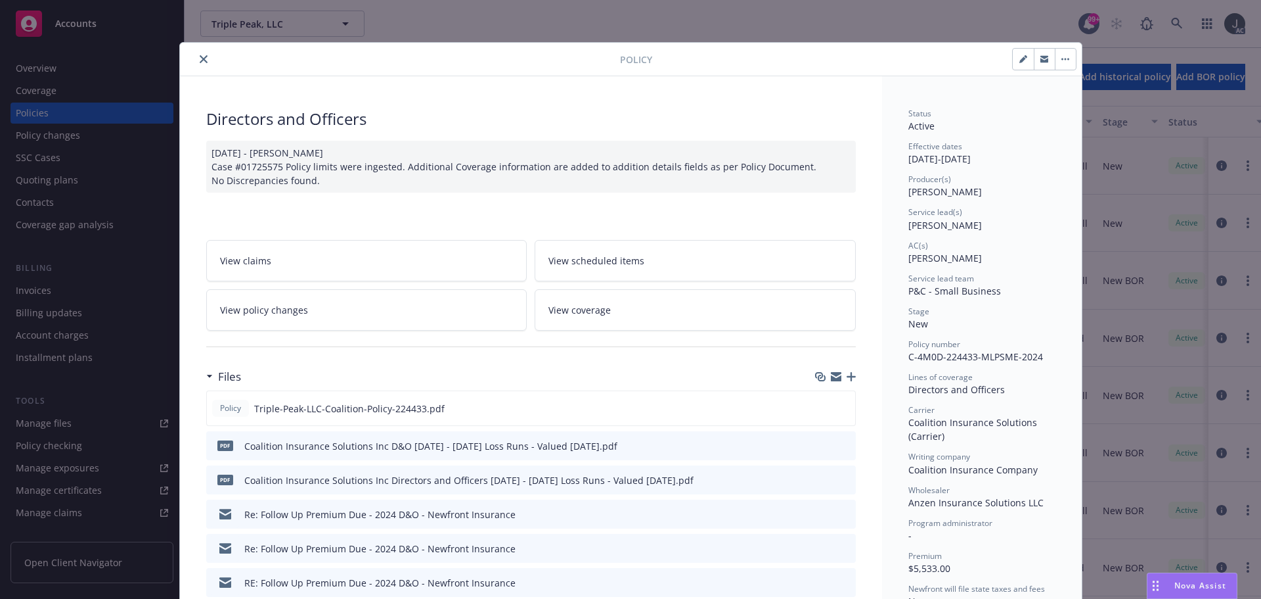
click at [200, 60] on icon "close" at bounding box center [204, 59] width 8 height 8
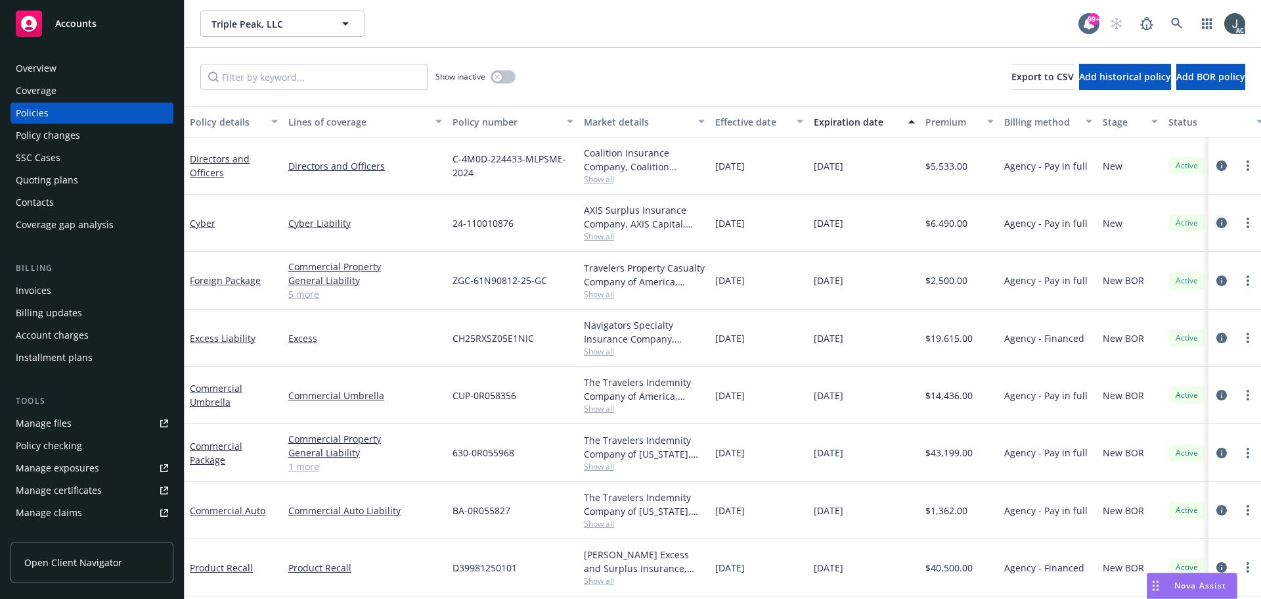
click at [1217, 224] on icon "circleInformation" at bounding box center [1222, 222] width 11 height 11
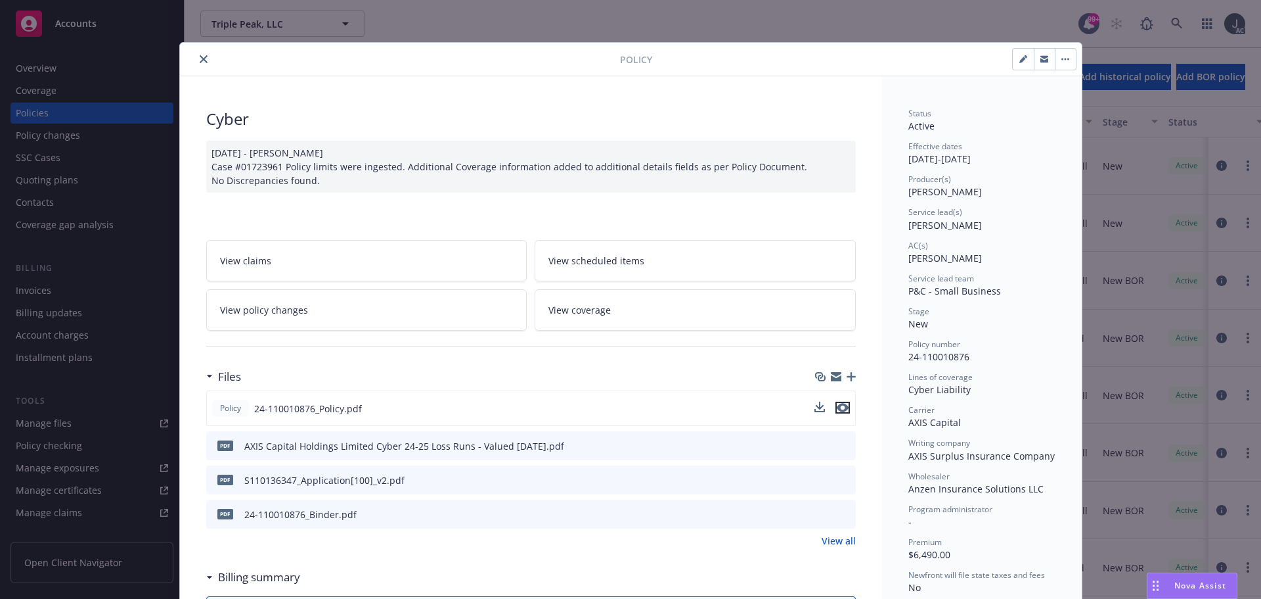
click at [839, 406] on icon "preview file" at bounding box center [843, 407] width 12 height 9
click at [200, 57] on icon "close" at bounding box center [204, 59] width 8 height 8
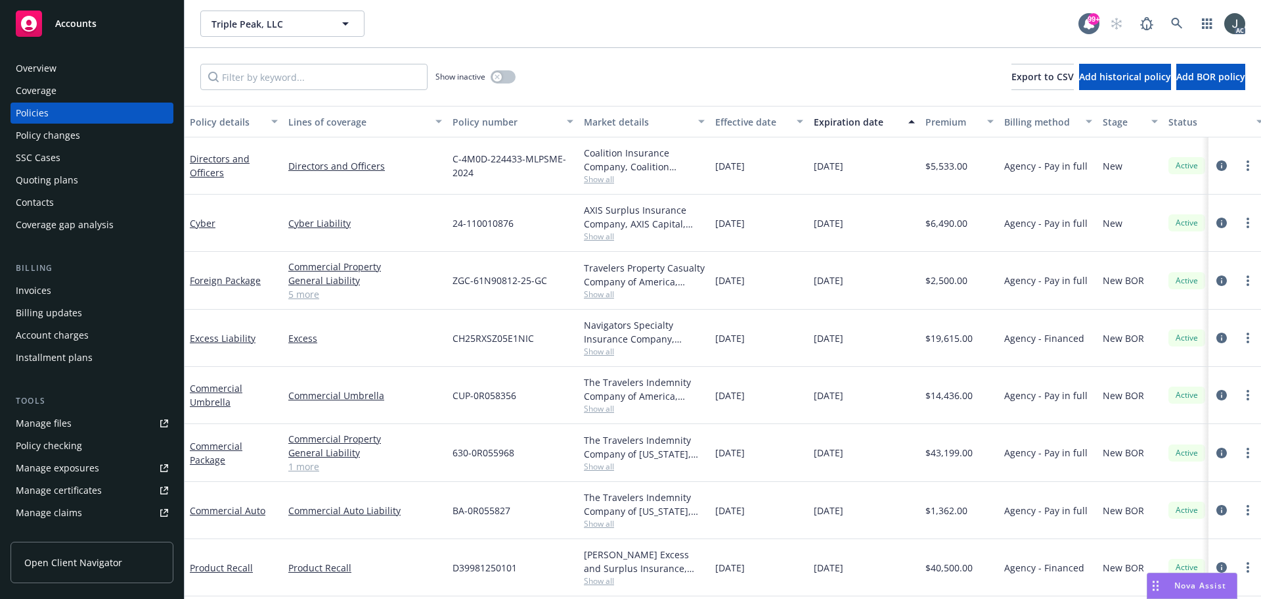
click at [64, 424] on div "Manage files" at bounding box center [44, 423] width 56 height 21
click at [66, 175] on div "Quoting plans" at bounding box center [47, 180] width 62 height 21
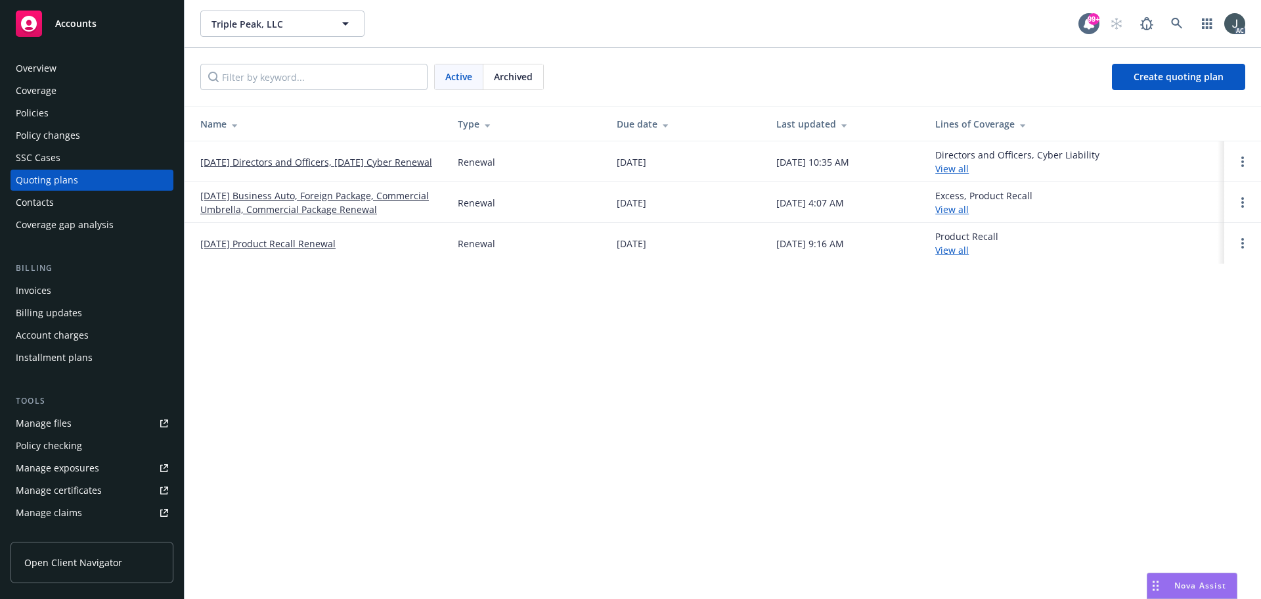
click at [518, 75] on span "Archived" at bounding box center [513, 77] width 39 height 14
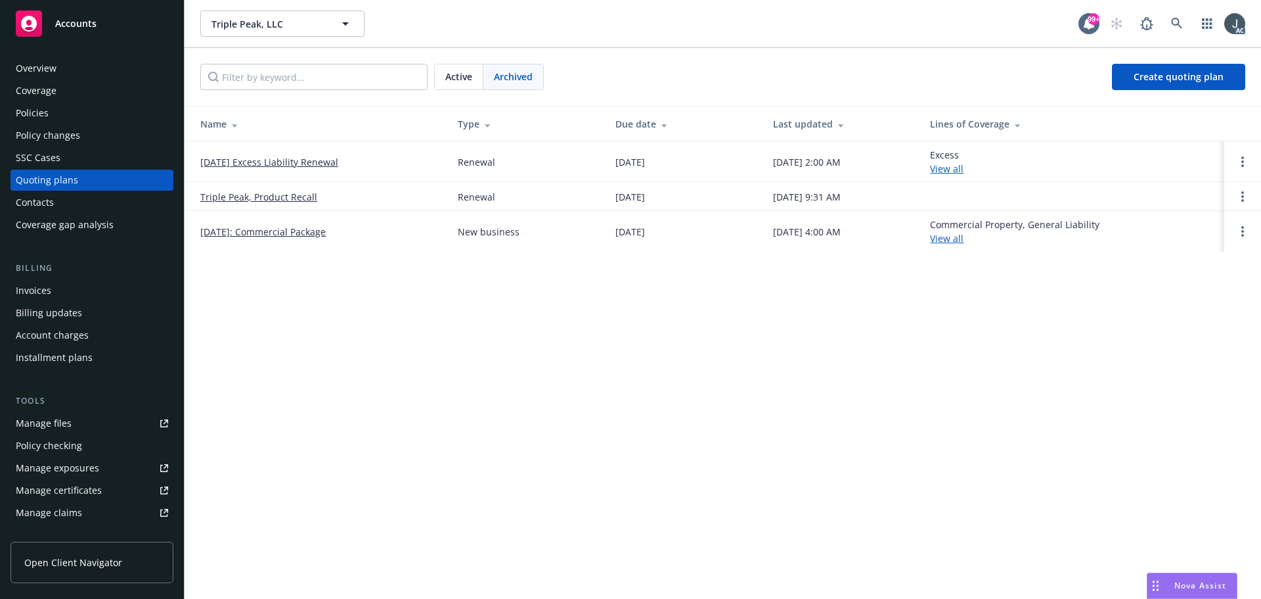
click at [463, 82] on span "Active" at bounding box center [458, 77] width 27 height 14
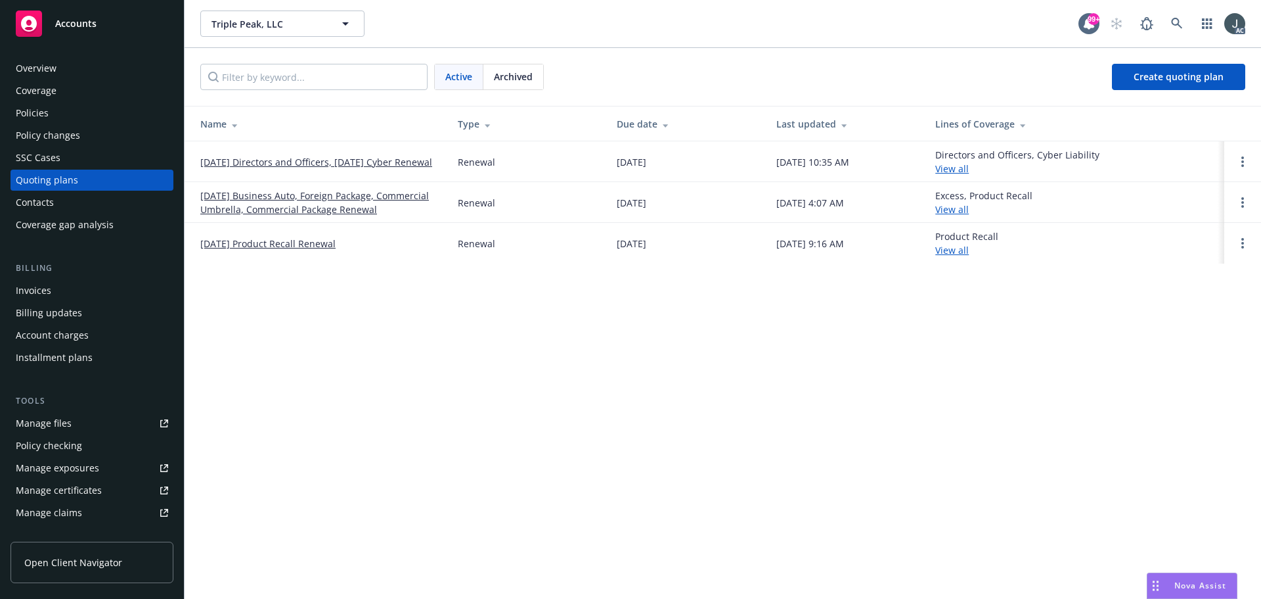
click at [335, 155] on link "[DATE] Directors and Officers, [DATE] Cyber Renewal" at bounding box center [316, 162] width 232 height 14
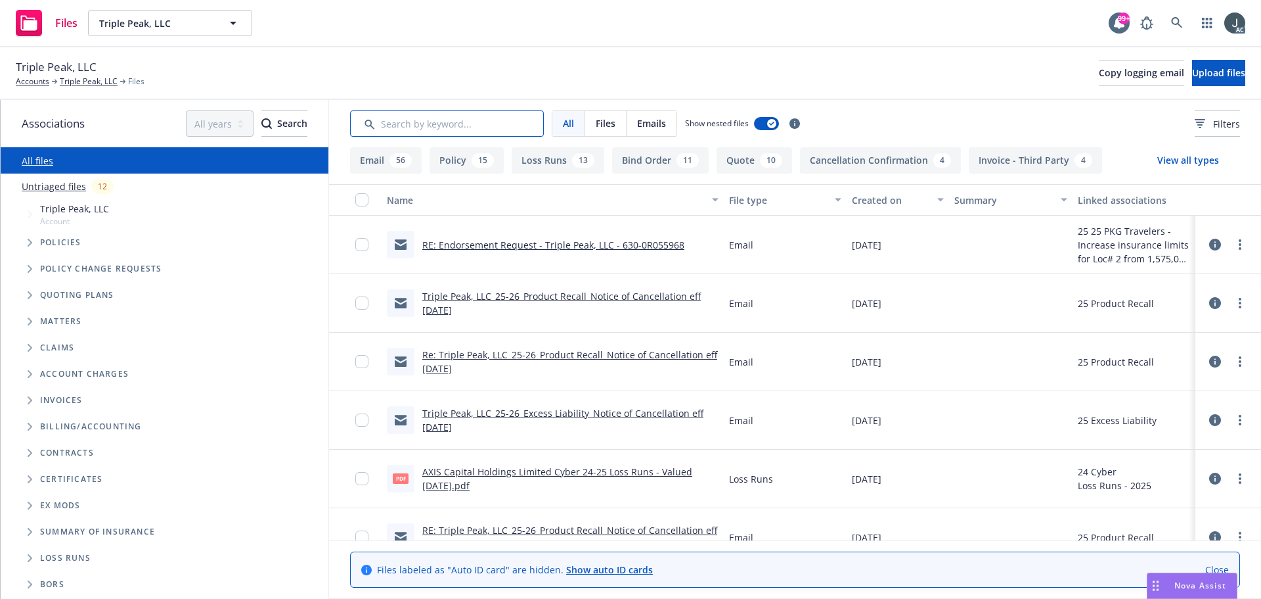
click at [451, 131] on input "Search by keyword..." at bounding box center [447, 123] width 194 height 26
type input "app"
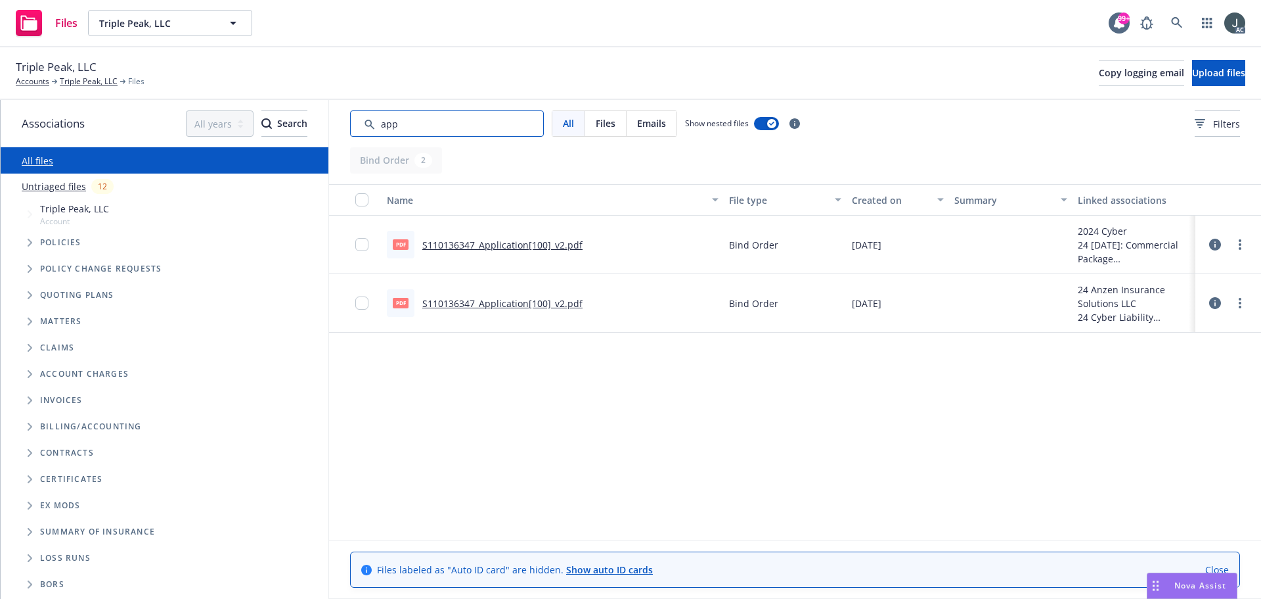
click at [453, 127] on input "Search by keyword..." at bounding box center [447, 123] width 194 height 26
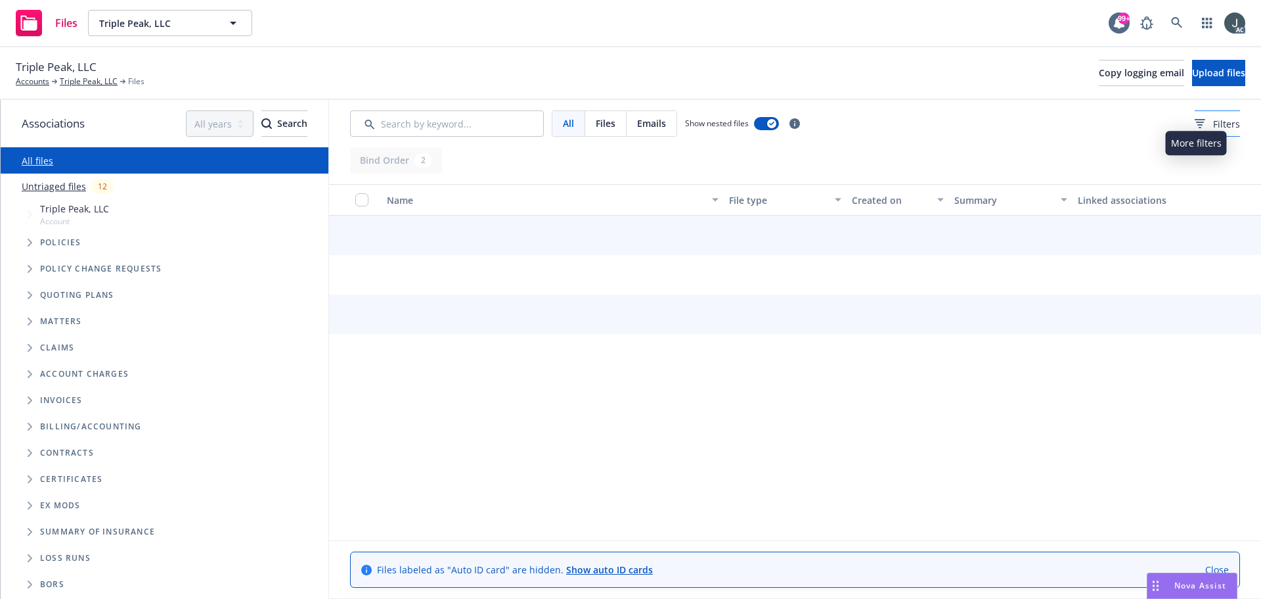
click at [1195, 119] on icon at bounding box center [1200, 119] width 11 height 1
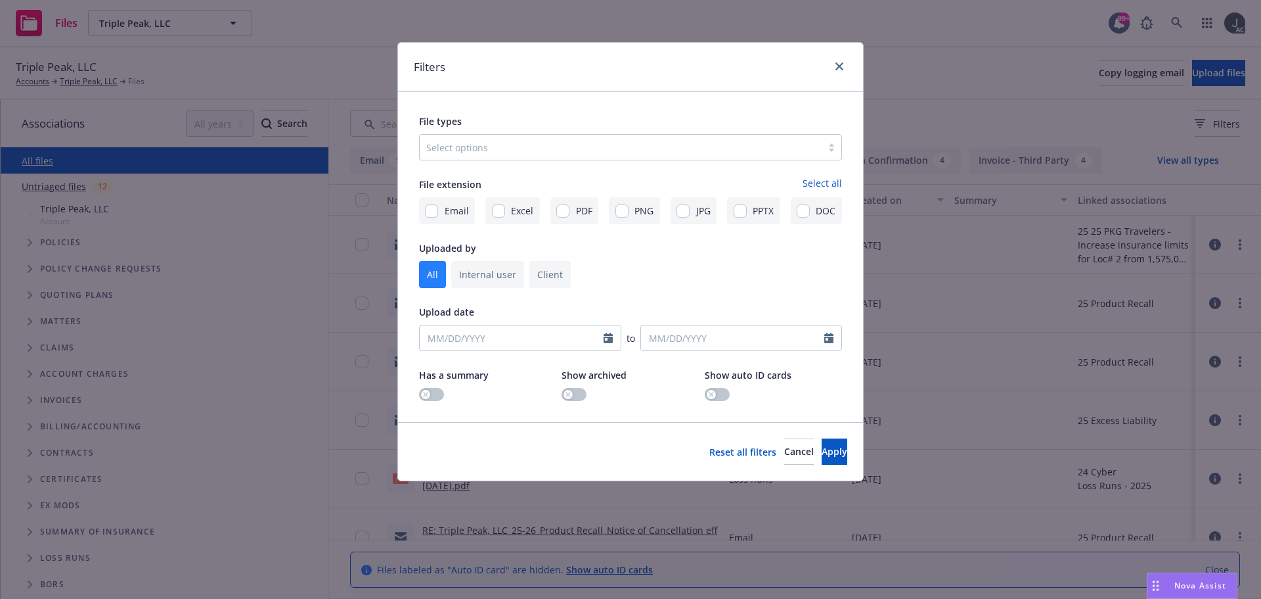
click at [490, 147] on div at bounding box center [620, 147] width 389 height 16
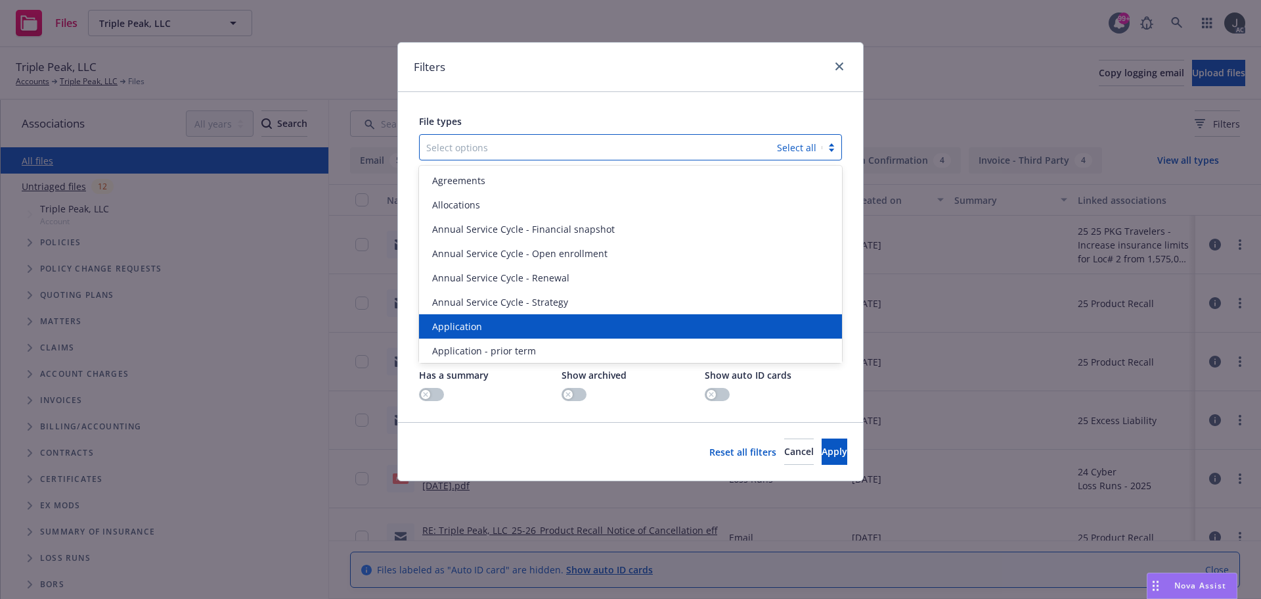
click at [494, 319] on div "Application" at bounding box center [630, 326] width 423 height 24
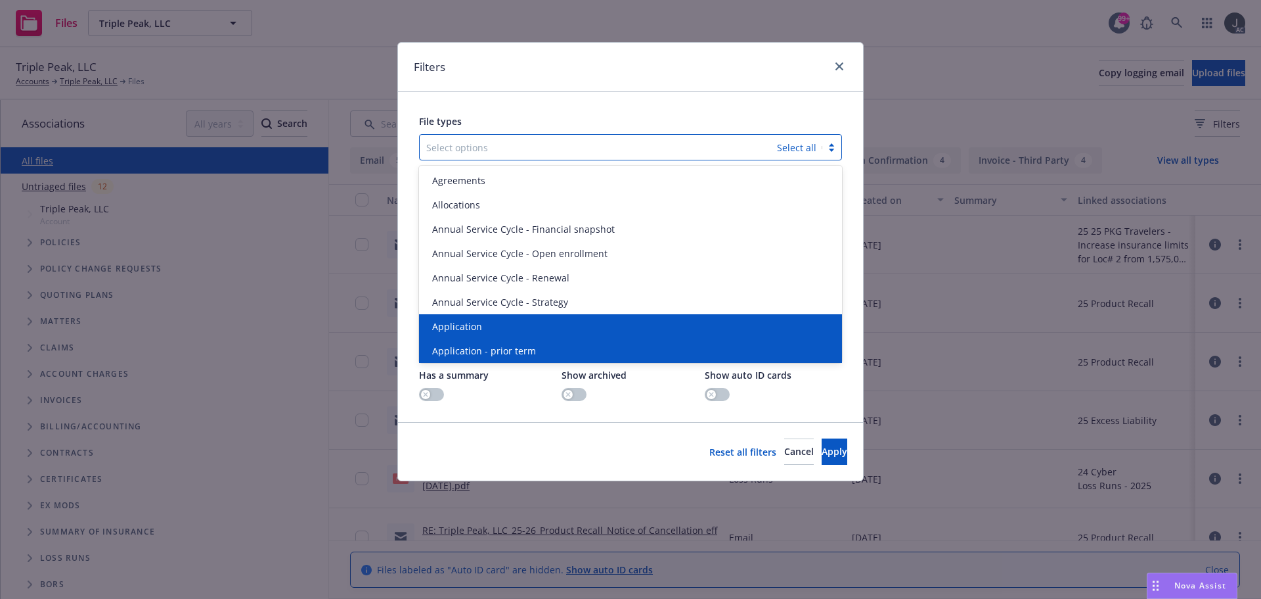
click at [493, 338] on div "Application - prior term" at bounding box center [630, 350] width 423 height 24
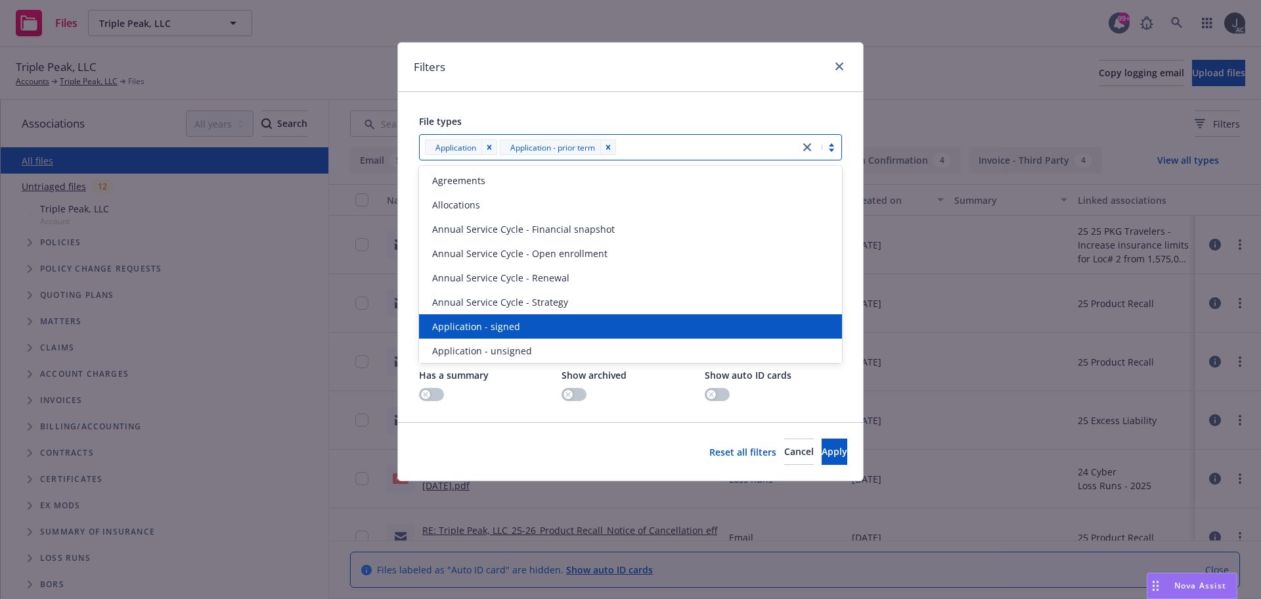
click at [493, 319] on div "Application - signed" at bounding box center [630, 326] width 423 height 24
click at [493, 319] on div "Application - unsigned" at bounding box center [630, 326] width 423 height 24
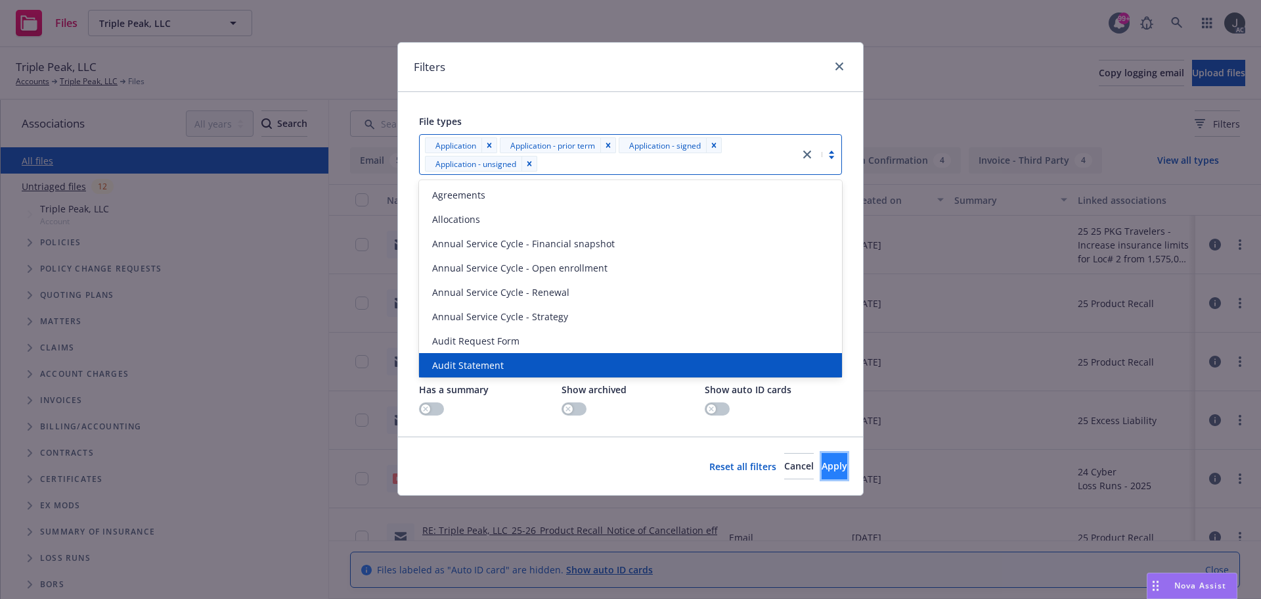
click at [828, 472] on button "Apply" at bounding box center [835, 466] width 26 height 26
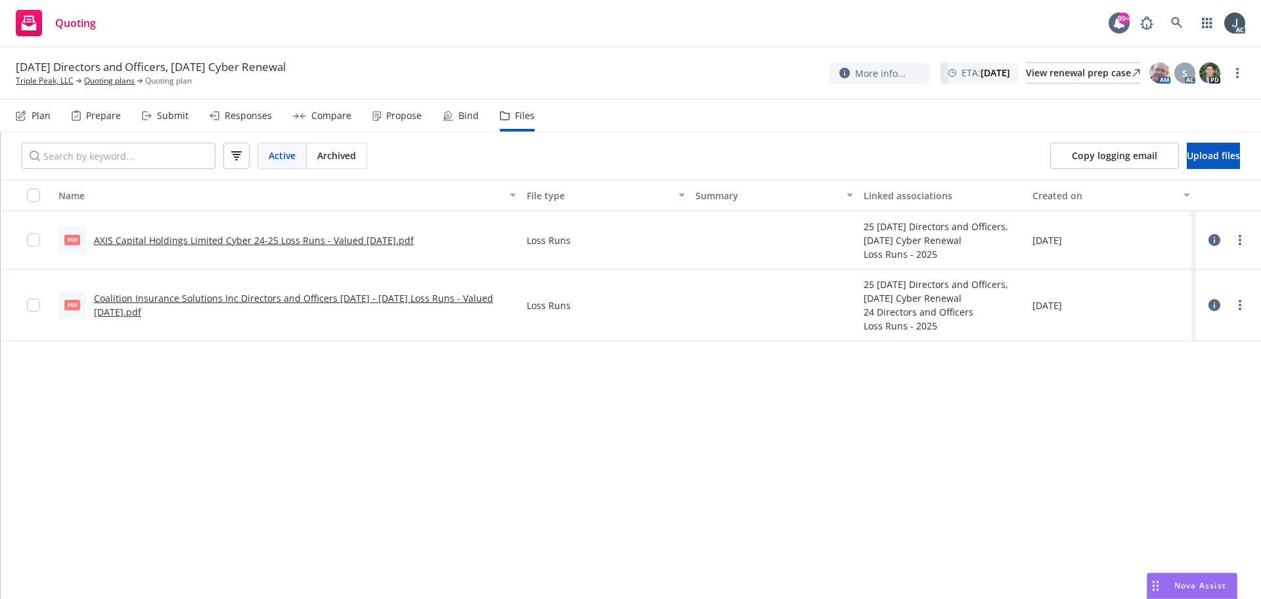
click at [355, 160] on span "Archived" at bounding box center [336, 155] width 39 height 14
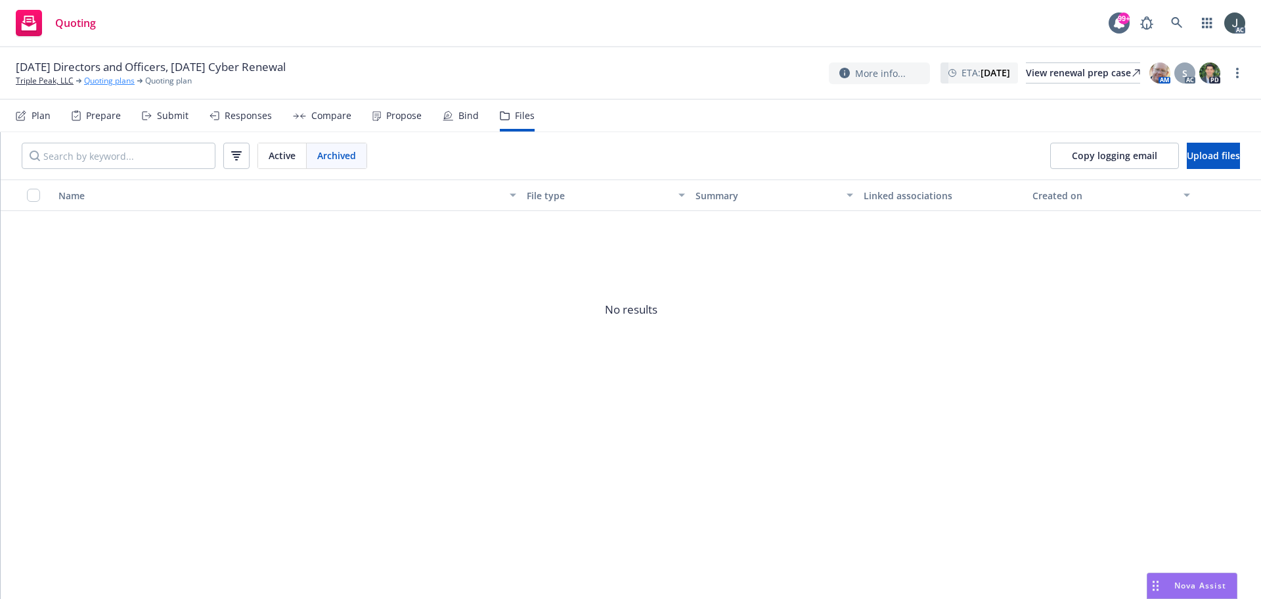
click at [126, 79] on link "Quoting plans" at bounding box center [109, 81] width 51 height 12
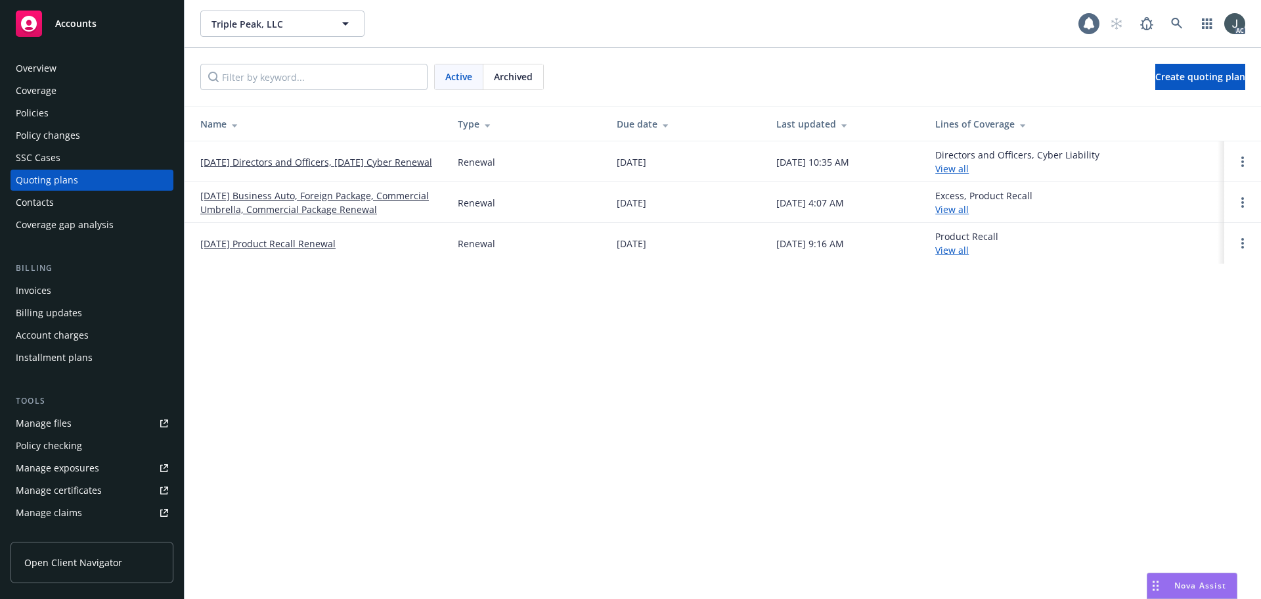
click at [969, 209] on link "View all" at bounding box center [953, 209] width 34 height 12
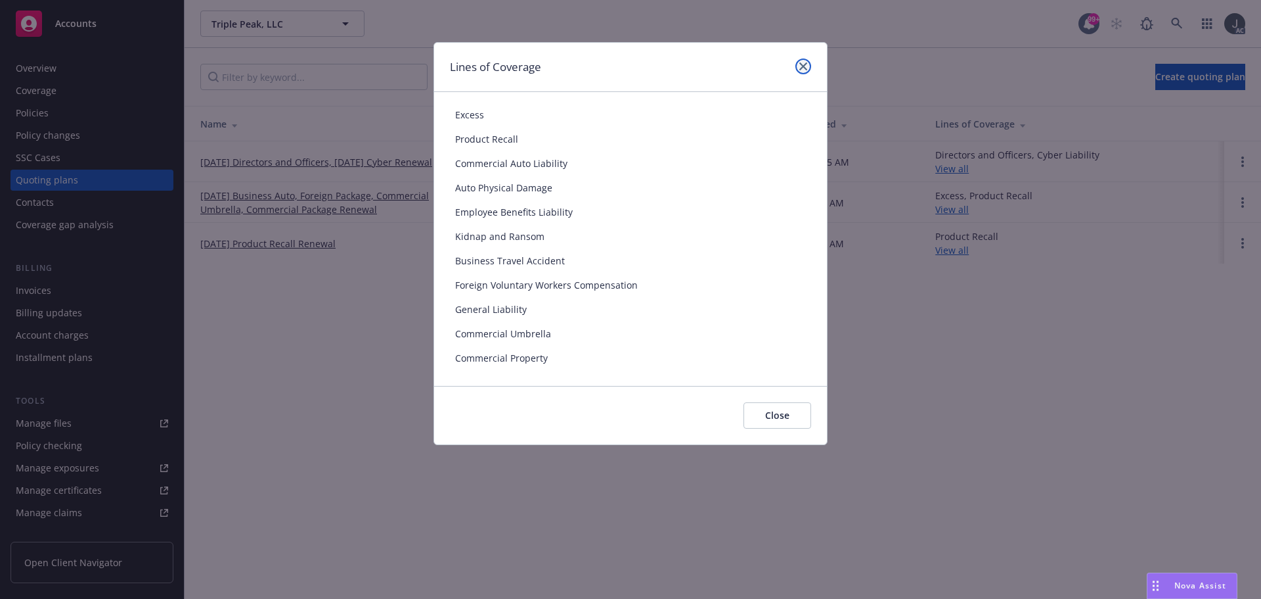
click at [802, 66] on icon "close" at bounding box center [804, 66] width 8 height 8
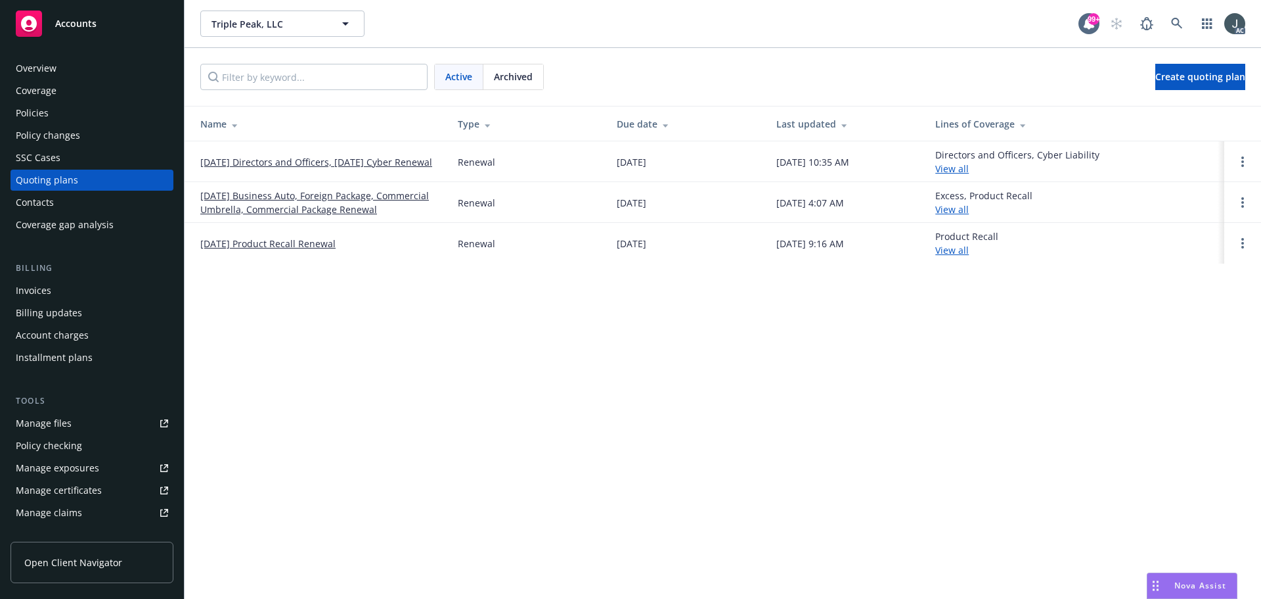
click at [969, 254] on link "View all" at bounding box center [953, 250] width 34 height 12
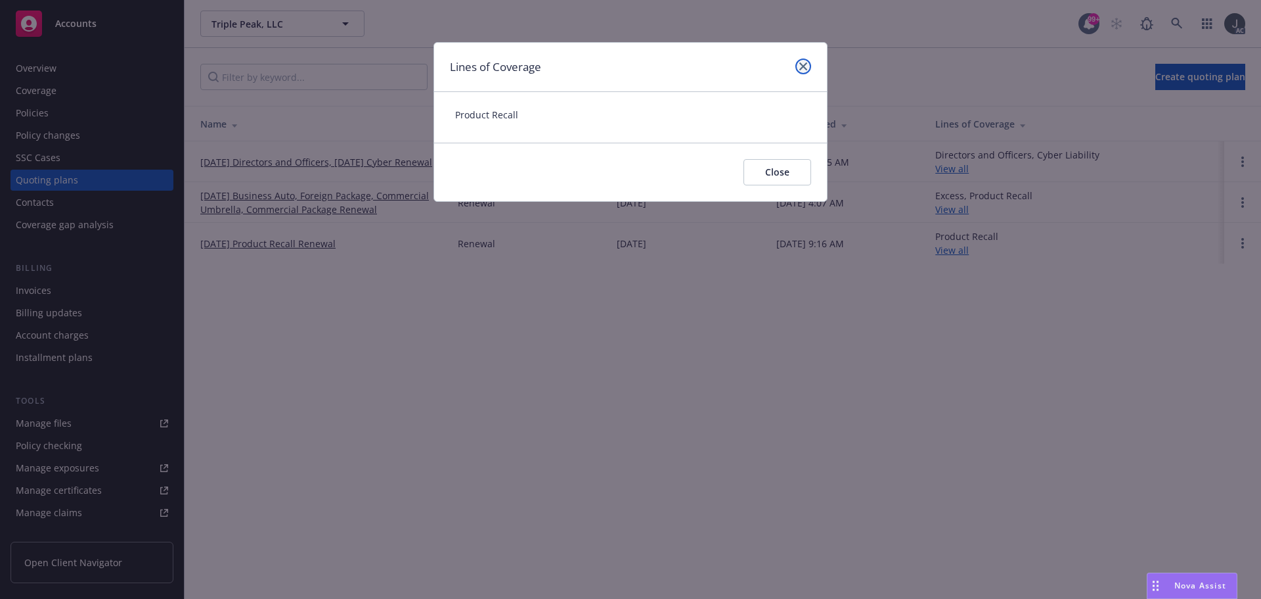
click at [805, 62] on icon "close" at bounding box center [804, 66] width 8 height 8
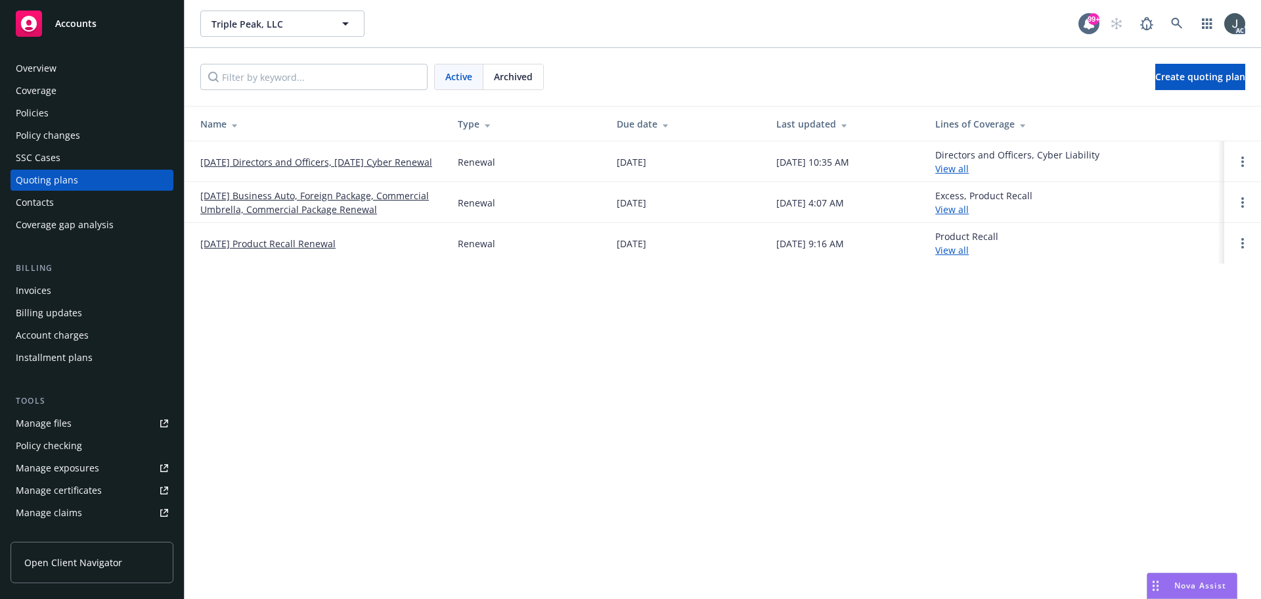
click at [509, 76] on span "Archived" at bounding box center [513, 77] width 39 height 14
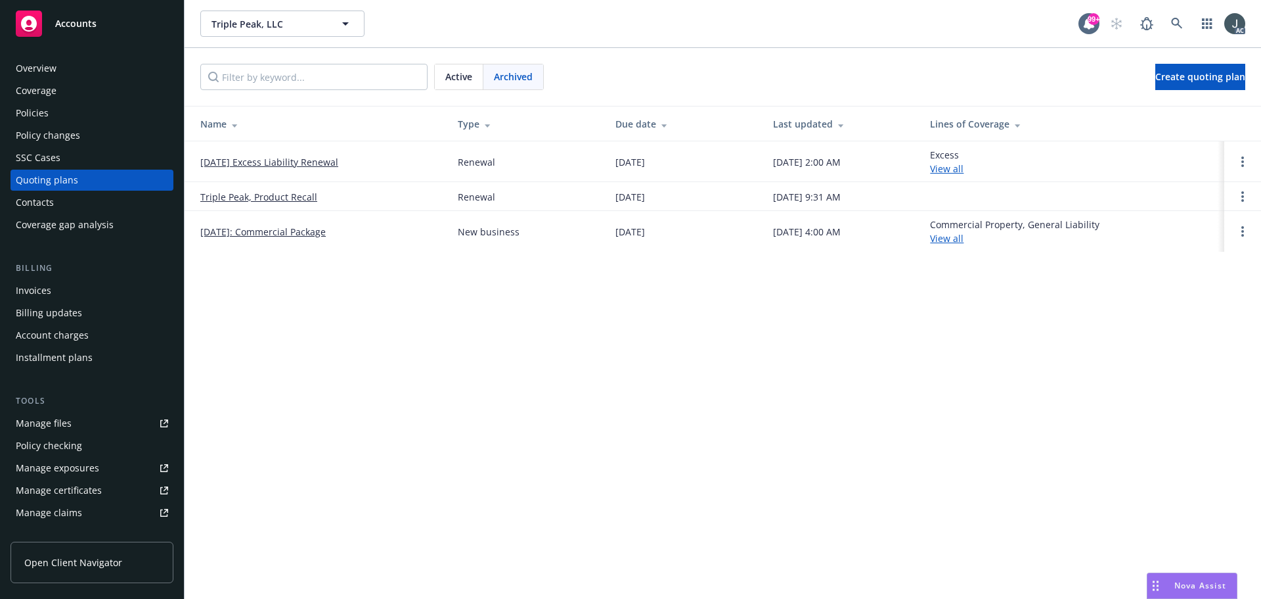
click at [942, 163] on link "View all" at bounding box center [947, 168] width 34 height 12
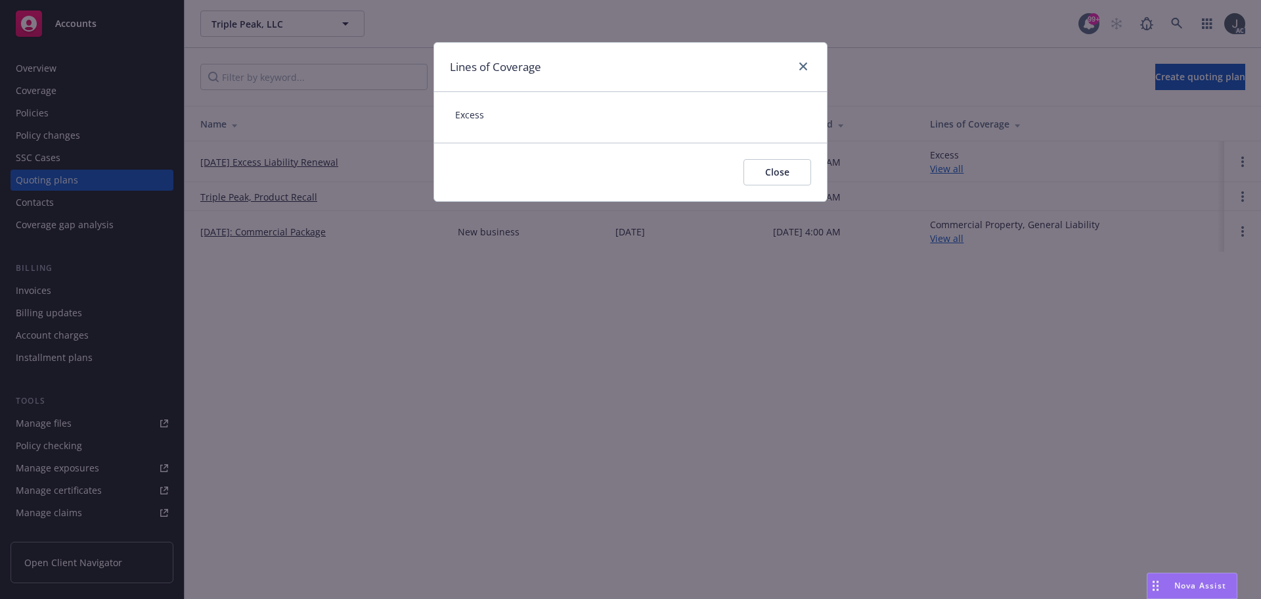
click at [948, 171] on div "Lines of Coverage Excess Close" at bounding box center [630, 299] width 1261 height 599
click at [801, 59] on link "close" at bounding box center [804, 66] width 16 height 16
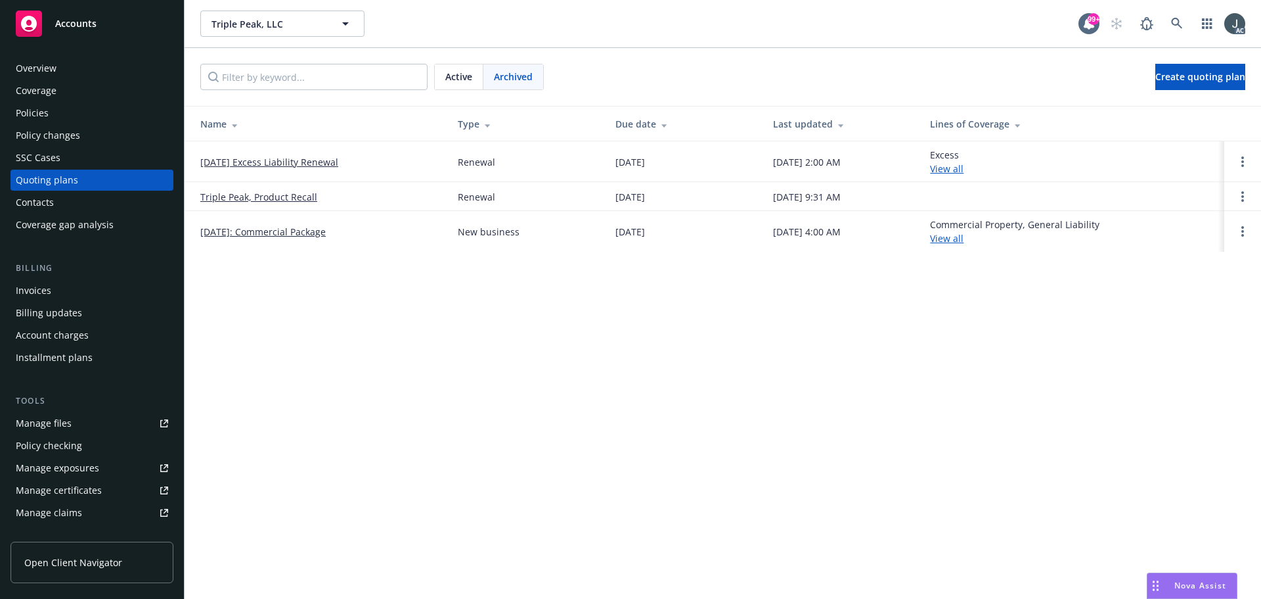
click at [964, 236] on link "View all" at bounding box center [947, 238] width 34 height 12
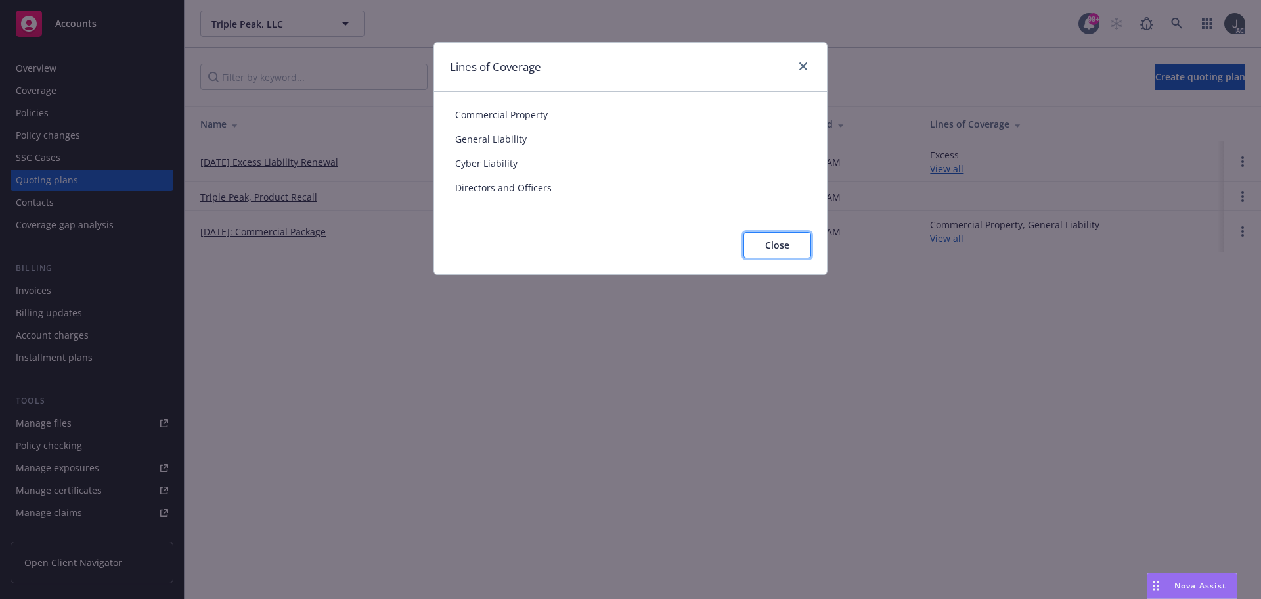
click at [744, 240] on button "Close" at bounding box center [778, 245] width 68 height 26
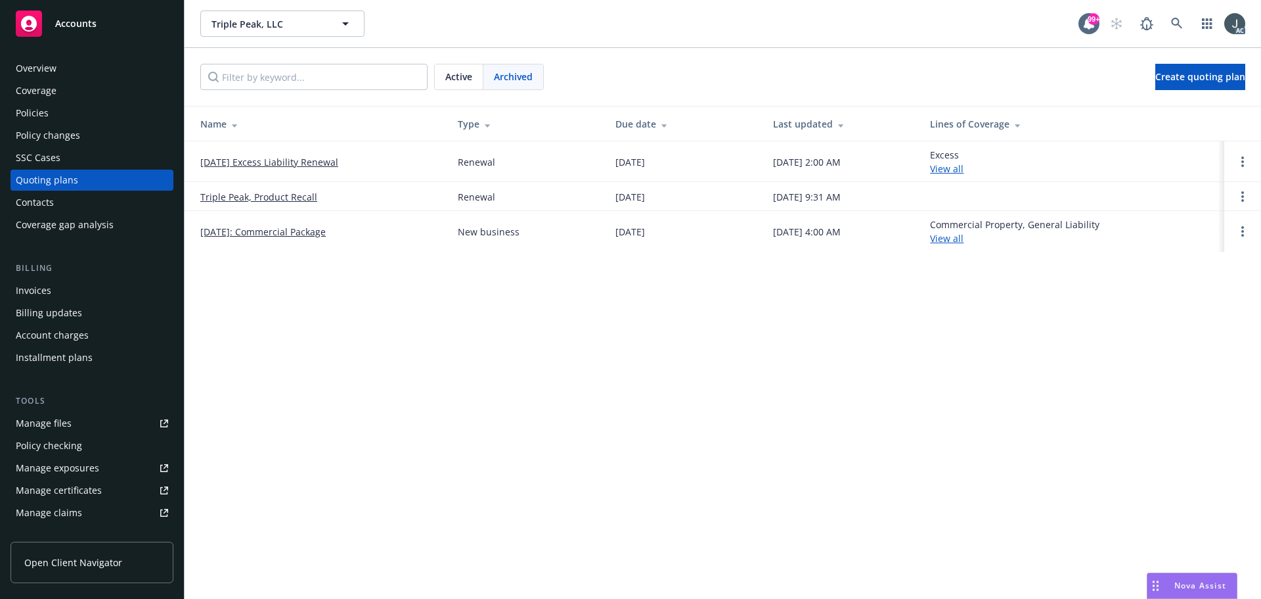
click at [318, 235] on link "10/31/2024: Commercial Package" at bounding box center [262, 232] width 125 height 14
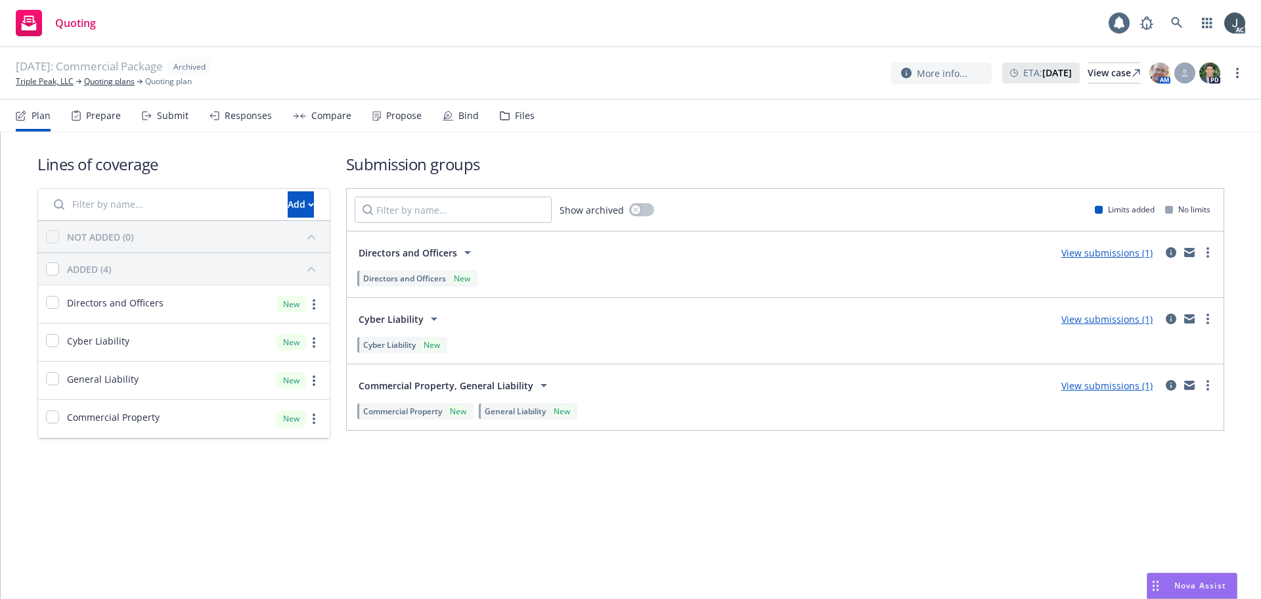
click at [518, 114] on div "Files" at bounding box center [525, 115] width 20 height 11
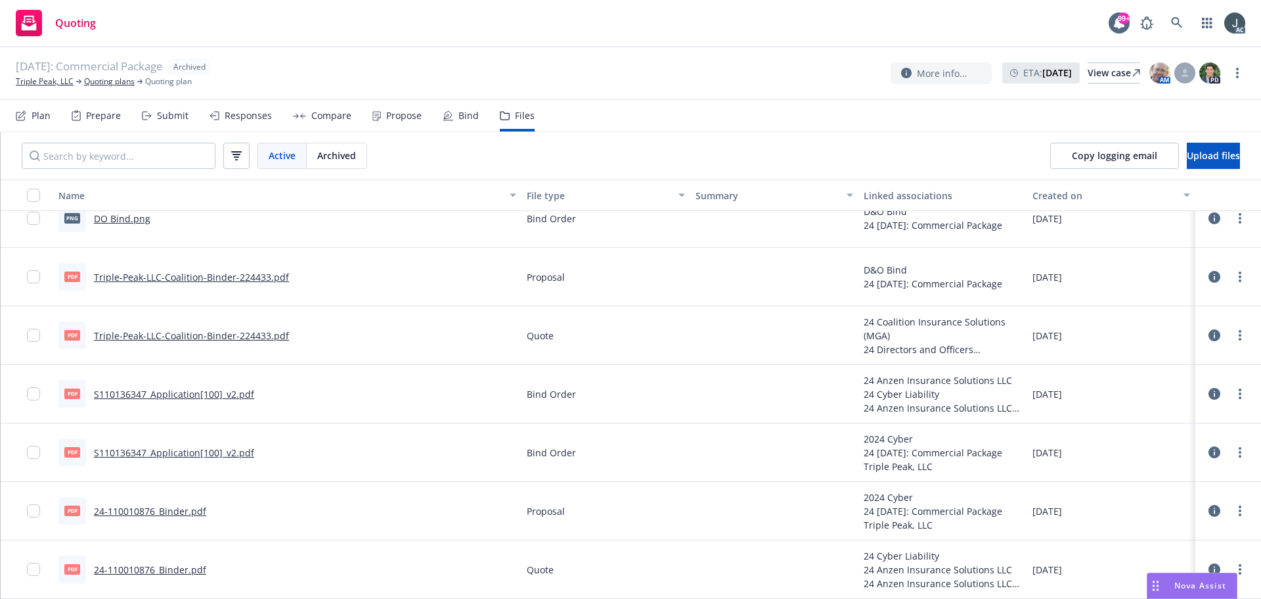
click at [327, 155] on span "Archived" at bounding box center [336, 155] width 39 height 14
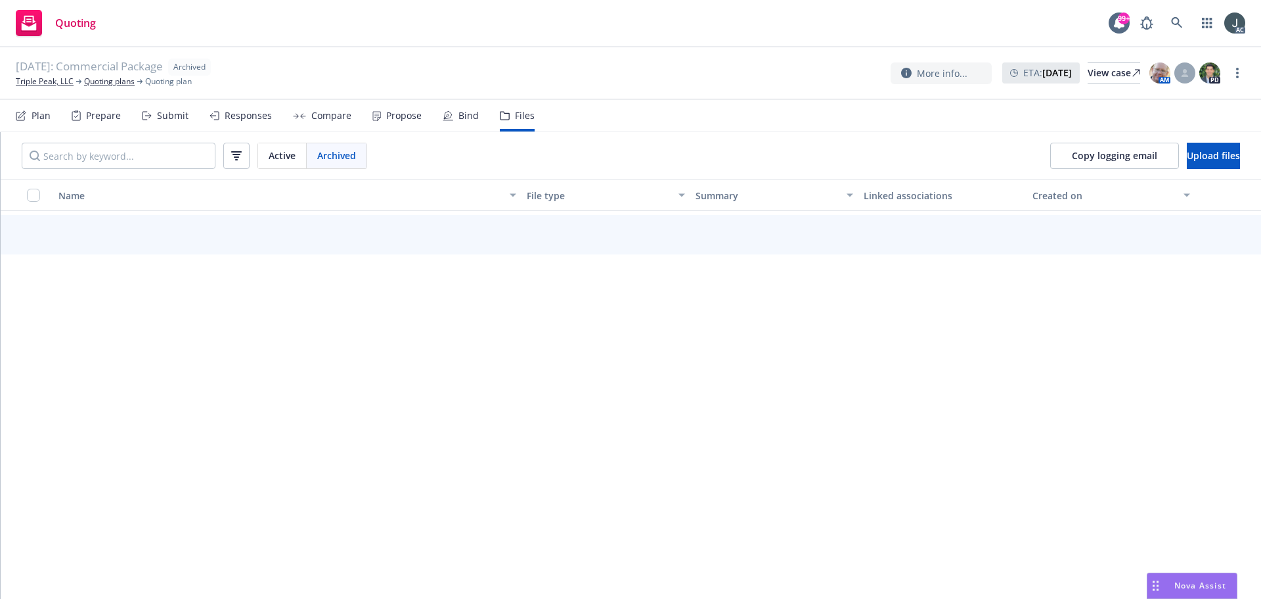
scroll to position [75, 0]
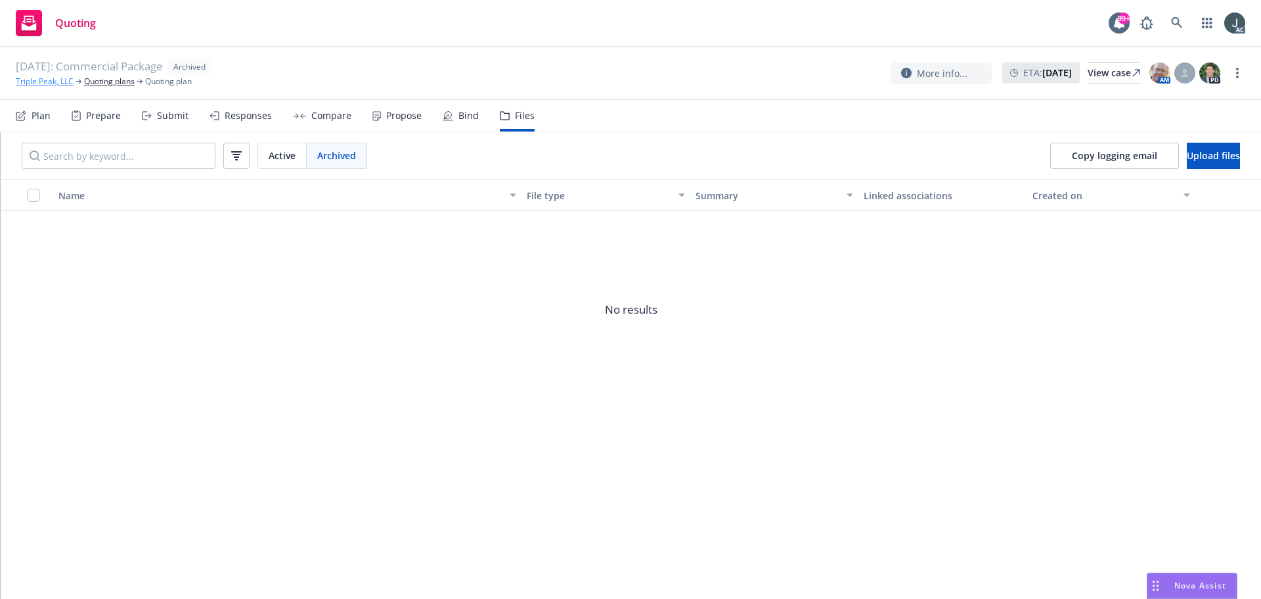
click at [53, 82] on link "Triple Peak, LLC" at bounding box center [45, 82] width 58 height 12
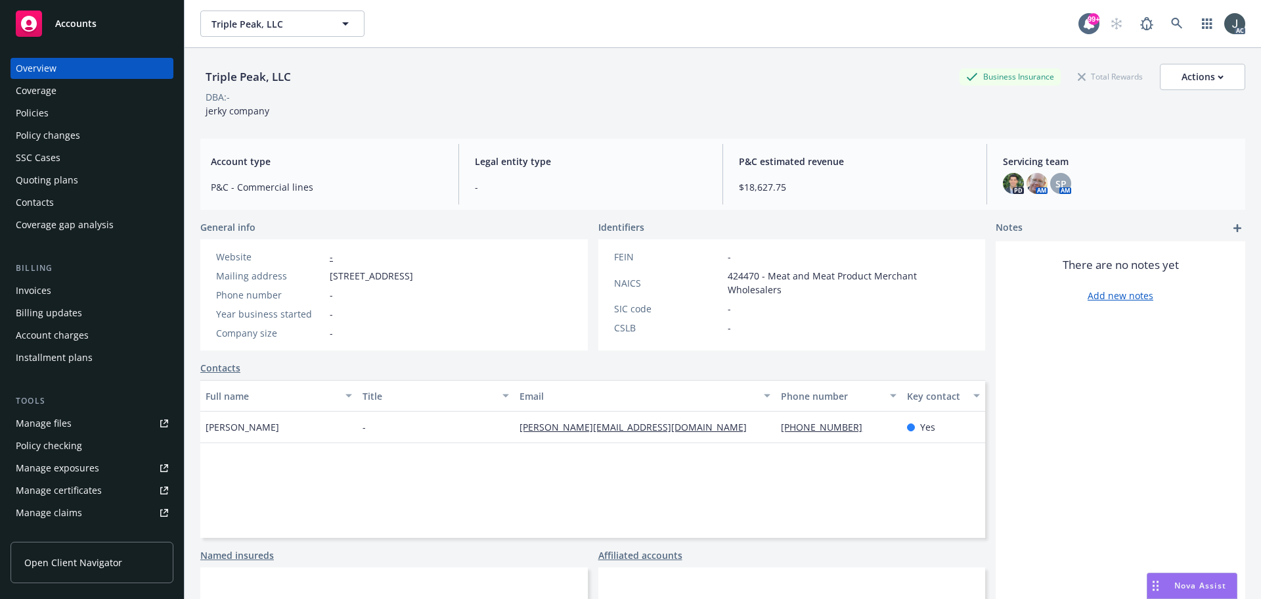
click at [70, 104] on div "Policies" at bounding box center [92, 112] width 152 height 21
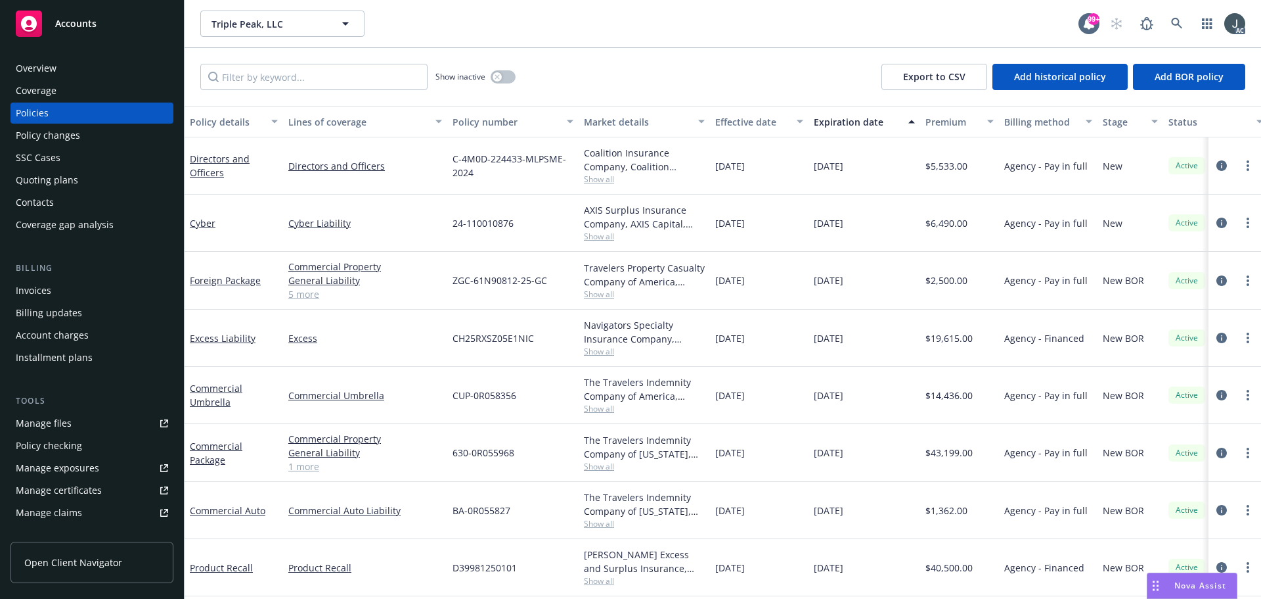
drag, startPoint x: 815, startPoint y: 167, endPoint x: 864, endPoint y: 170, distance: 49.3
click at [864, 170] on div "[DATE]" at bounding box center [865, 165] width 112 height 57
copy span "[DATE]"
click at [41, 60] on div "Overview" at bounding box center [36, 68] width 41 height 21
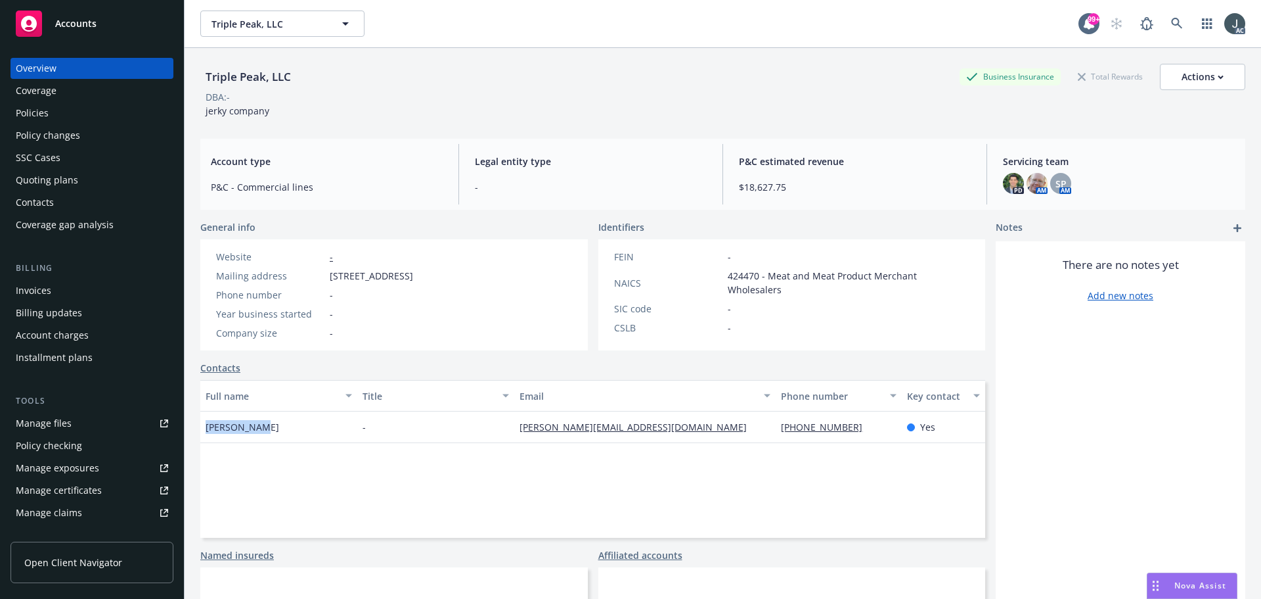
drag, startPoint x: 262, startPoint y: 424, endPoint x: 206, endPoint y: 425, distance: 56.5
click at [206, 425] on div "[PERSON_NAME]" at bounding box center [278, 427] width 157 height 32
copy span "[PERSON_NAME]"
drag, startPoint x: 685, startPoint y: 422, endPoint x: 507, endPoint y: 424, distance: 178.7
click at [507, 424] on div "[PERSON_NAME] - [PERSON_NAME][EMAIL_ADDRESS][DOMAIN_NAME] [PHONE_NUMBER] Yes" at bounding box center [592, 427] width 785 height 32
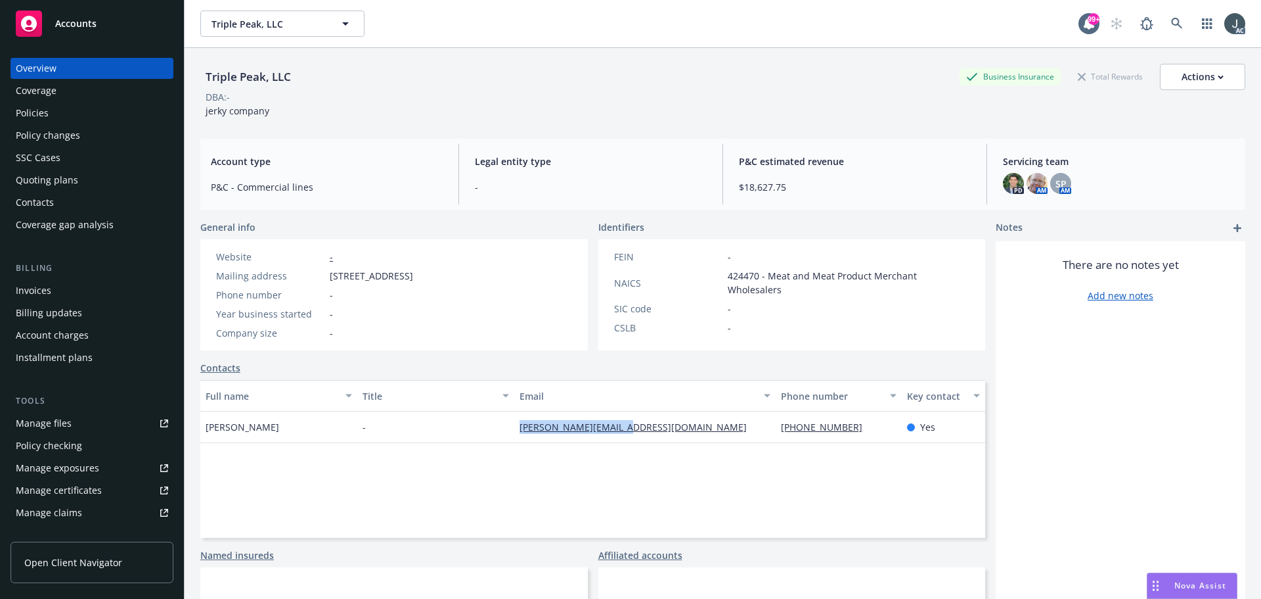
copy div "[PERSON_NAME][EMAIL_ADDRESS][DOMAIN_NAME]"
drag, startPoint x: 202, startPoint y: 74, endPoint x: 335, endPoint y: 84, distance: 133.1
click at [335, 84] on div "Triple Peak, LLC Business Insurance Total Rewards Actions" at bounding box center [722, 77] width 1045 height 26
copy div "Triple Peak, LLC"
